Goal: Task Accomplishment & Management: Complete application form

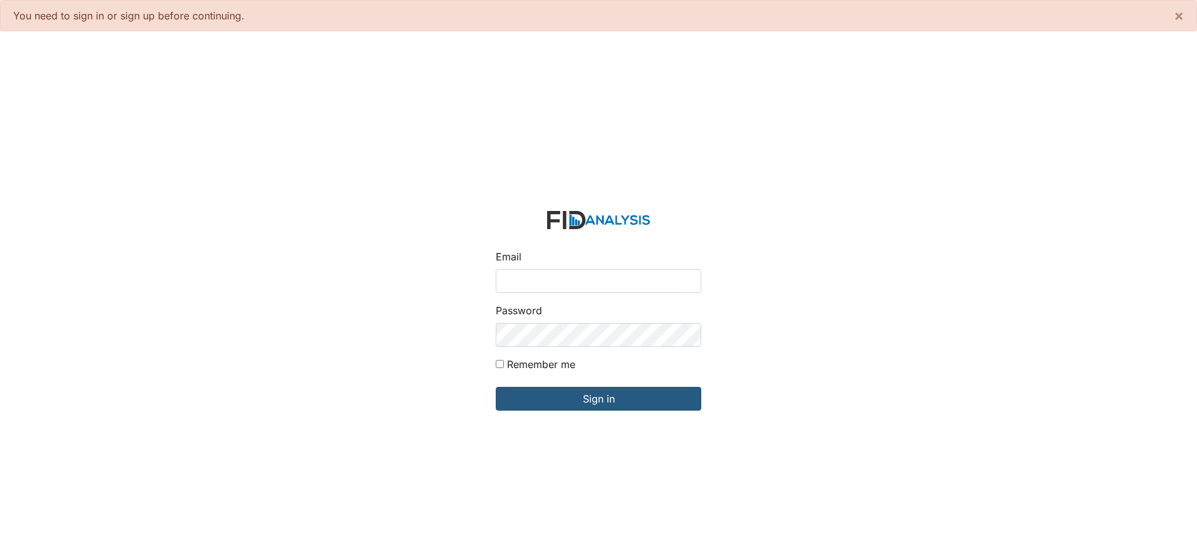
click at [577, 278] on input "Email" at bounding box center [598, 281] width 205 height 24
type input "[EMAIL_ADDRESS][DOMAIN_NAME]"
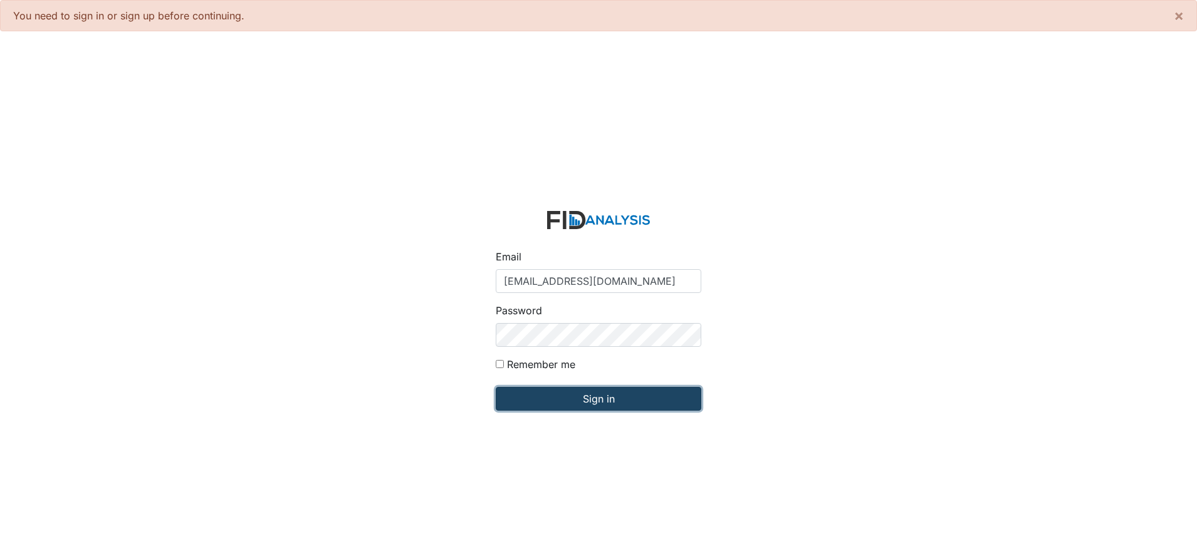
click at [596, 398] on input "Sign in" at bounding box center [598, 399] width 205 height 24
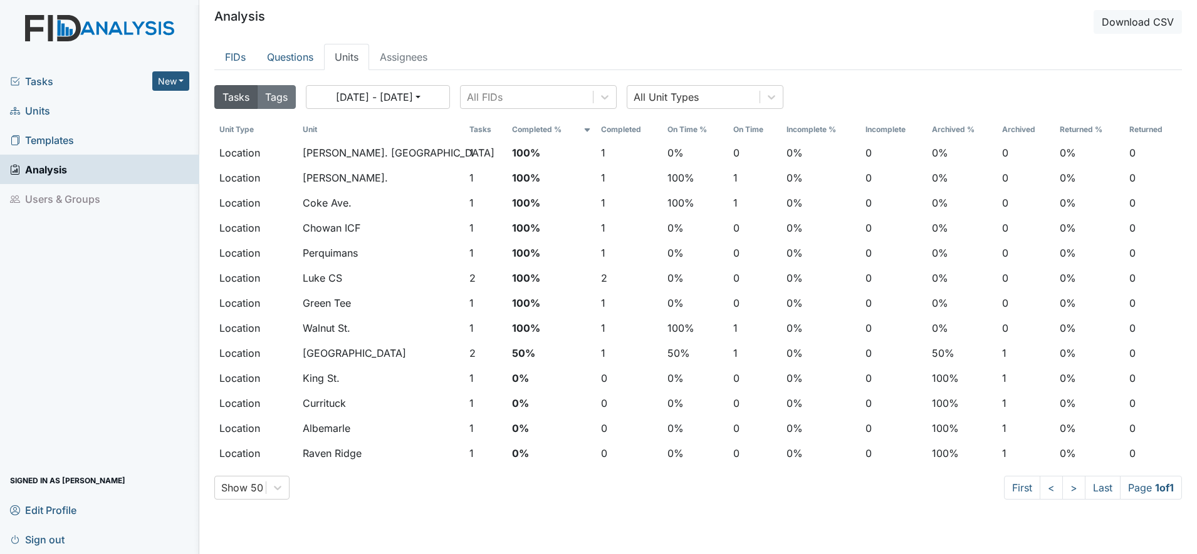
click at [41, 106] on span "Units" at bounding box center [30, 110] width 40 height 19
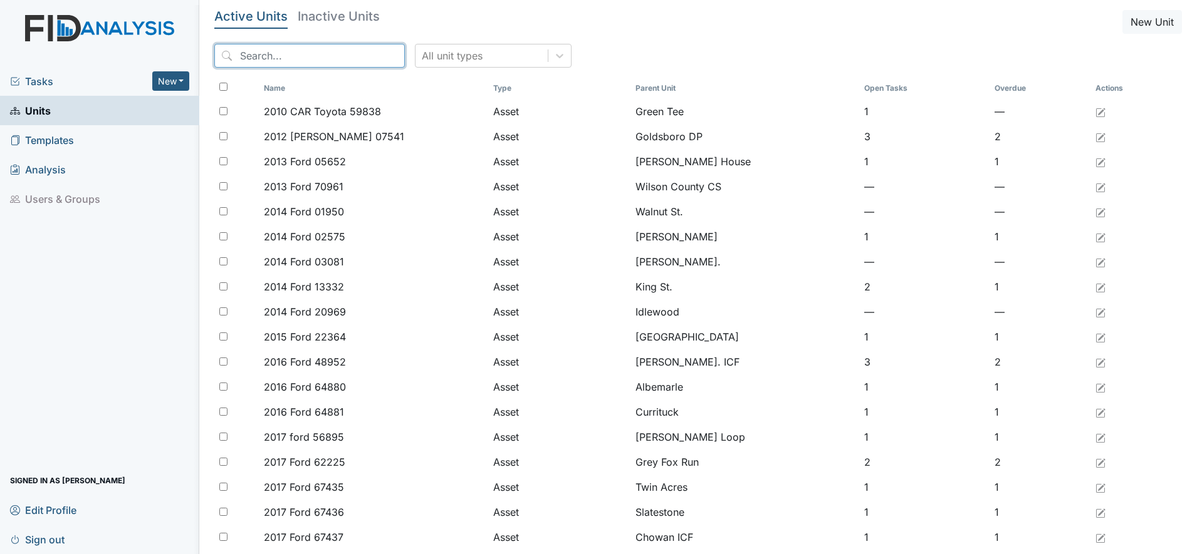
click at [251, 55] on input "search" at bounding box center [309, 56] width 190 height 24
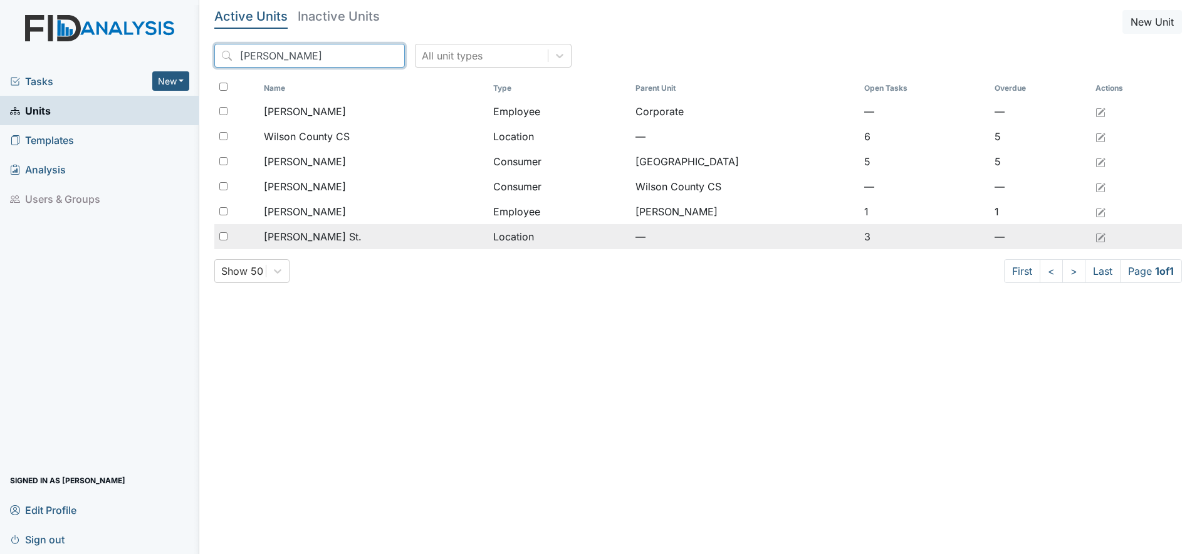
type input "Wilson"
click at [292, 235] on span "Wilson St." at bounding box center [313, 236] width 98 height 15
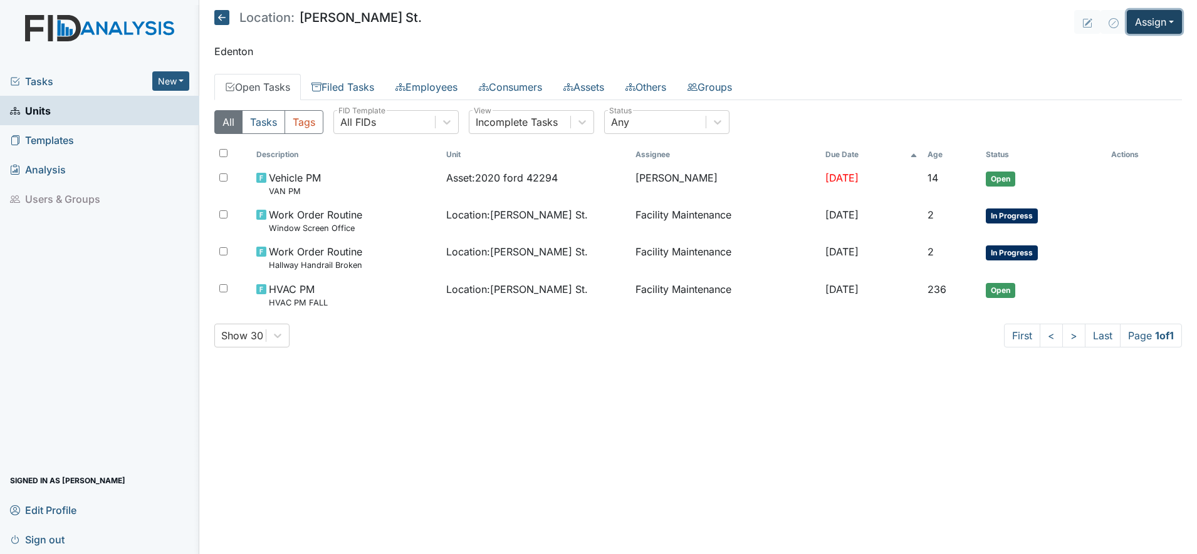
click at [1148, 24] on button "Assign" at bounding box center [1153, 22] width 55 height 24
click at [1124, 51] on link "Assign Form" at bounding box center [1123, 51] width 113 height 20
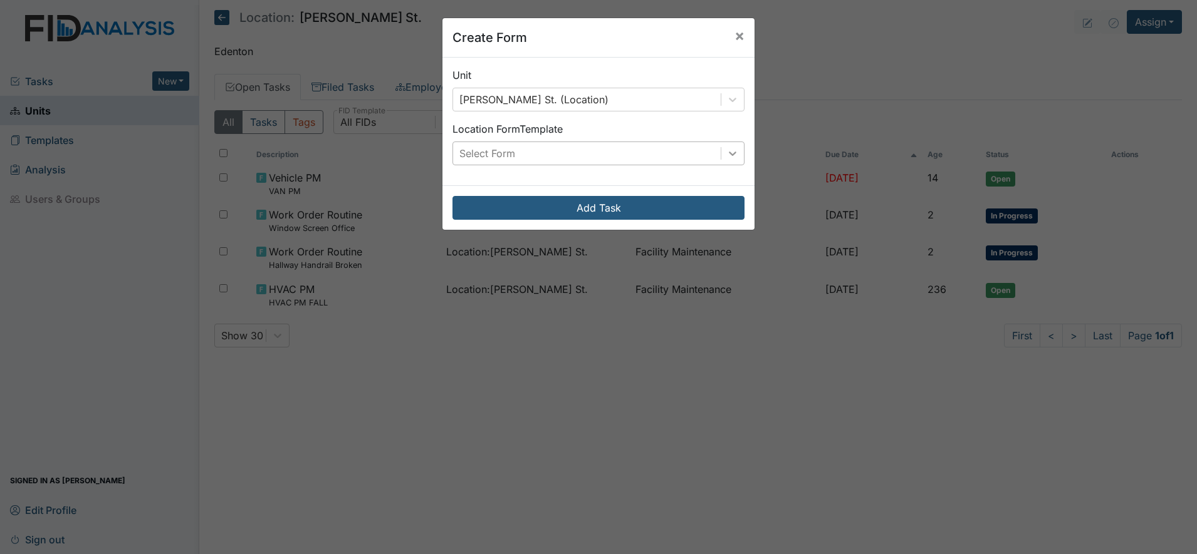
click at [736, 155] on div at bounding box center [732, 153] width 23 height 23
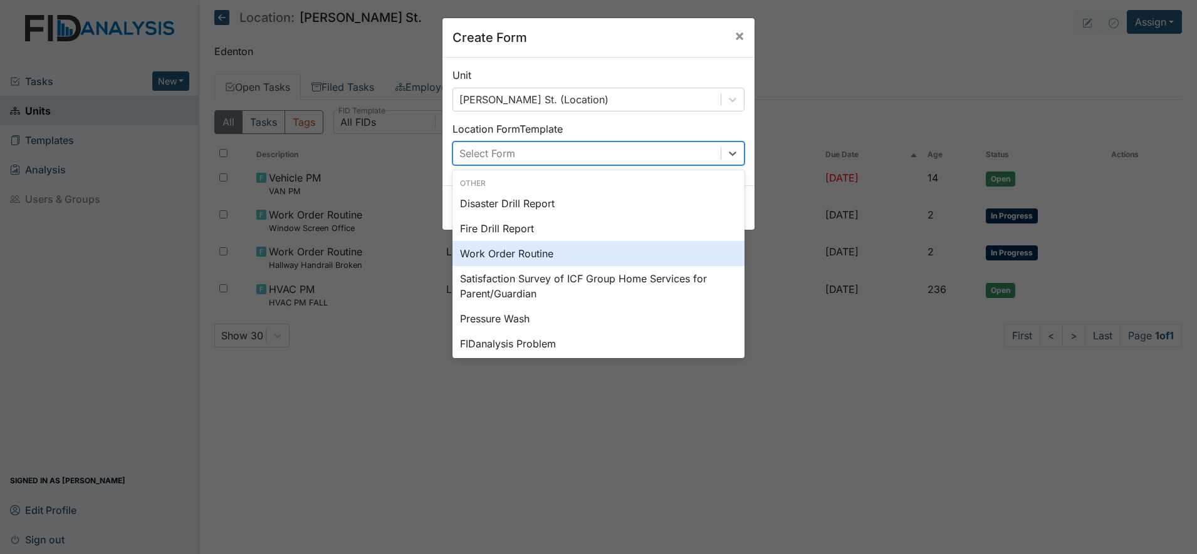
click at [526, 252] on div "Work Order Routine" at bounding box center [598, 253] width 292 height 25
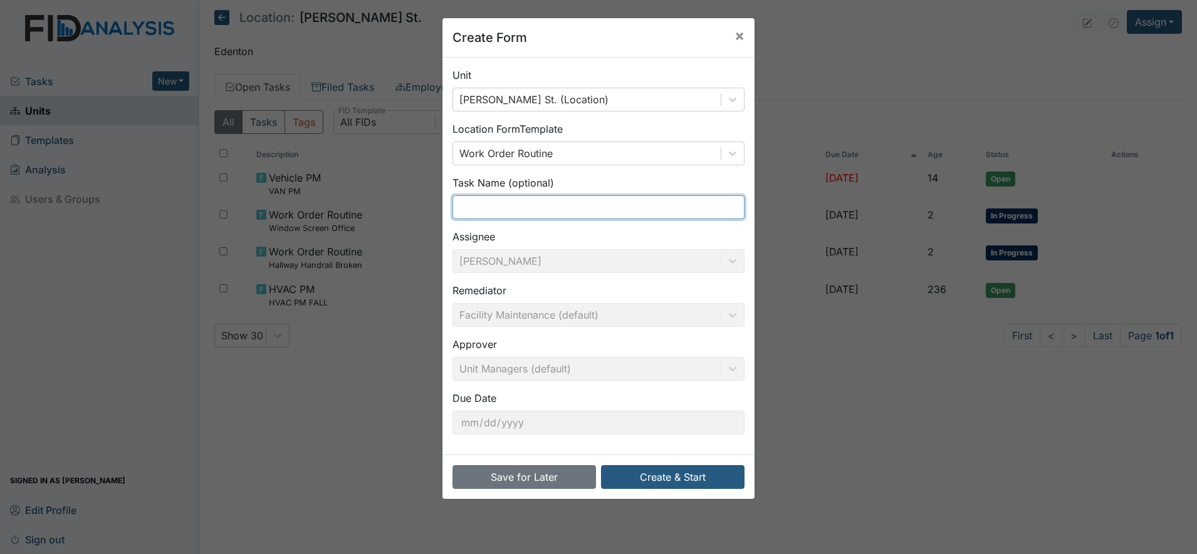
click at [495, 209] on input "text" at bounding box center [598, 207] width 292 height 24
type input "Van 118 Lift"
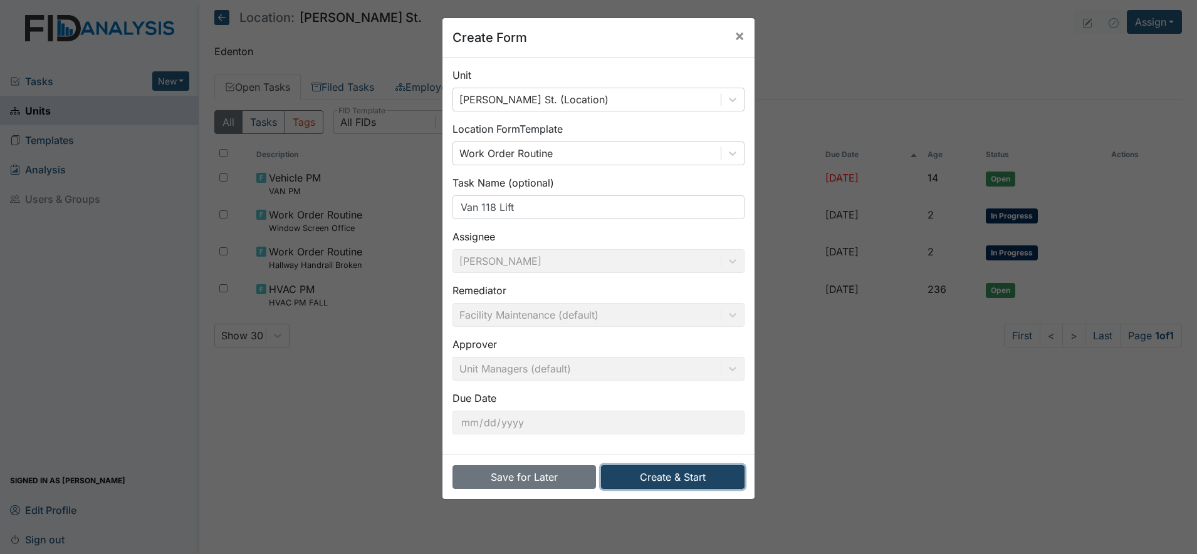
click at [668, 478] on button "Create & Start" at bounding box center [672, 477] width 143 height 24
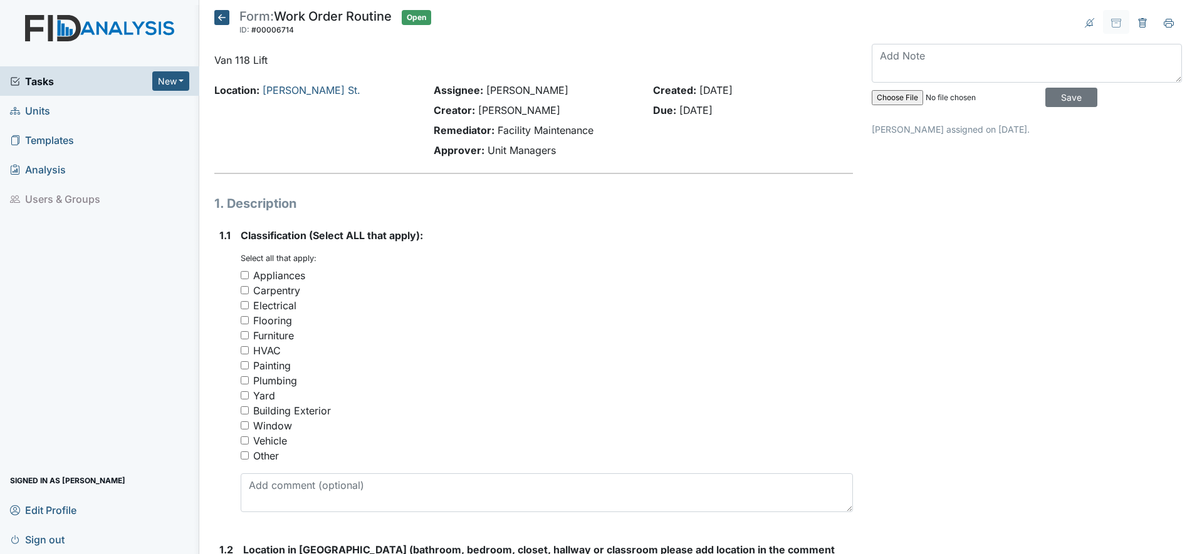
click at [245, 443] on input "Vehicle" at bounding box center [245, 441] width 8 height 8
checkbox input "true"
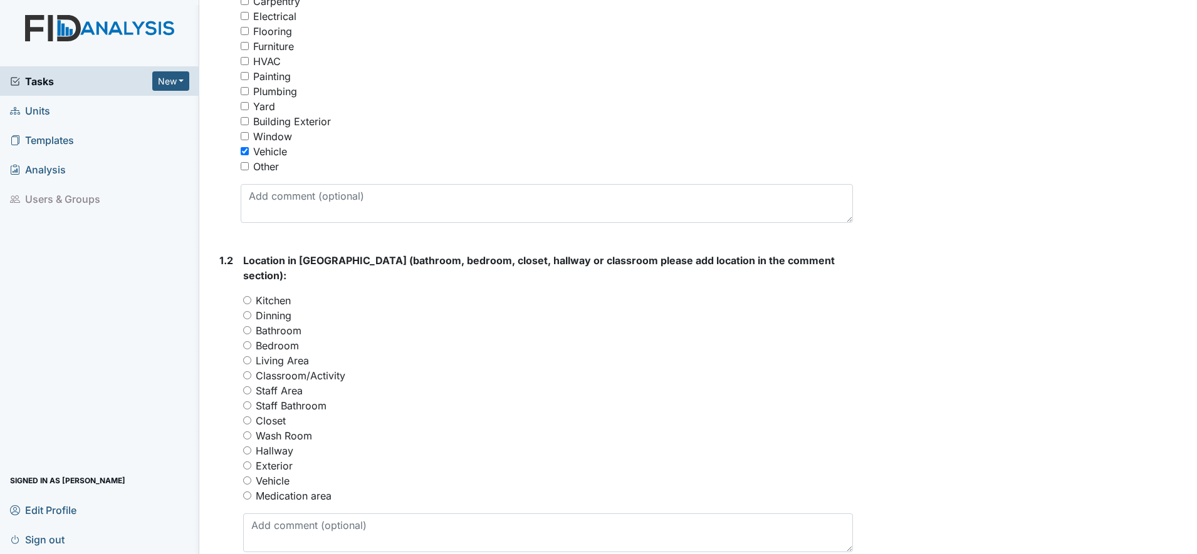
scroll to position [313, 0]
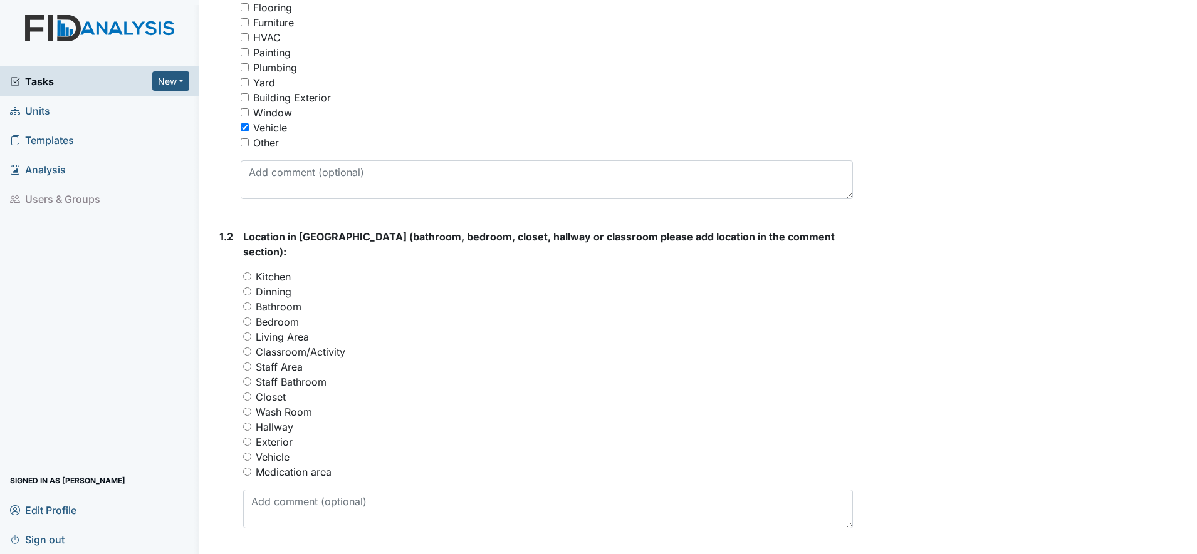
click at [248, 453] on input "Vehicle" at bounding box center [247, 457] width 8 height 8
radio input "true"
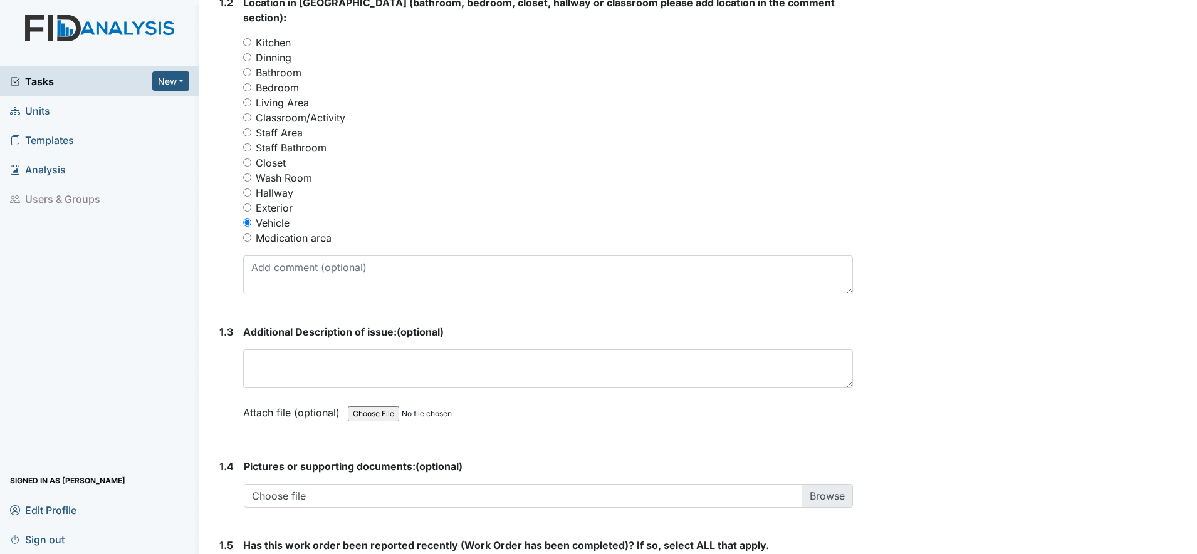
scroll to position [548, 0]
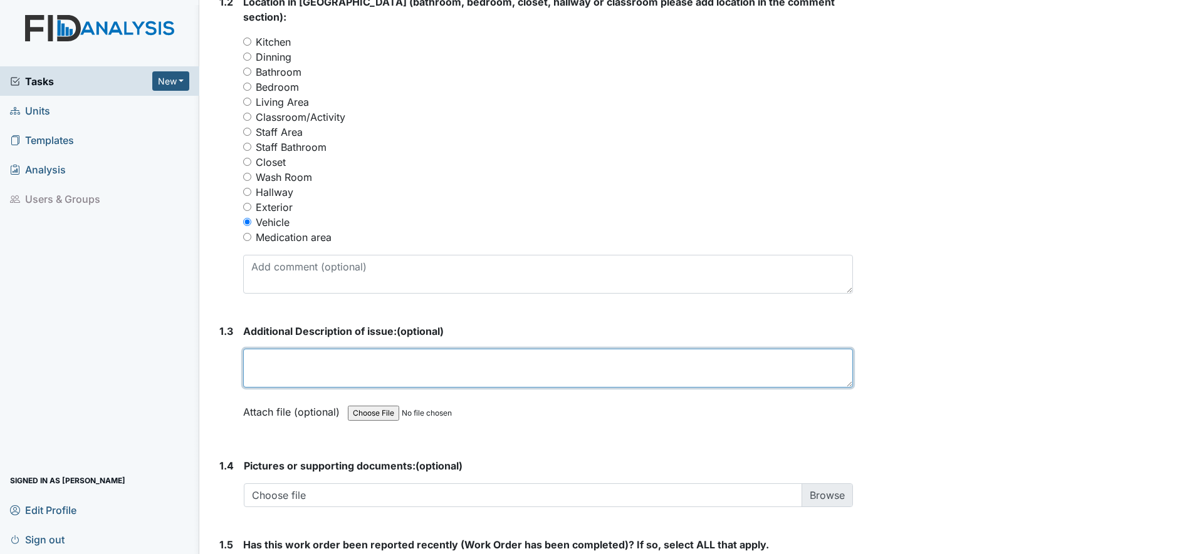
click at [276, 356] on textarea at bounding box center [548, 368] width 610 height 39
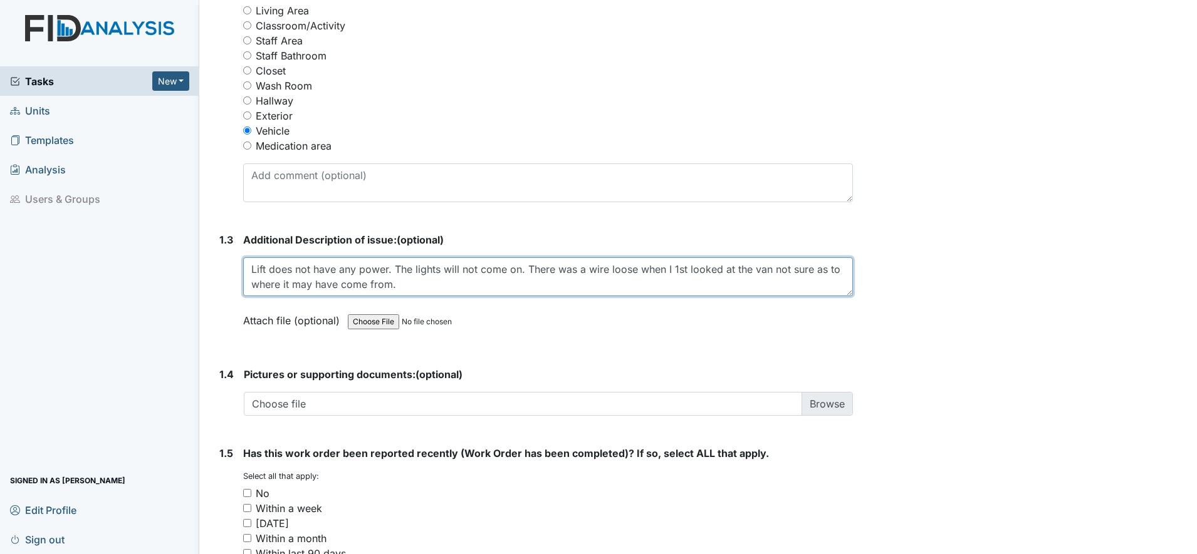
scroll to position [705, 0]
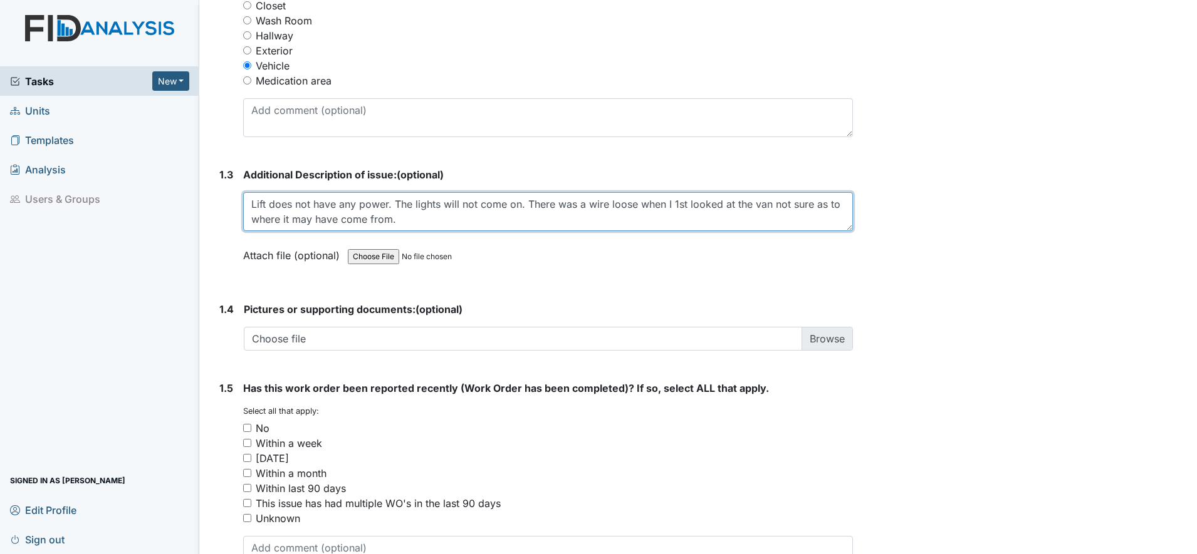
type textarea "Lift does not have any power. The lights will not come on. There was a wire loo…"
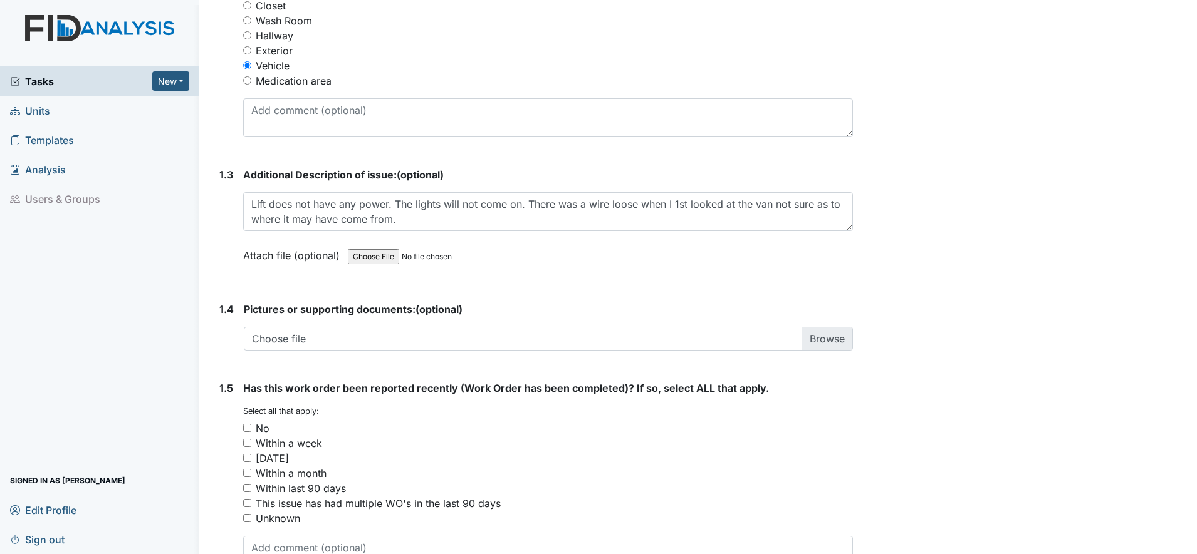
click at [247, 424] on input "No" at bounding box center [247, 428] width 8 height 8
checkbox input "true"
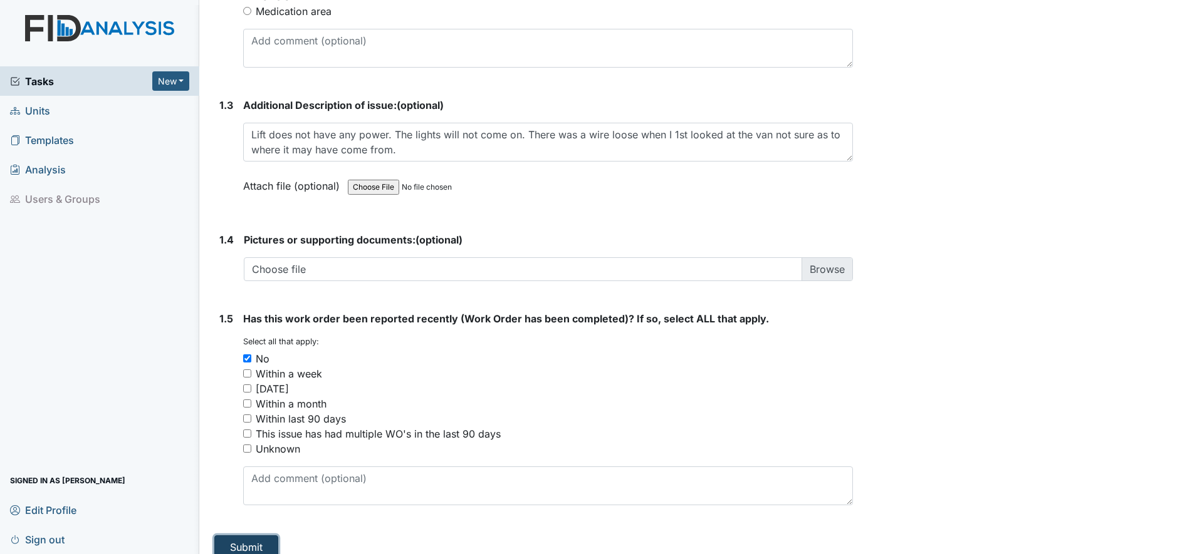
click at [259, 536] on button "Submit" at bounding box center [246, 548] width 64 height 24
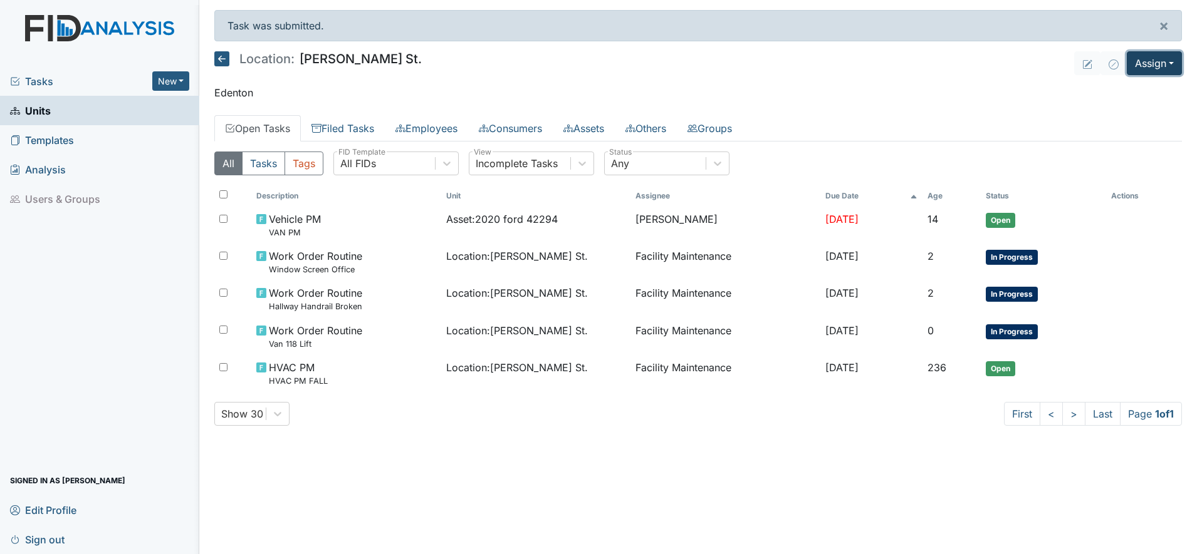
click at [1156, 61] on button "Assign" at bounding box center [1153, 63] width 55 height 24
click at [1104, 90] on link "Assign Form" at bounding box center [1123, 92] width 113 height 20
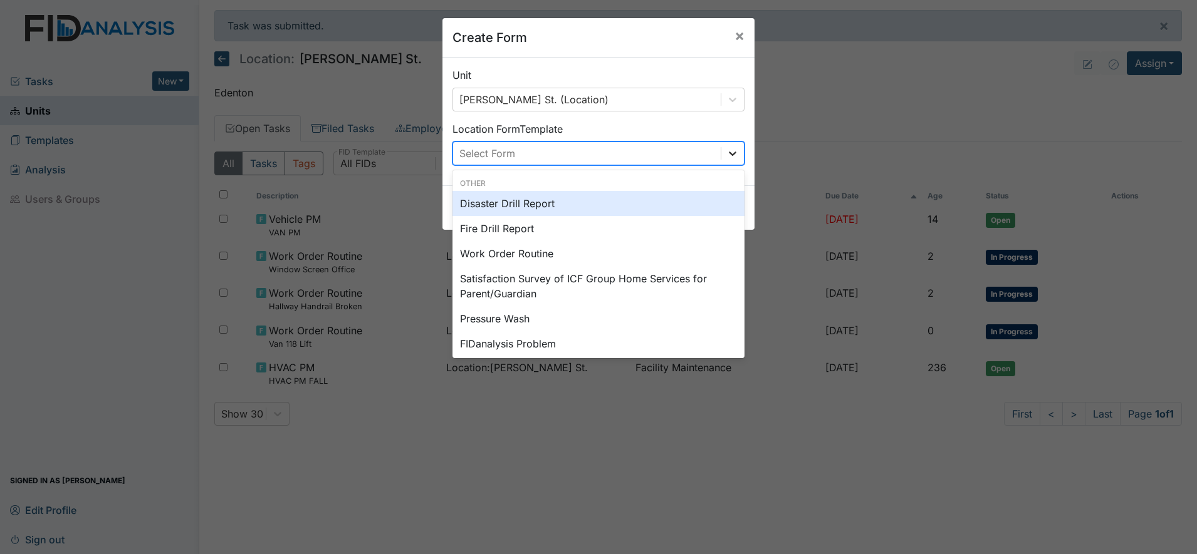
click at [729, 155] on icon at bounding box center [733, 154] width 8 height 4
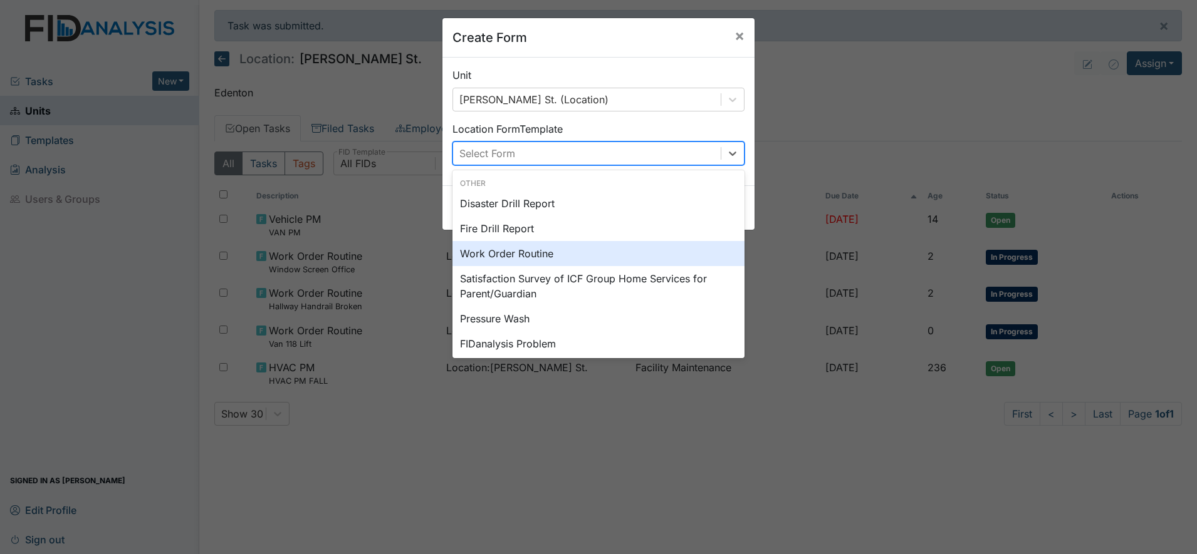
click at [506, 249] on div "Work Order Routine" at bounding box center [598, 253] width 292 height 25
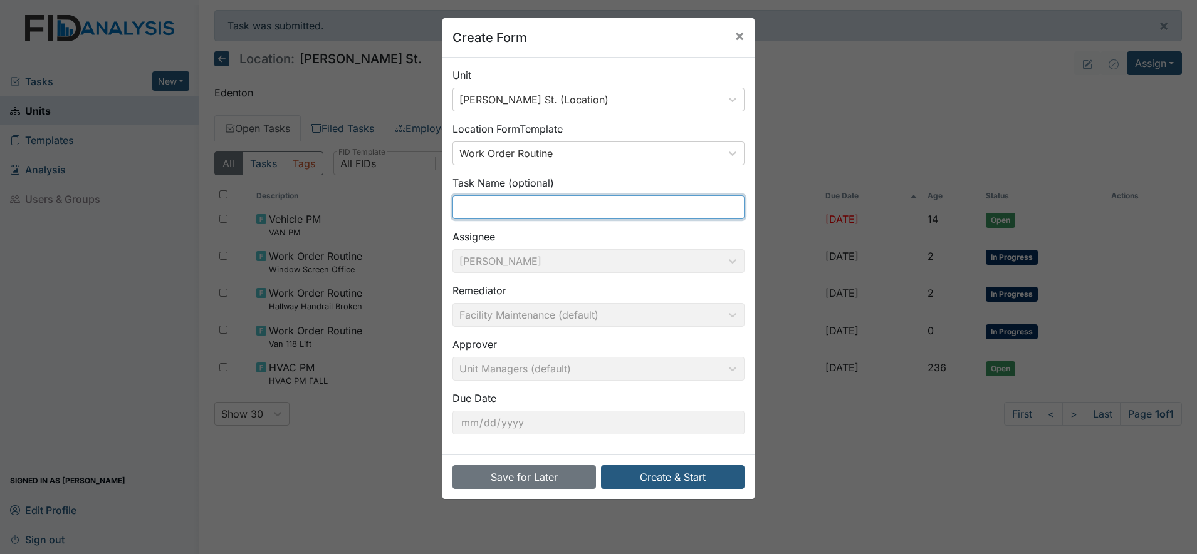
click at [547, 210] on input "text" at bounding box center [598, 207] width 292 height 24
type input "Windshield Washer Fluid"
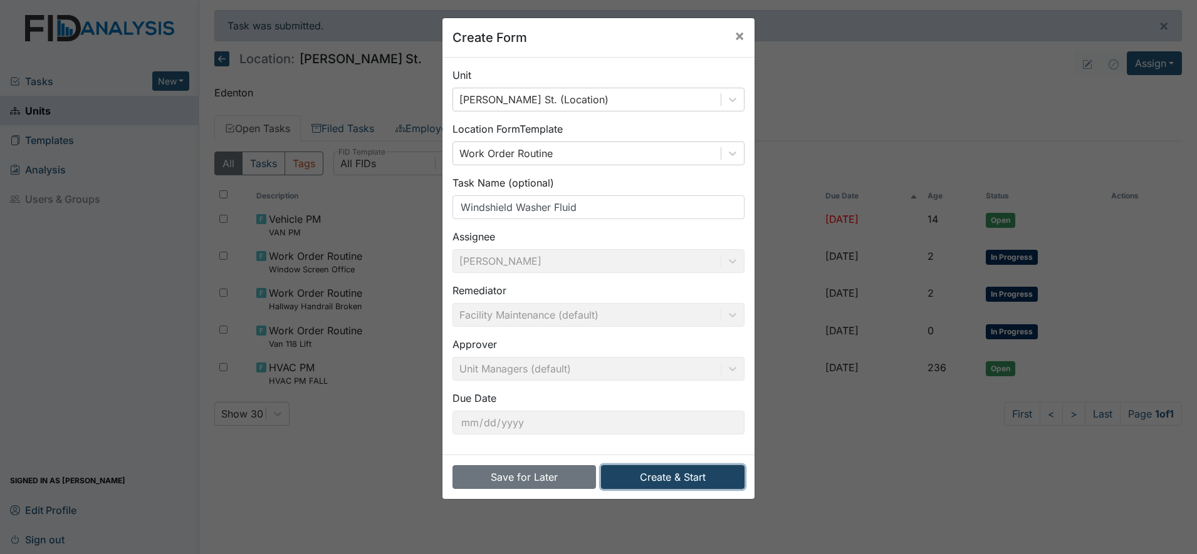
click at [677, 479] on button "Create & Start" at bounding box center [672, 477] width 143 height 24
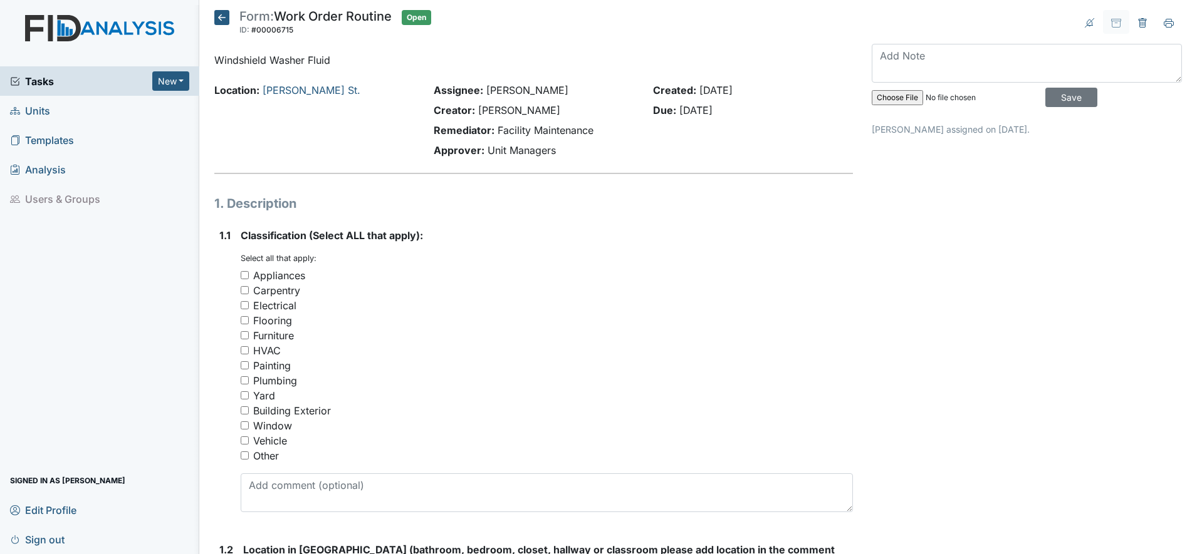
click at [246, 437] on input "Vehicle" at bounding box center [245, 441] width 8 height 8
checkbox input "true"
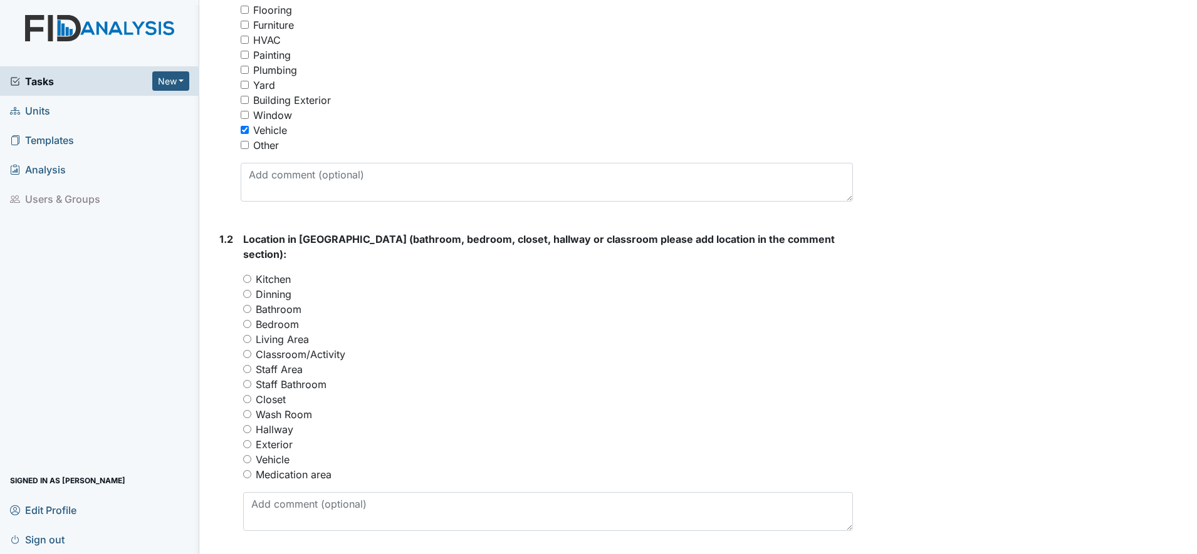
scroll to position [313, 0]
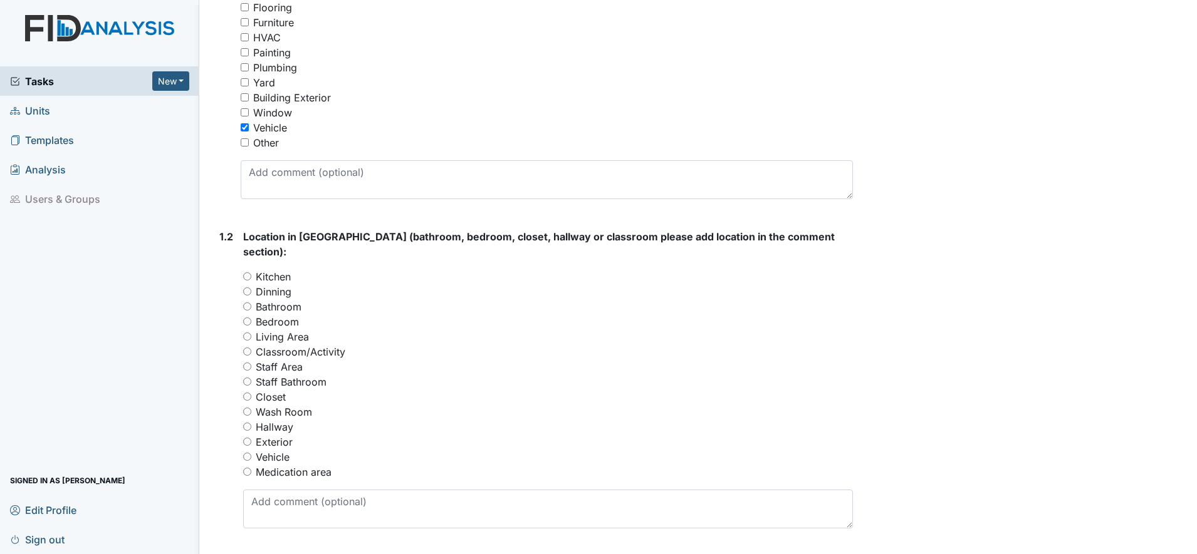
click at [250, 453] on input "Vehicle" at bounding box center [247, 457] width 8 height 8
radio input "true"
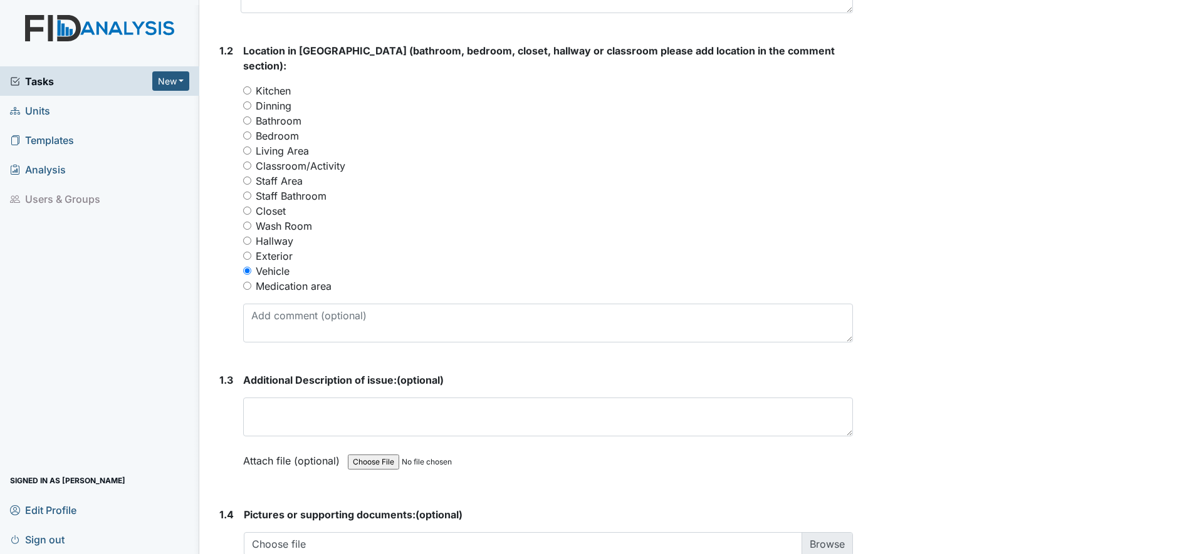
scroll to position [548, 0]
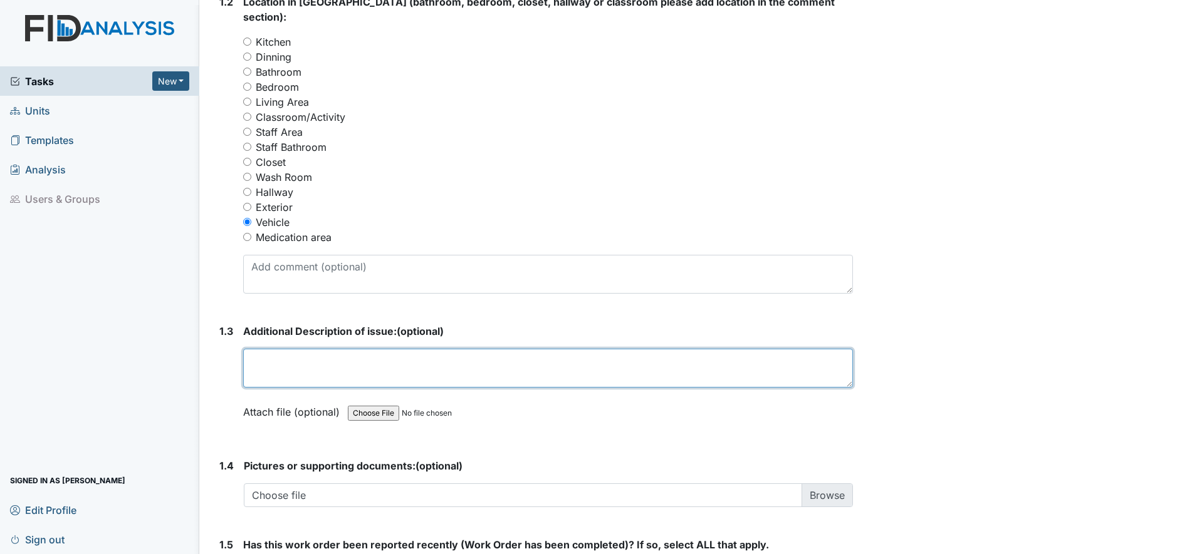
click at [270, 358] on textarea at bounding box center [548, 368] width 610 height 39
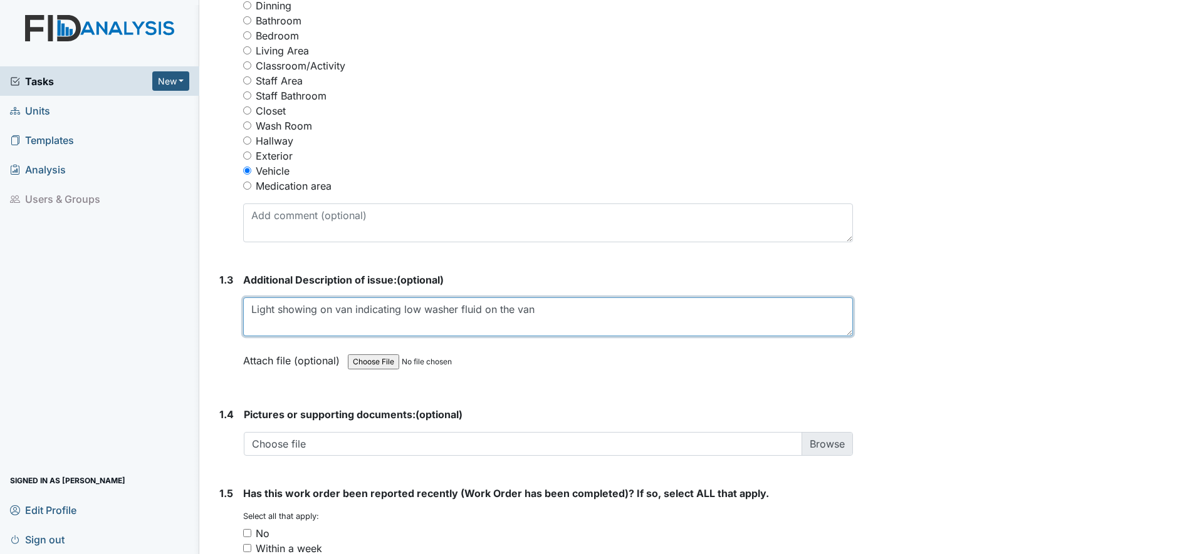
scroll to position [705, 0]
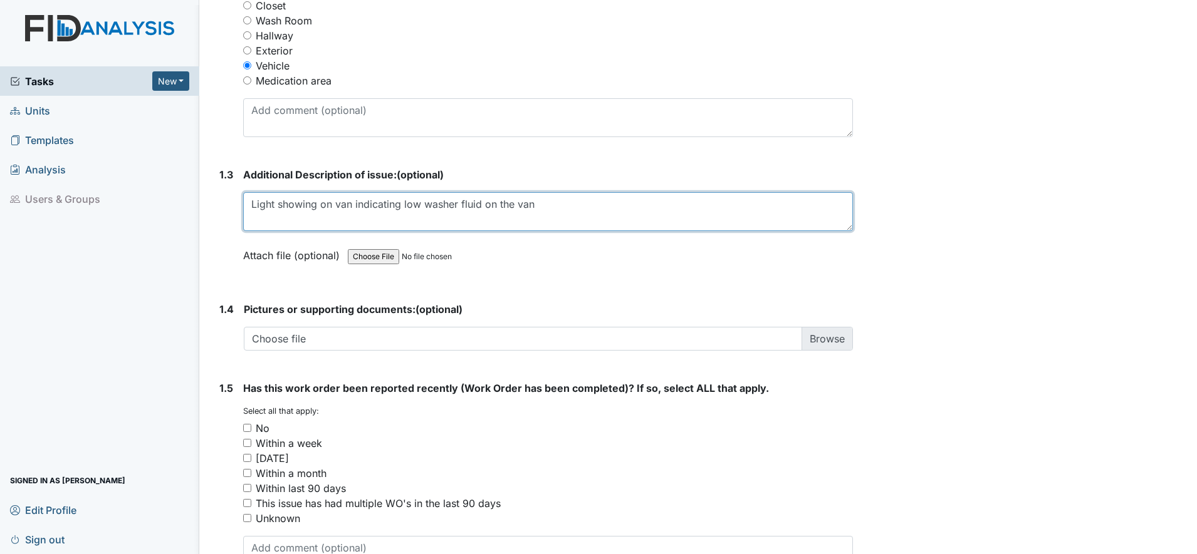
type textarea "Light showing on van indicating low washer fluid on the van"
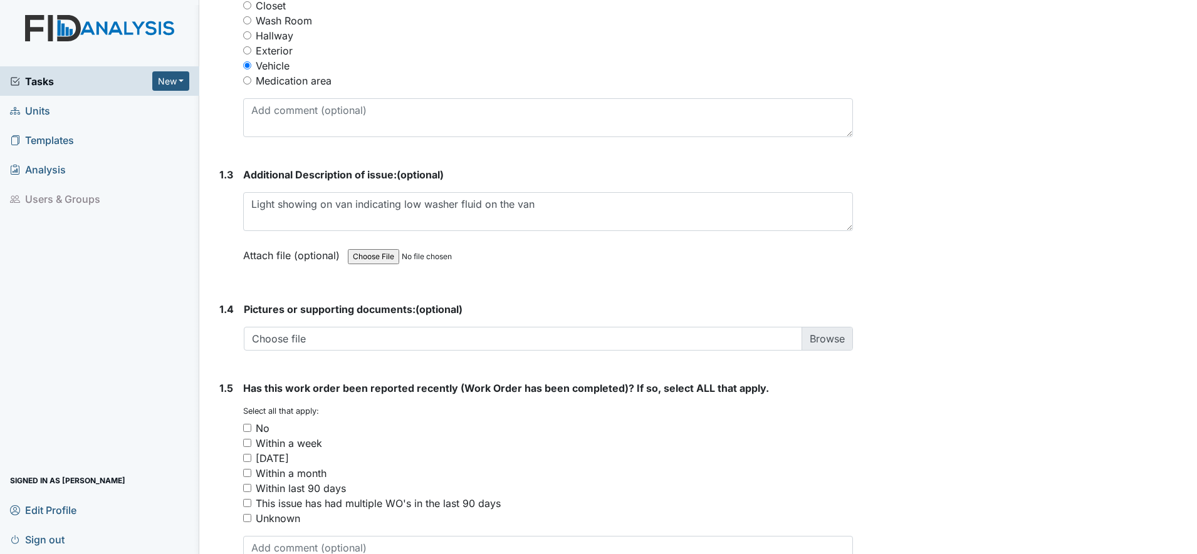
click at [245, 424] on input "No" at bounding box center [247, 428] width 8 height 8
checkbox input "true"
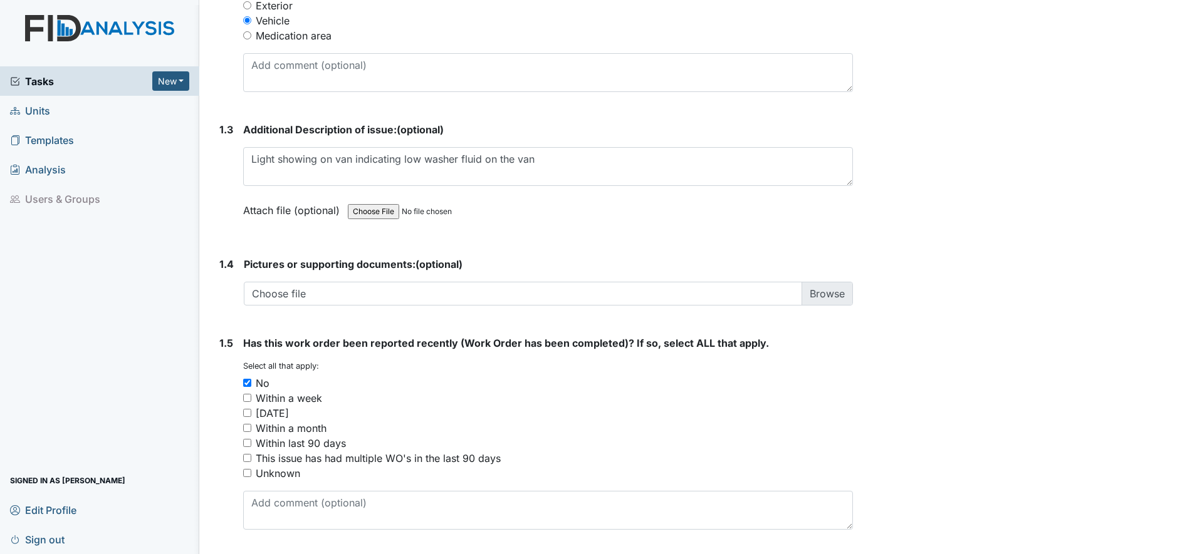
scroll to position [774, 0]
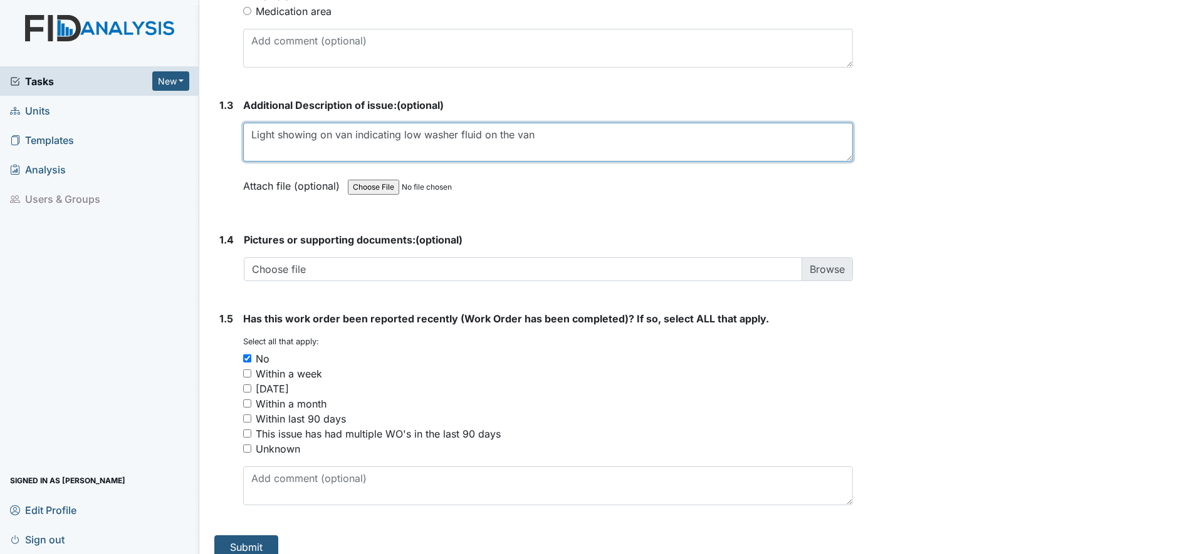
click at [424, 123] on textarea "Light showing on van indicating low washer fluid on the van" at bounding box center [548, 142] width 610 height 39
type textarea "Light showing on van indicating low windshield washer fluid on the van"
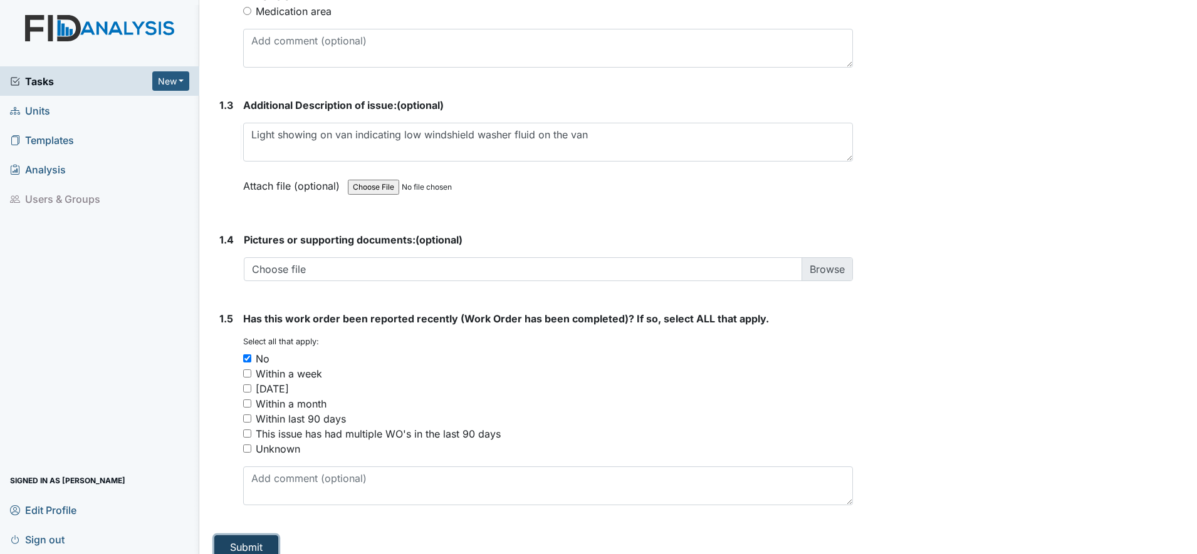
click at [237, 536] on button "Submit" at bounding box center [246, 548] width 64 height 24
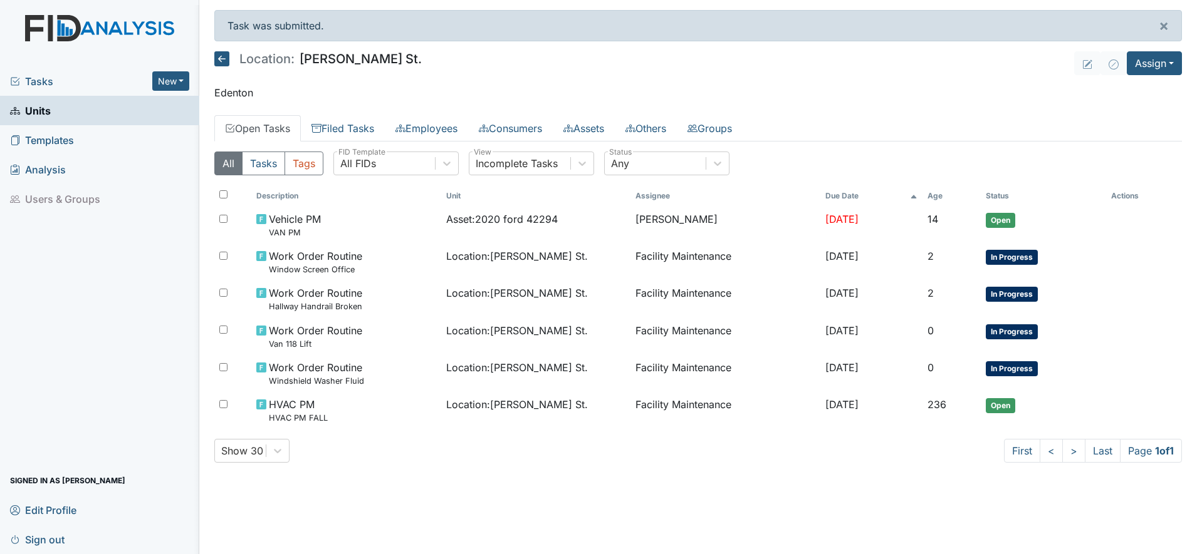
click at [115, 317] on div "Tasks New Form Inspection Document Bundle Units Templates Analysis Users & Grou…" at bounding box center [99, 310] width 199 height 488
click at [1161, 62] on button "Assign" at bounding box center [1153, 63] width 55 height 24
click at [1117, 112] on link "Assign Inspection" at bounding box center [1123, 112] width 113 height 20
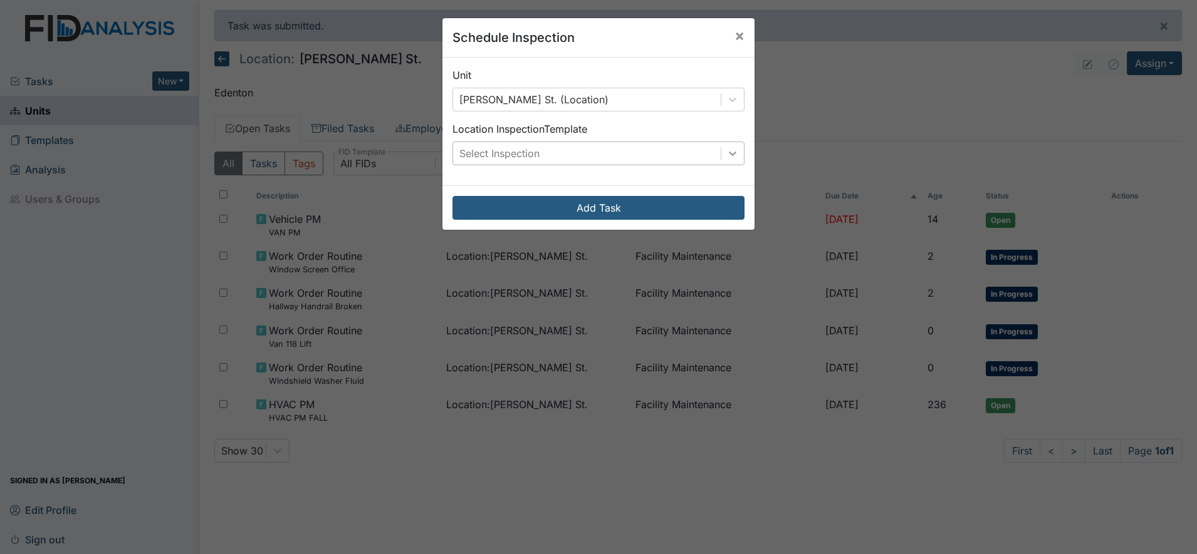
click at [726, 150] on icon at bounding box center [732, 153] width 13 height 13
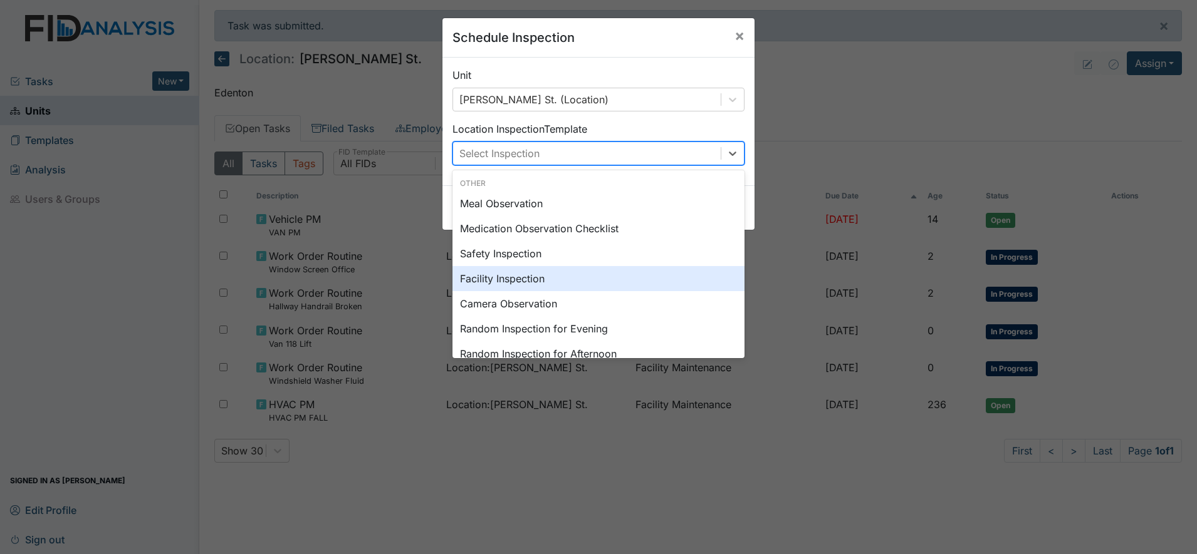
click at [512, 278] on div "Facility Inspection" at bounding box center [598, 278] width 292 height 25
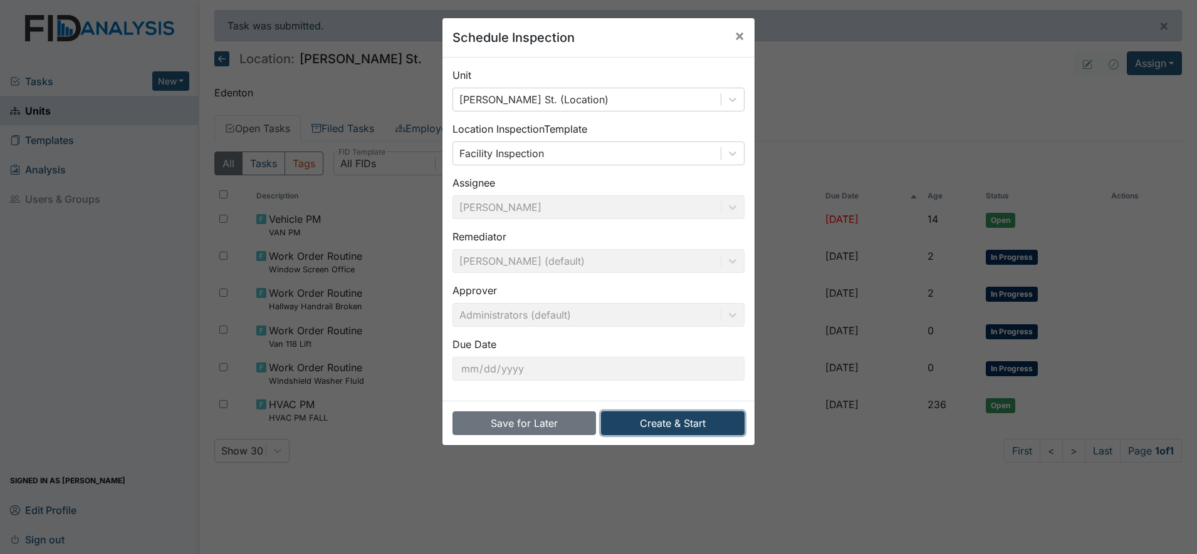
click at [677, 420] on button "Create & Start" at bounding box center [672, 424] width 143 height 24
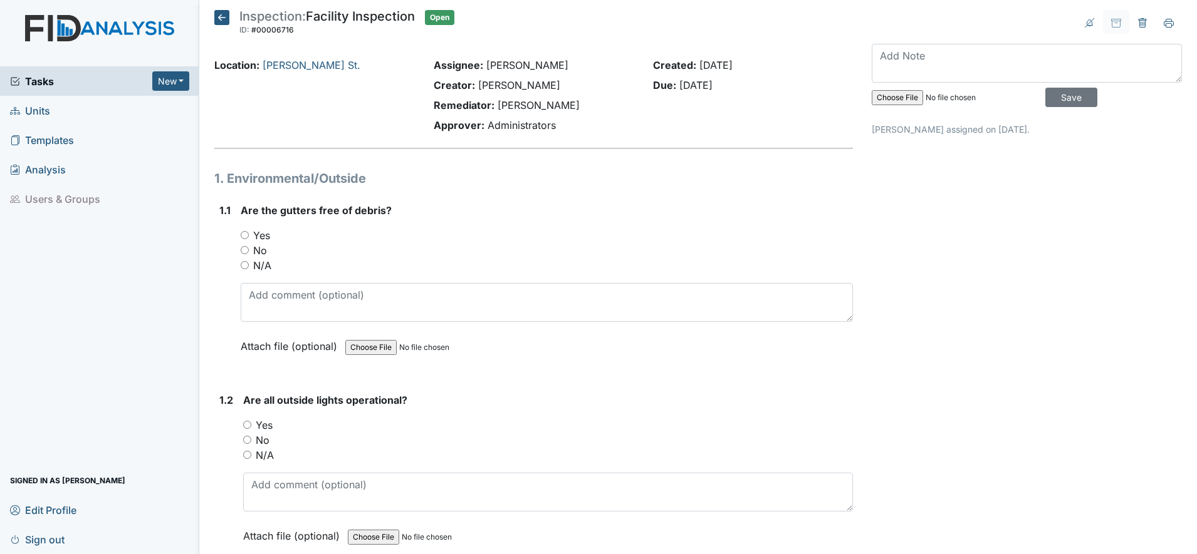
click at [247, 427] on input "Yes" at bounding box center [247, 425] width 8 height 8
radio input "true"
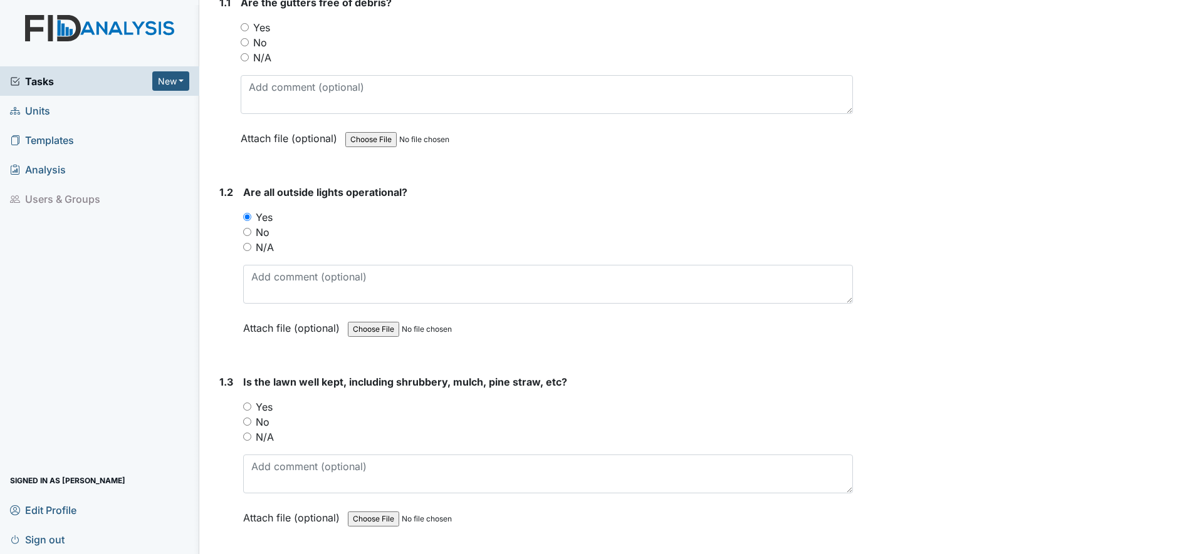
scroll to position [235, 0]
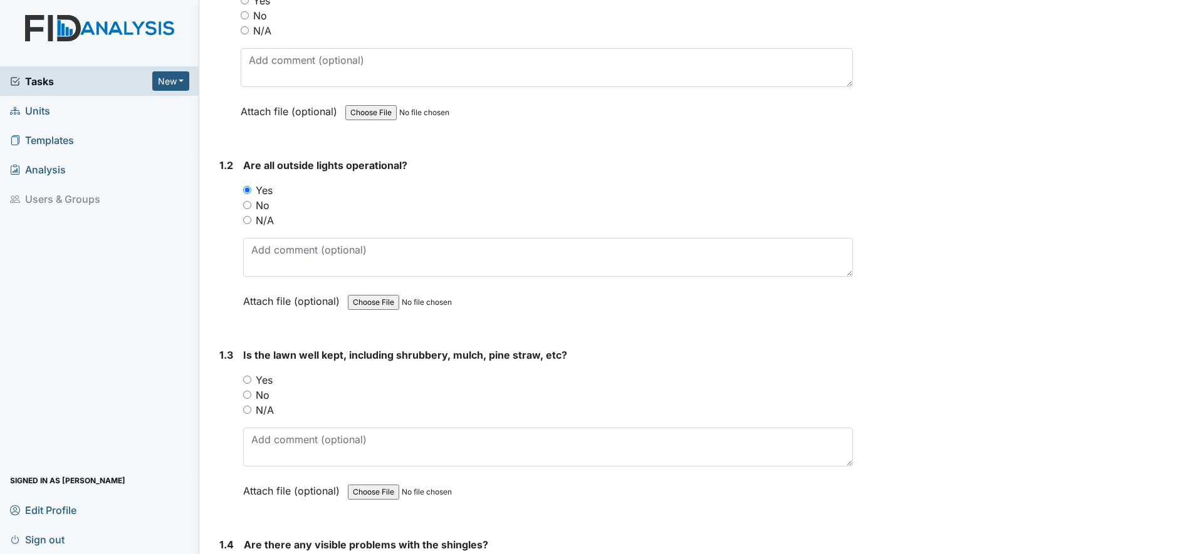
click at [246, 395] on input "No" at bounding box center [247, 395] width 8 height 8
radio input "true"
click at [263, 447] on textarea at bounding box center [548, 447] width 610 height 39
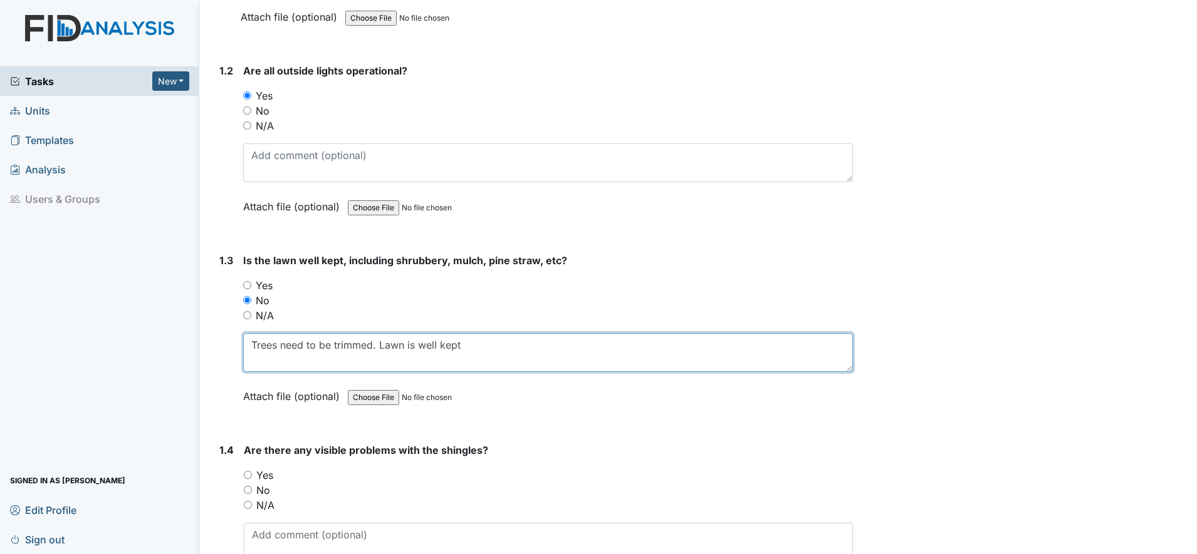
scroll to position [392, 0]
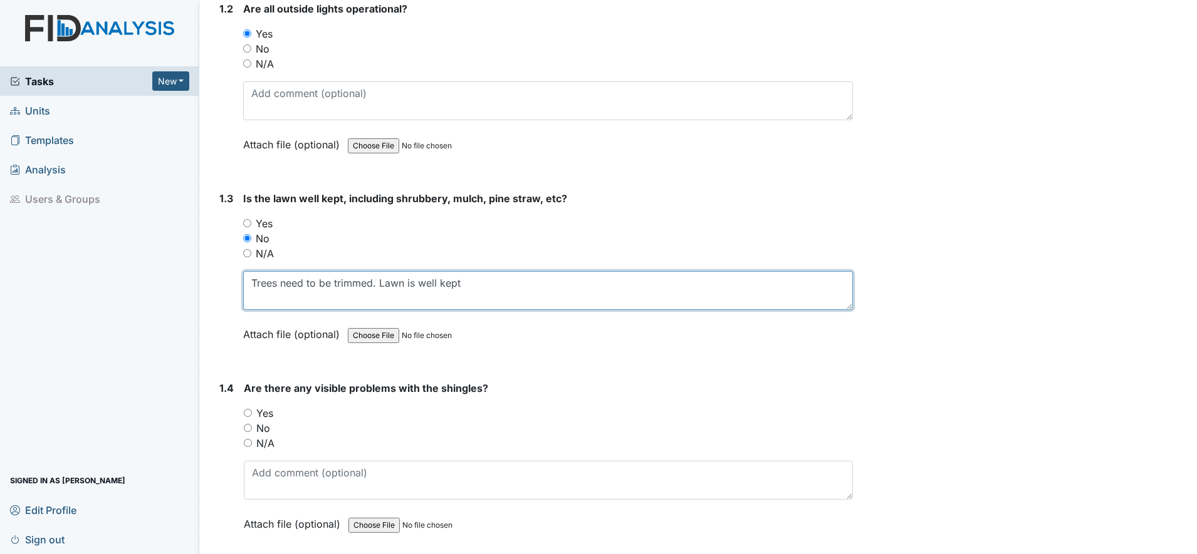
type textarea "Trees need to be trimmed. Lawn is well kept"
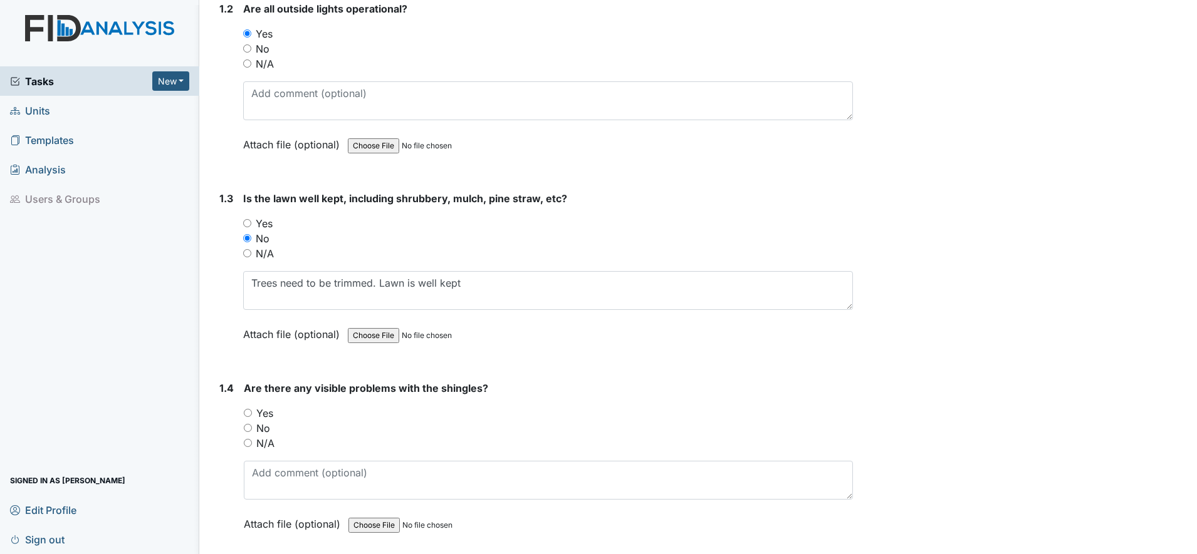
click at [249, 428] on input "No" at bounding box center [248, 428] width 8 height 8
radio input "true"
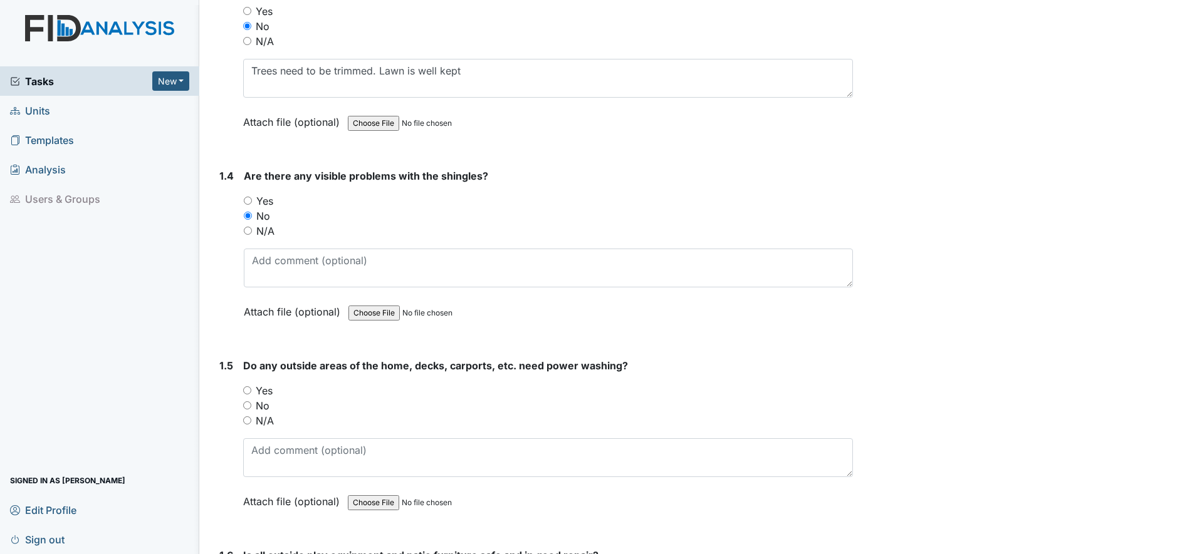
scroll to position [626, 0]
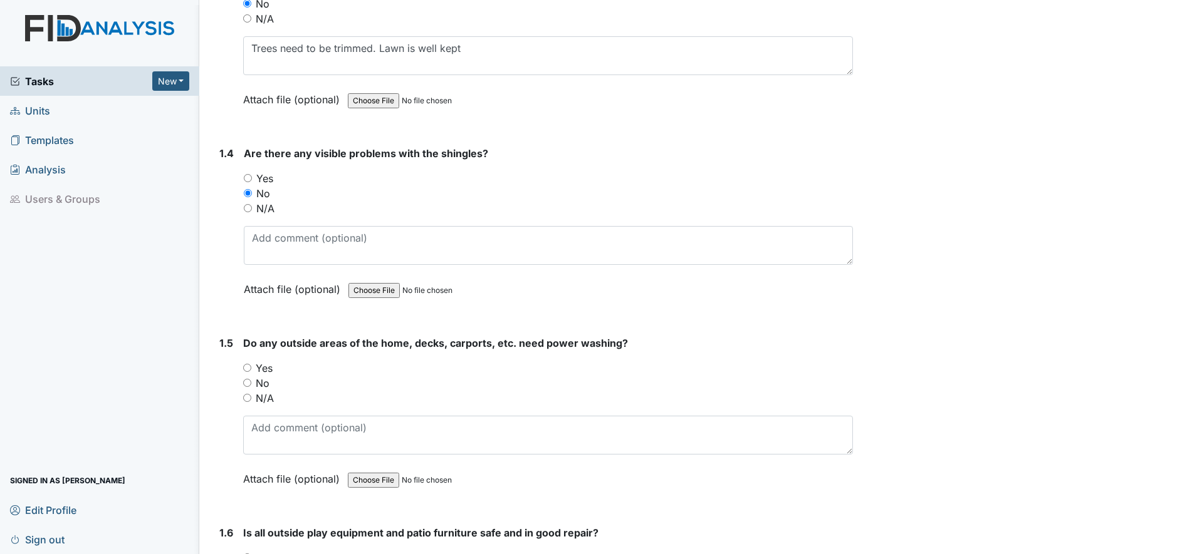
click at [247, 385] on input "No" at bounding box center [247, 383] width 8 height 8
radio input "true"
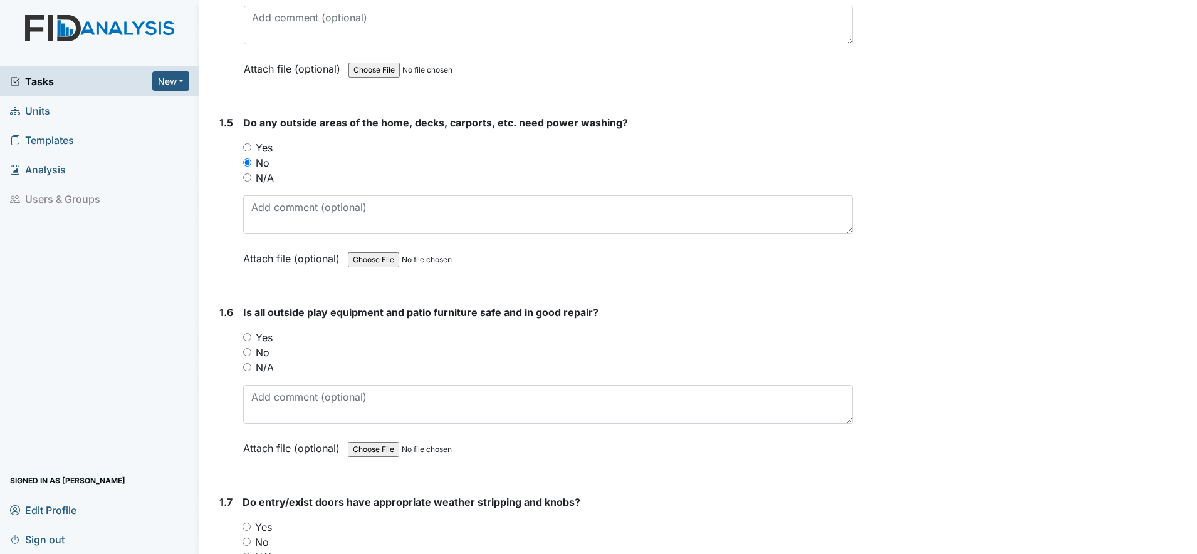
scroll to position [861, 0]
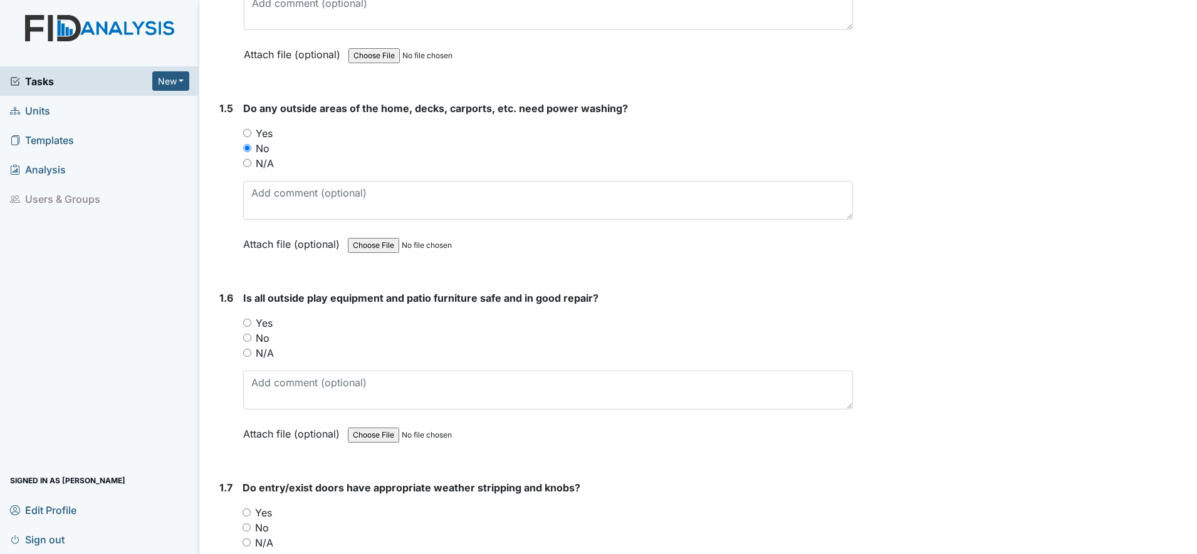
click at [247, 323] on input "Yes" at bounding box center [247, 323] width 8 height 8
radio input "true"
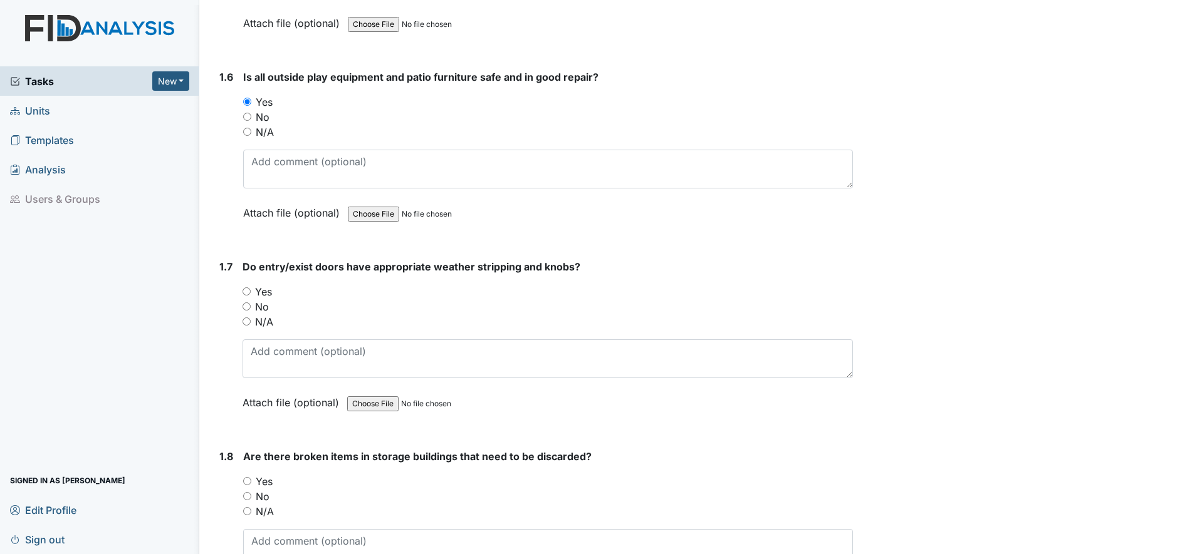
scroll to position [1096, 0]
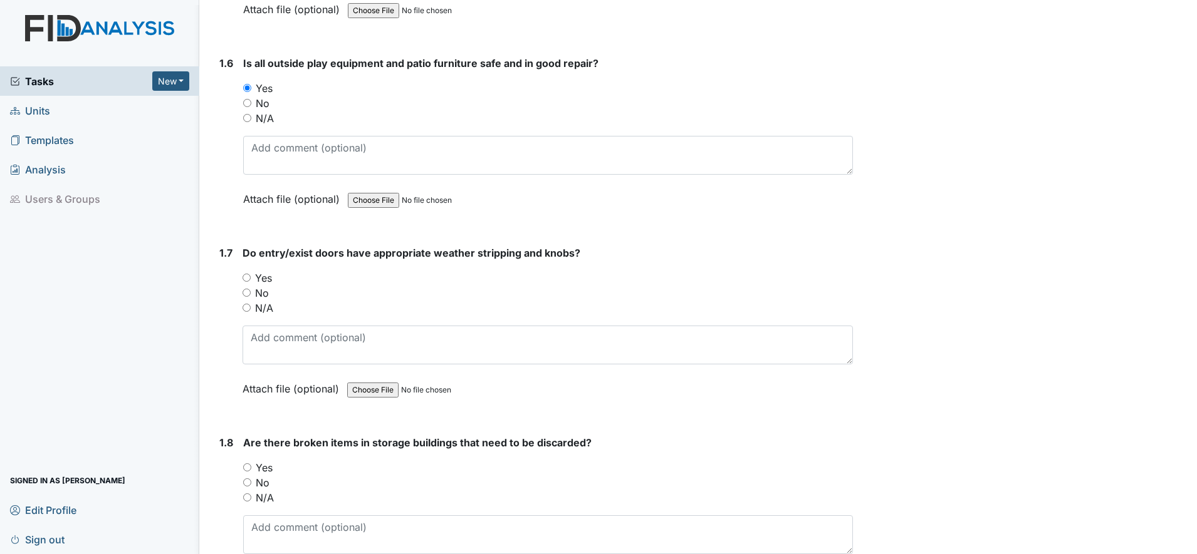
click at [245, 276] on input "Yes" at bounding box center [246, 278] width 8 height 8
radio input "true"
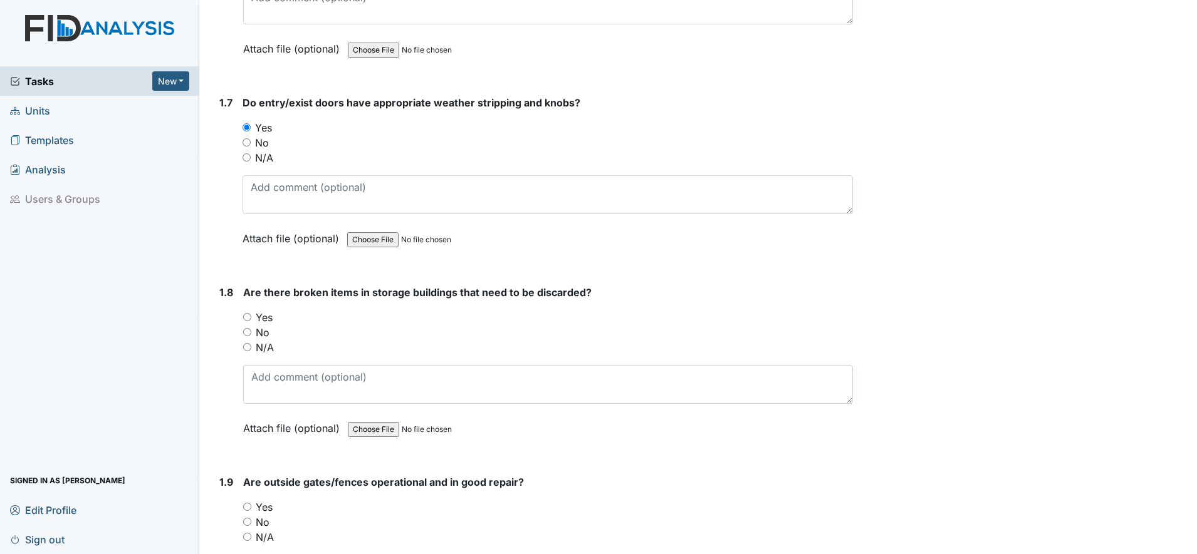
scroll to position [1331, 0]
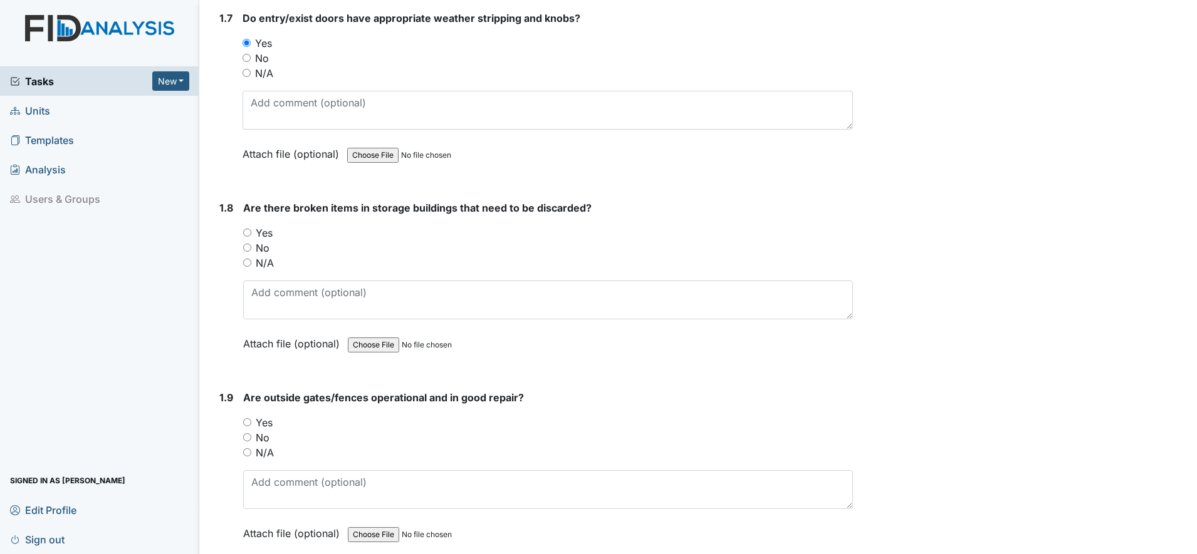
click at [246, 246] on input "No" at bounding box center [247, 248] width 8 height 8
radio input "true"
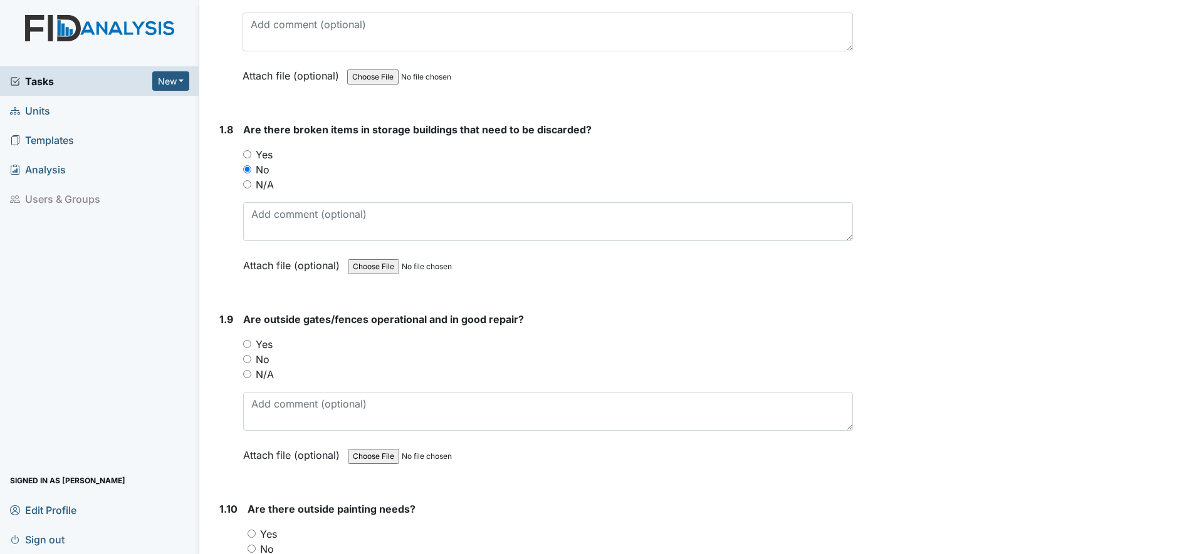
scroll to position [1488, 0]
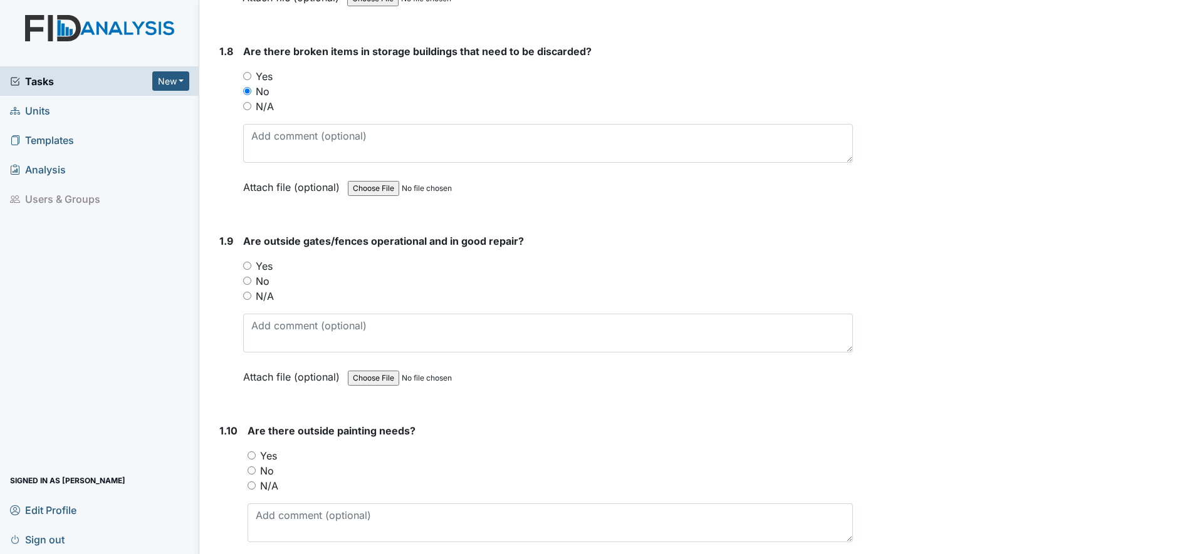
click at [249, 265] on input "Yes" at bounding box center [247, 266] width 8 height 8
radio input "true"
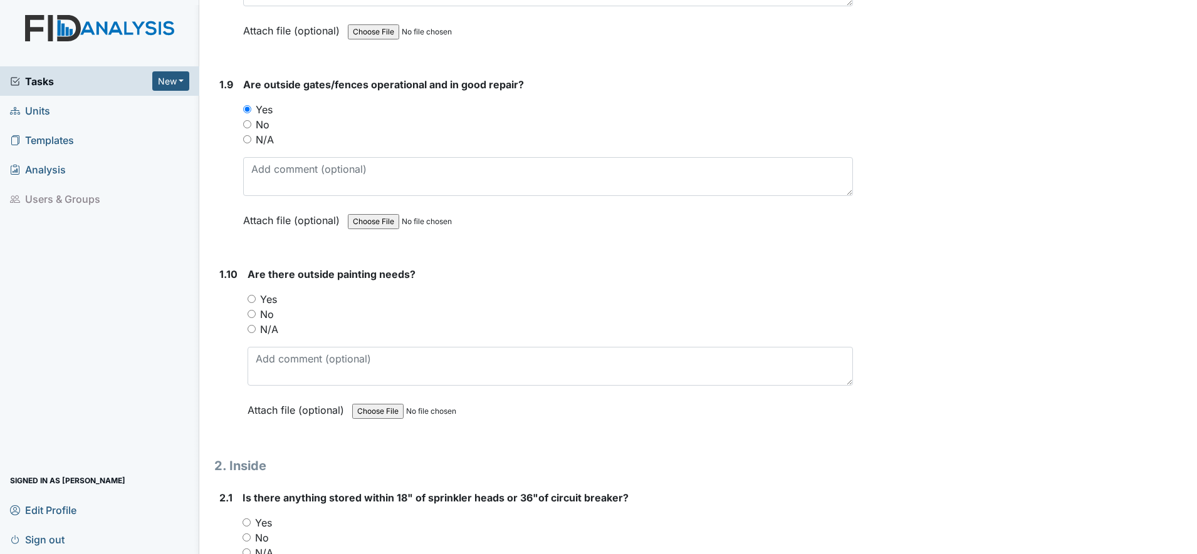
scroll to position [1723, 0]
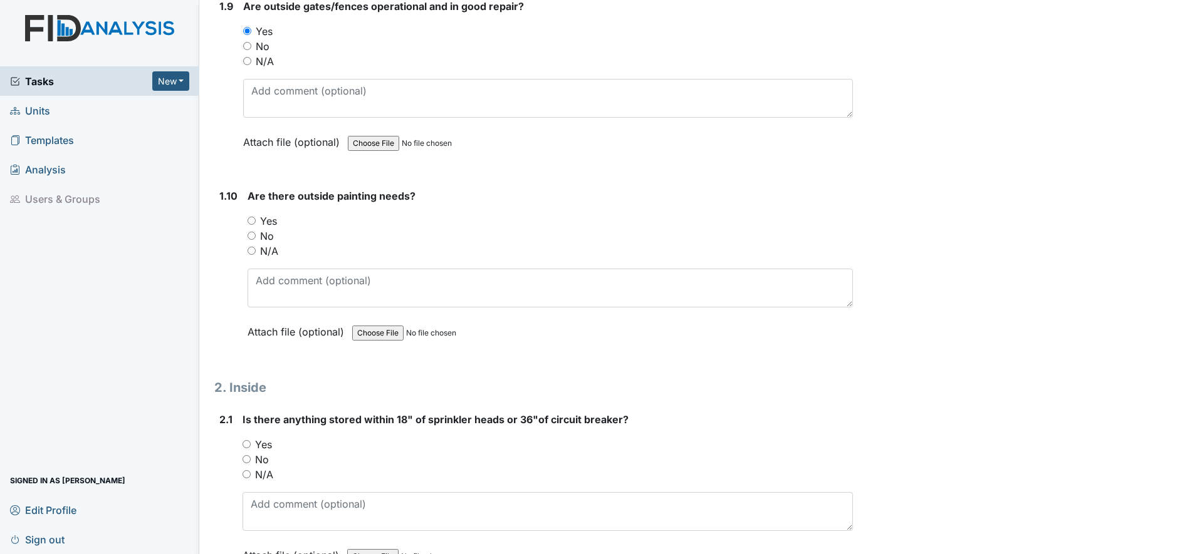
click at [251, 235] on input "No" at bounding box center [251, 236] width 8 height 8
radio input "true"
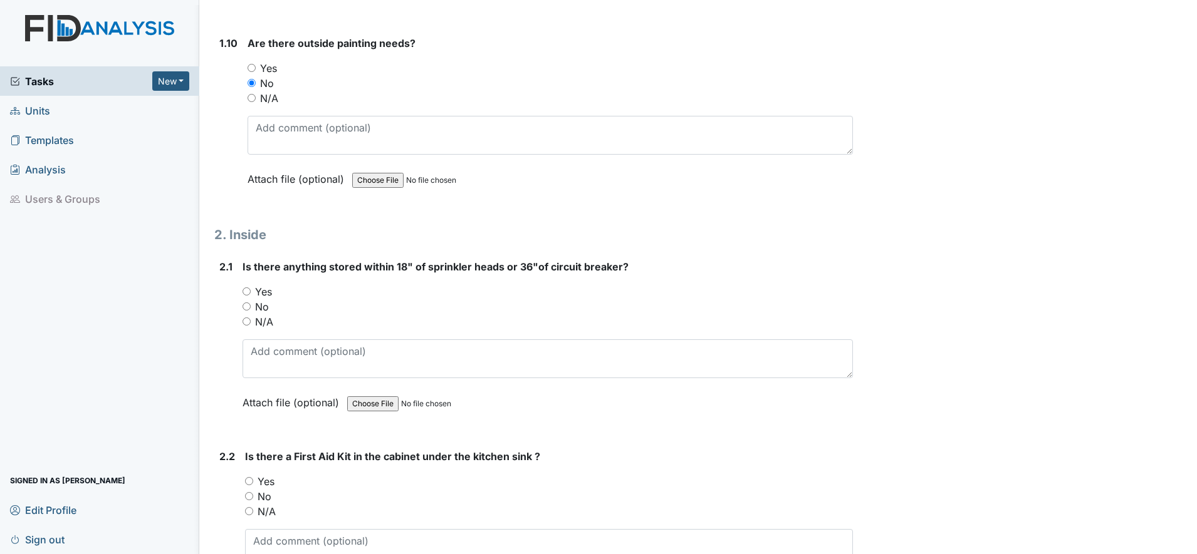
scroll to position [1879, 0]
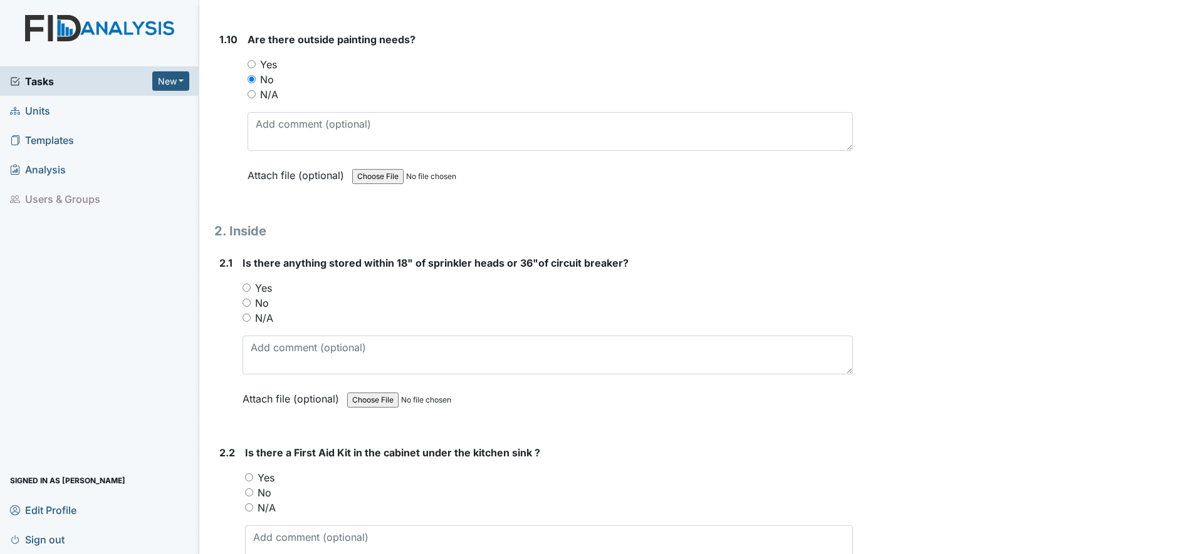
click at [247, 316] on input "N/A" at bounding box center [246, 318] width 8 height 8
radio input "true"
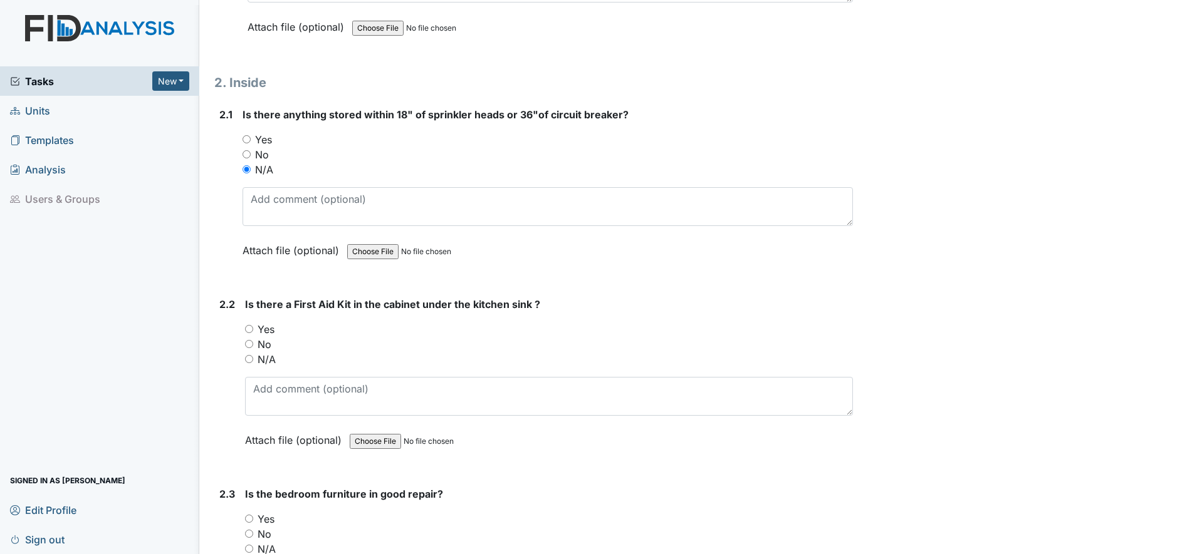
scroll to position [2036, 0]
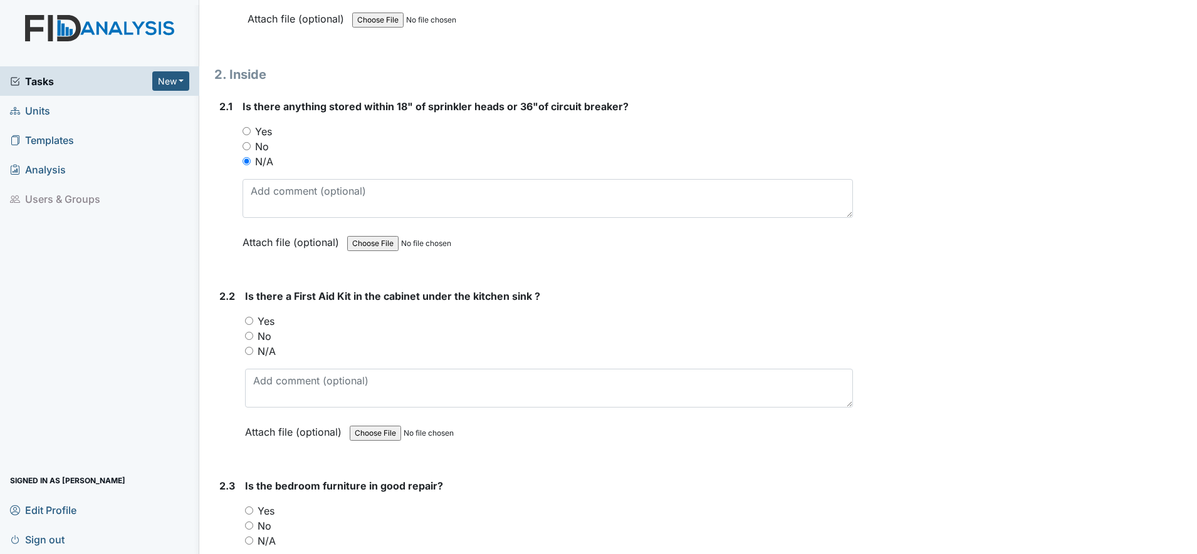
click at [252, 321] on input "Yes" at bounding box center [249, 321] width 8 height 8
radio input "true"
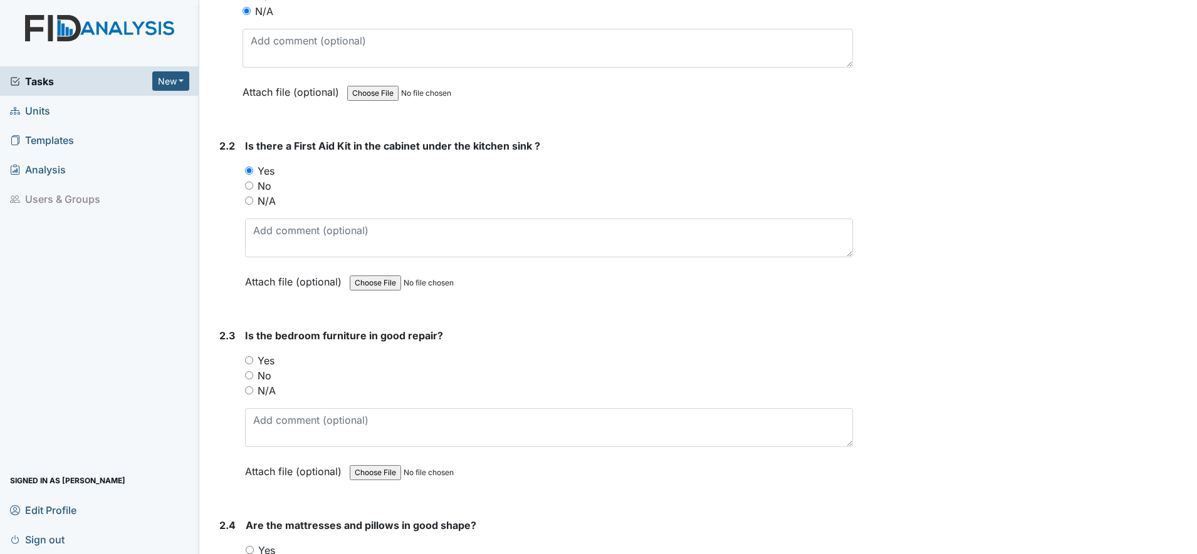
scroll to position [2193, 0]
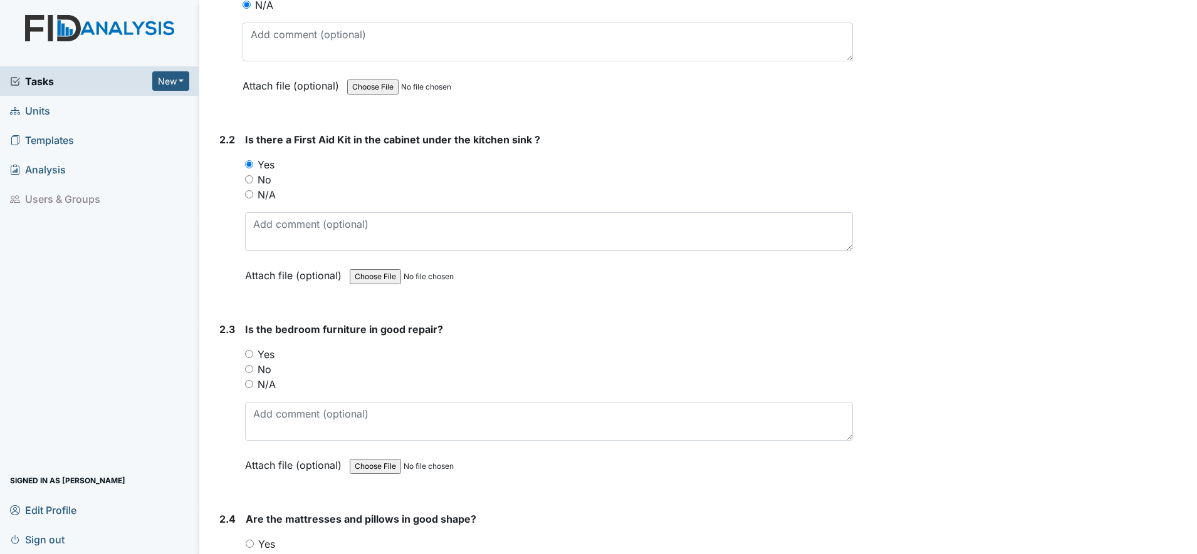
click at [251, 358] on div "Yes" at bounding box center [549, 354] width 608 height 15
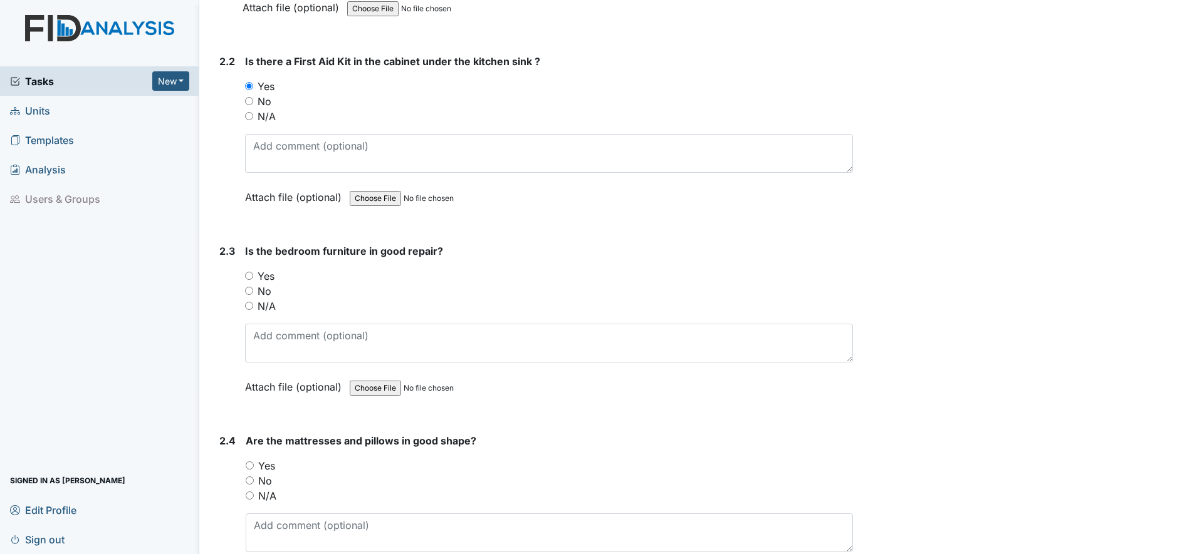
click at [249, 278] on input "Yes" at bounding box center [249, 276] width 8 height 8
radio input "true"
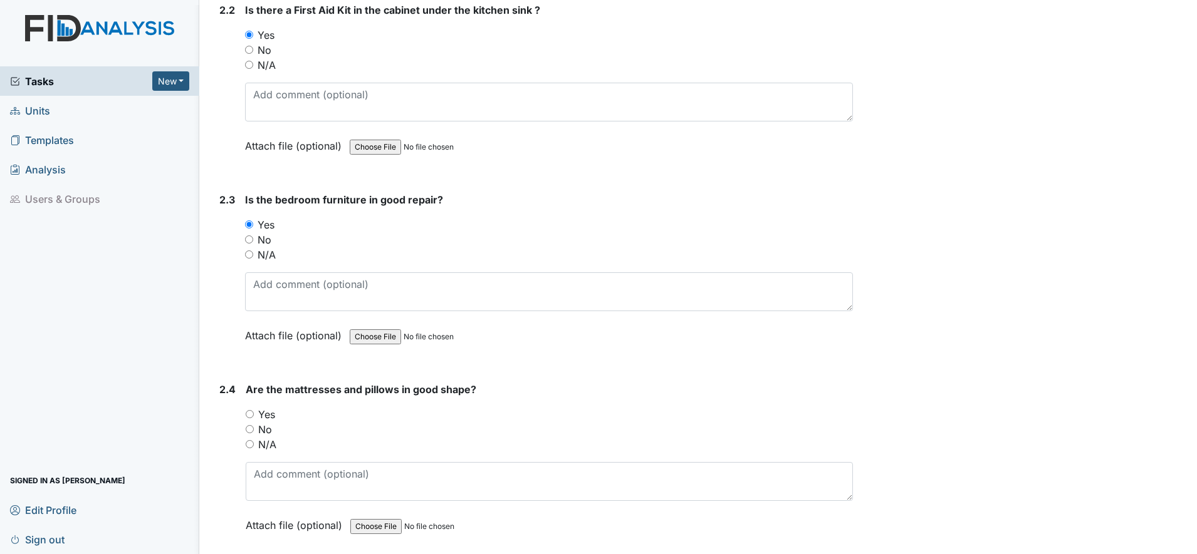
scroll to position [2349, 0]
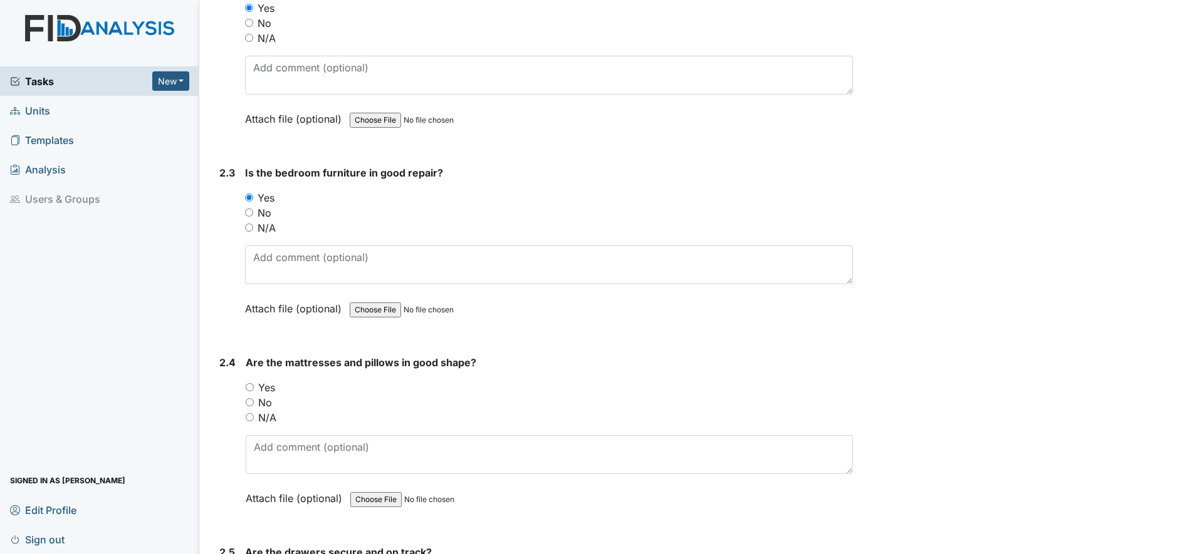
click at [249, 388] on input "Yes" at bounding box center [250, 387] width 8 height 8
radio input "true"
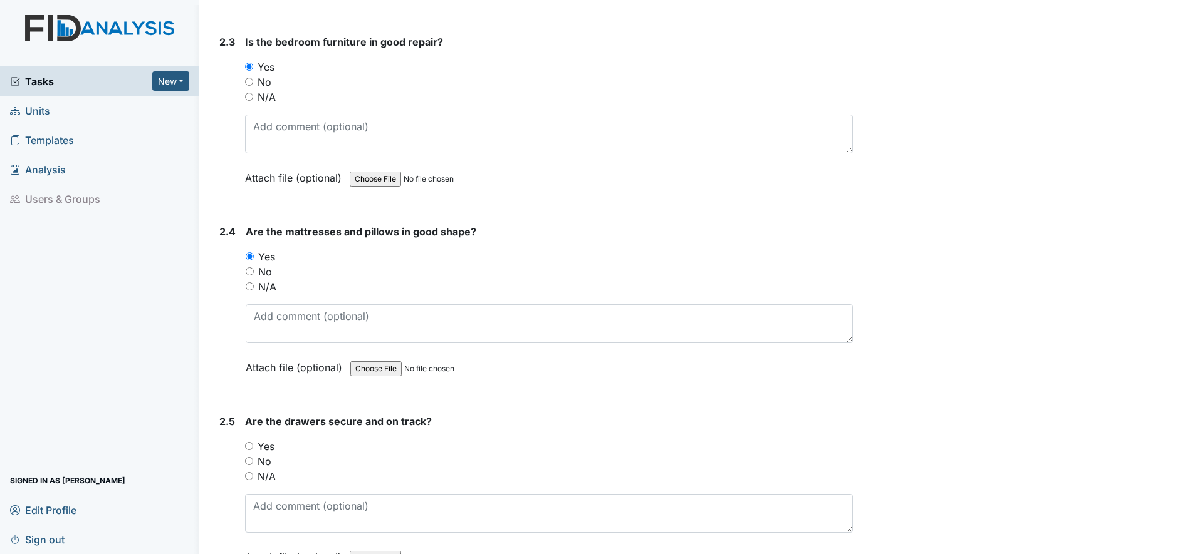
scroll to position [2506, 0]
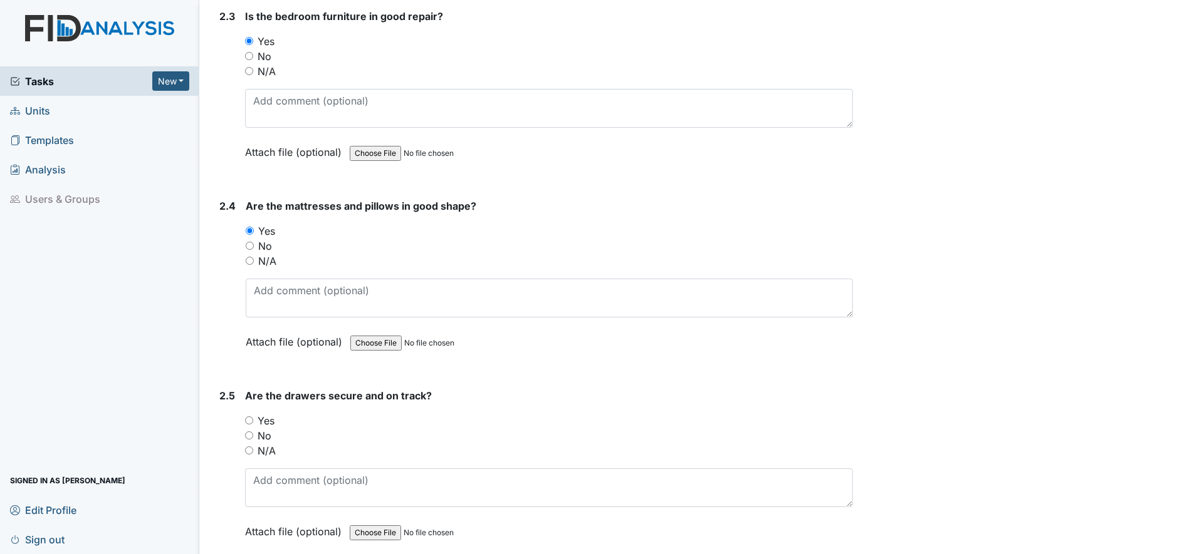
click at [250, 420] on input "Yes" at bounding box center [249, 421] width 8 height 8
radio input "true"
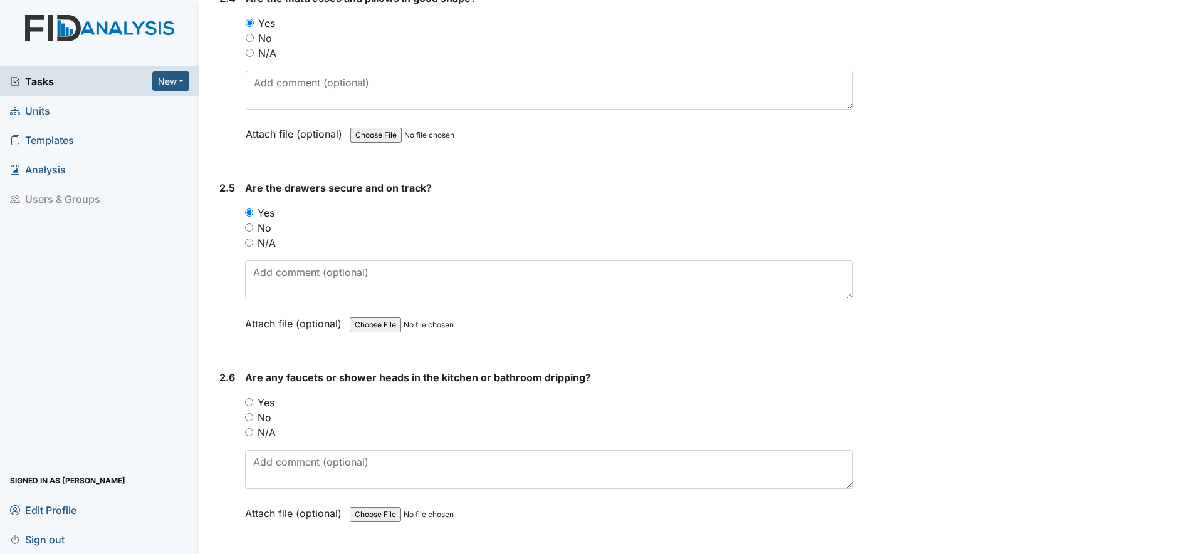
scroll to position [2741, 0]
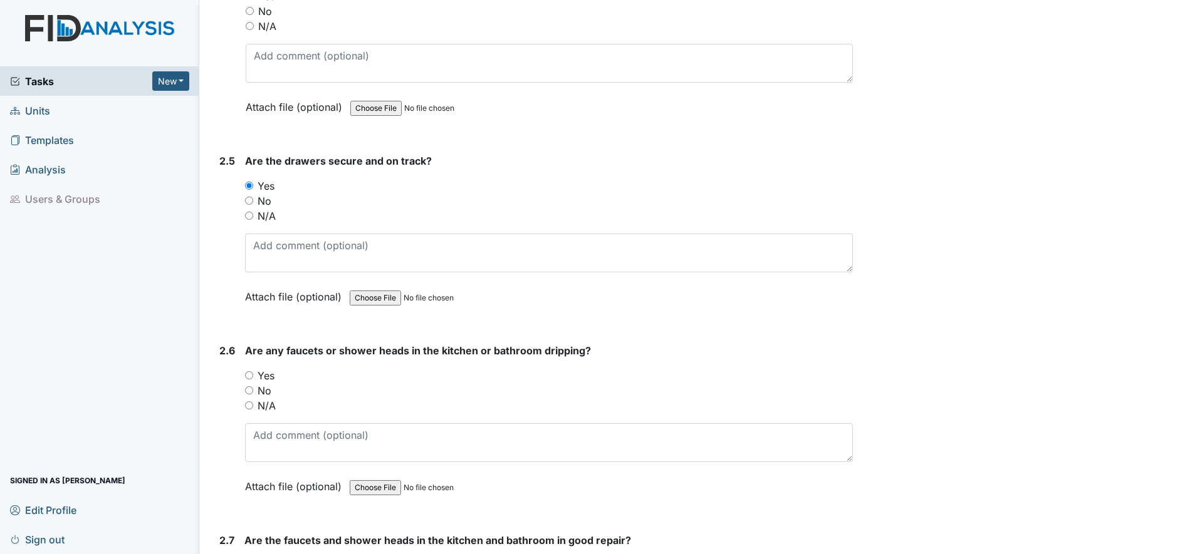
click at [250, 376] on input "Yes" at bounding box center [249, 375] width 8 height 8
radio input "true"
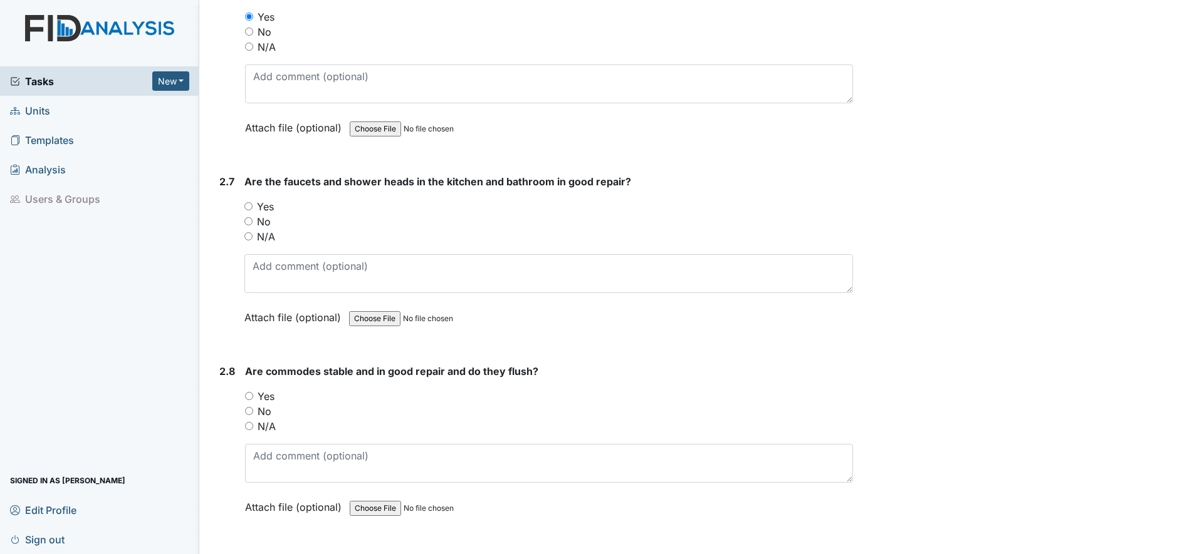
scroll to position [3132, 0]
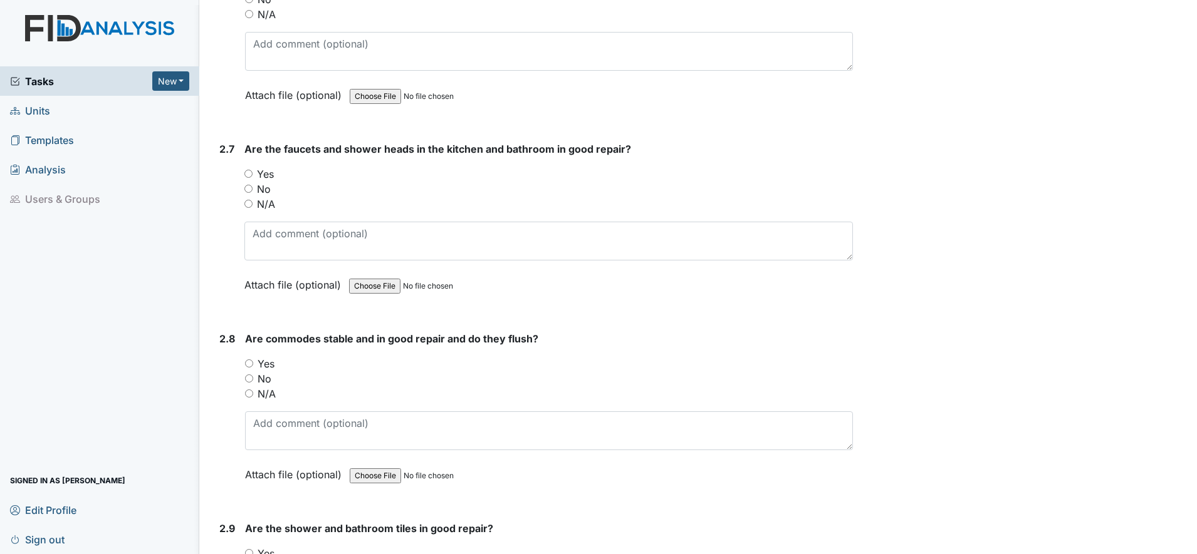
click at [250, 172] on input "Yes" at bounding box center [248, 174] width 8 height 8
radio input "true"
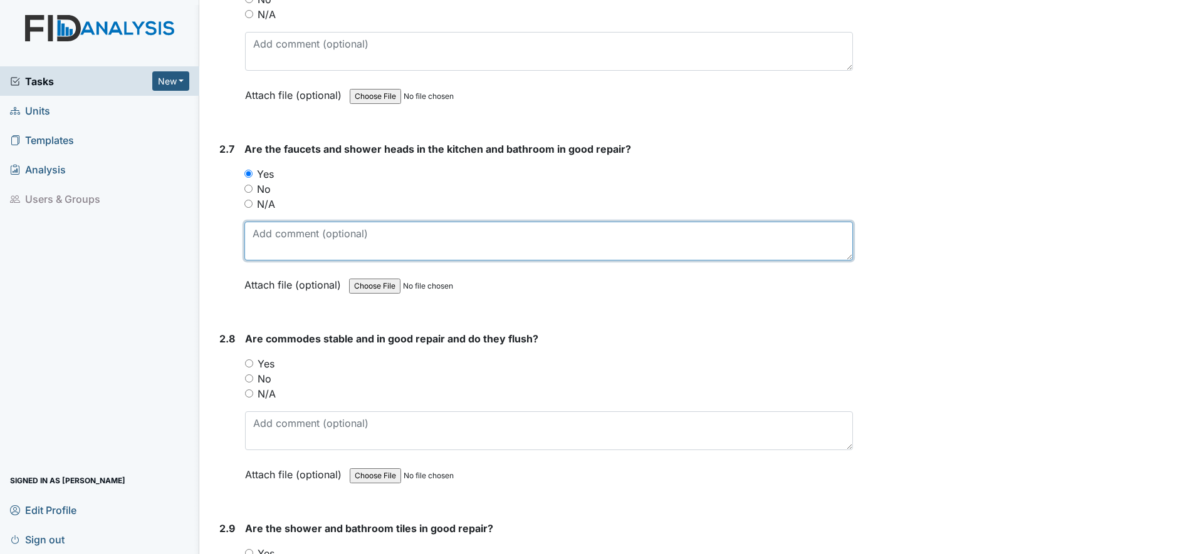
click at [289, 236] on textarea at bounding box center [548, 241] width 608 height 39
type textarea "Leak under kitchen sink"
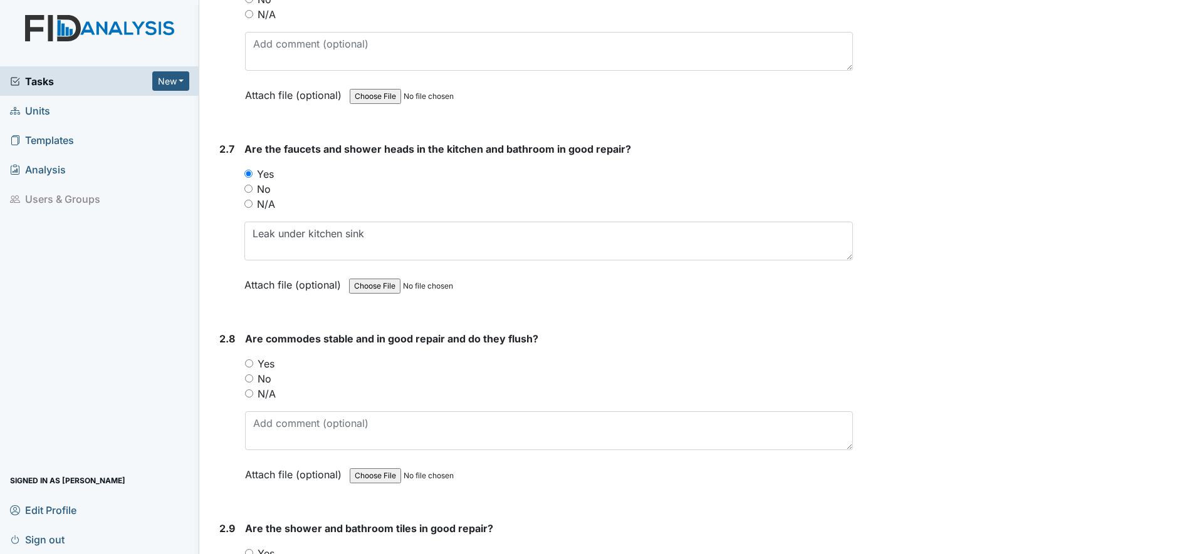
click at [248, 363] on input "Yes" at bounding box center [249, 364] width 8 height 8
radio input "true"
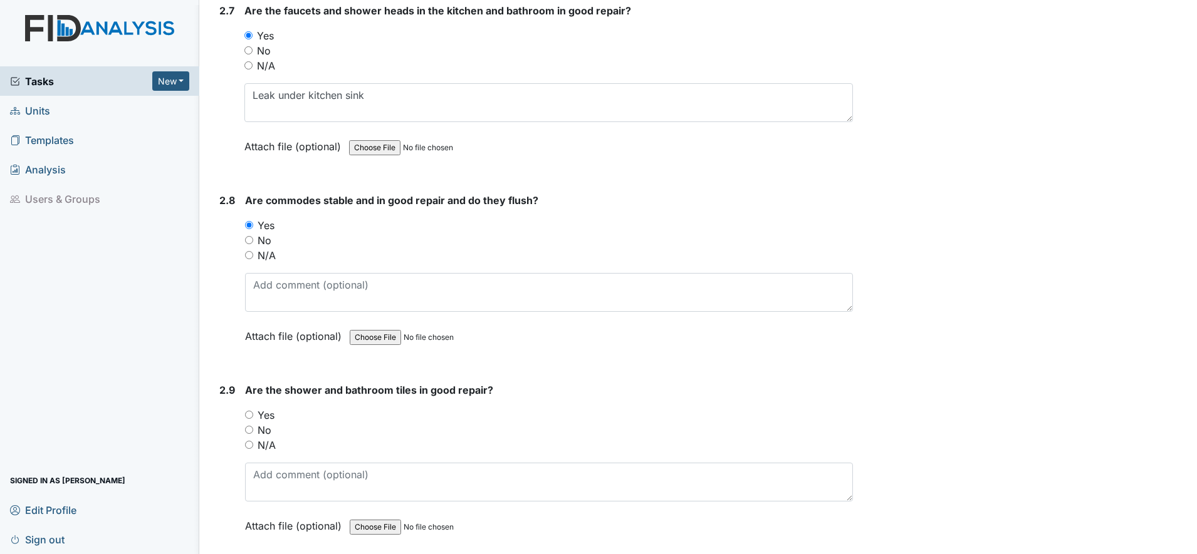
scroll to position [3289, 0]
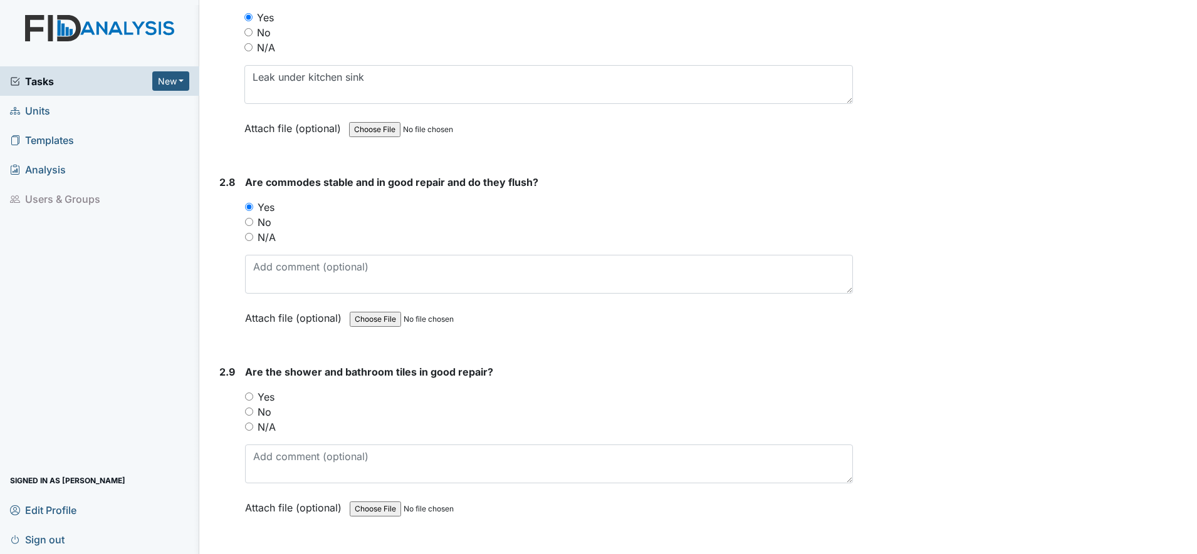
click at [247, 398] on input "Yes" at bounding box center [249, 397] width 8 height 8
radio input "true"
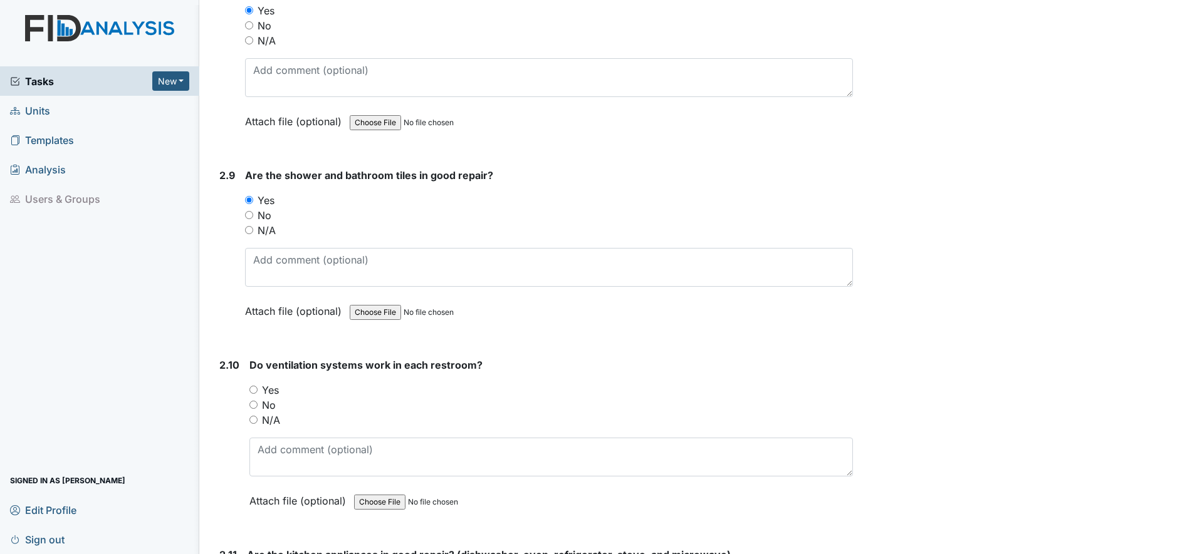
scroll to position [3524, 0]
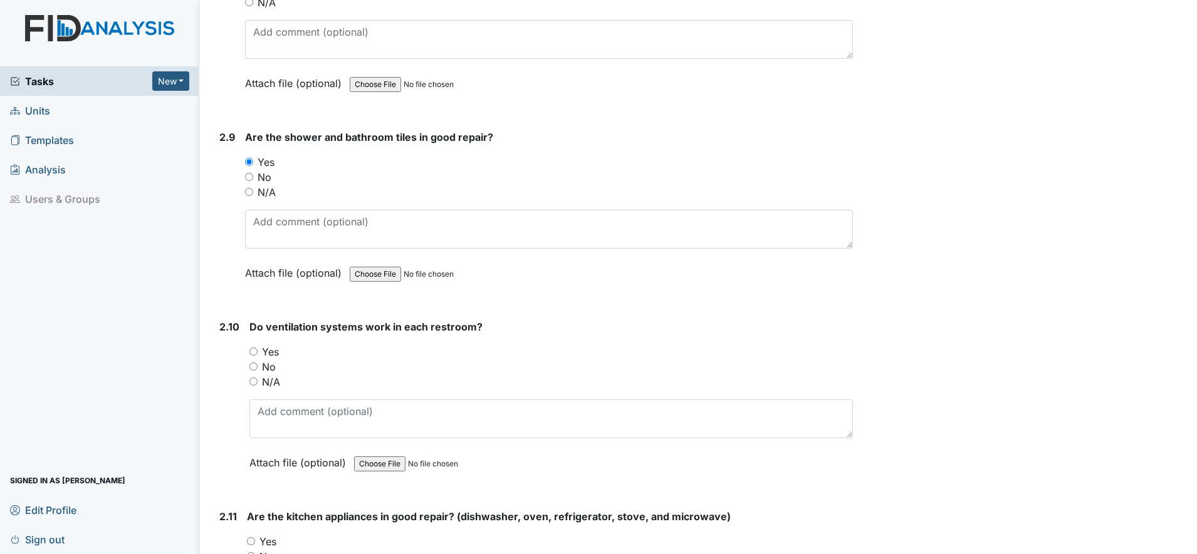
click at [258, 351] on div "Yes" at bounding box center [550, 352] width 603 height 15
click at [256, 351] on input "Yes" at bounding box center [253, 352] width 8 height 8
radio input "true"
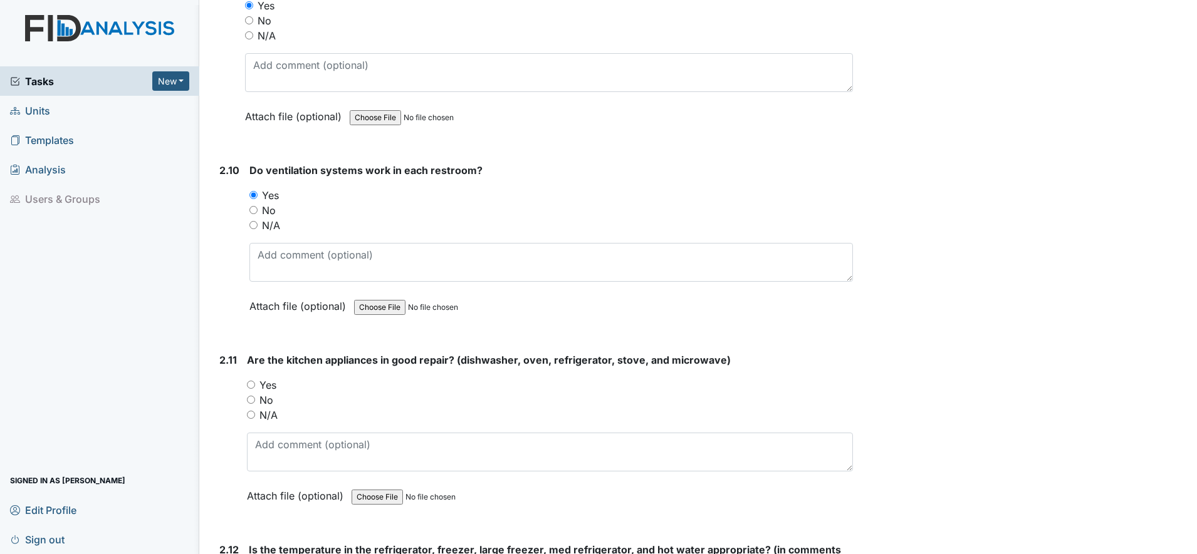
scroll to position [3759, 0]
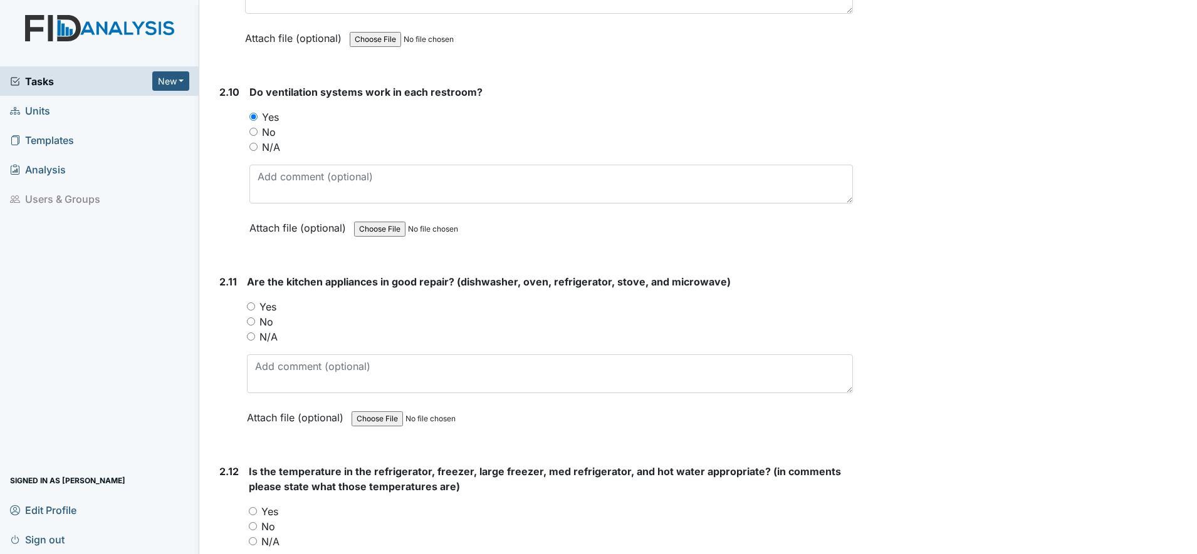
click at [250, 303] on input "Yes" at bounding box center [251, 307] width 8 height 8
radio input "true"
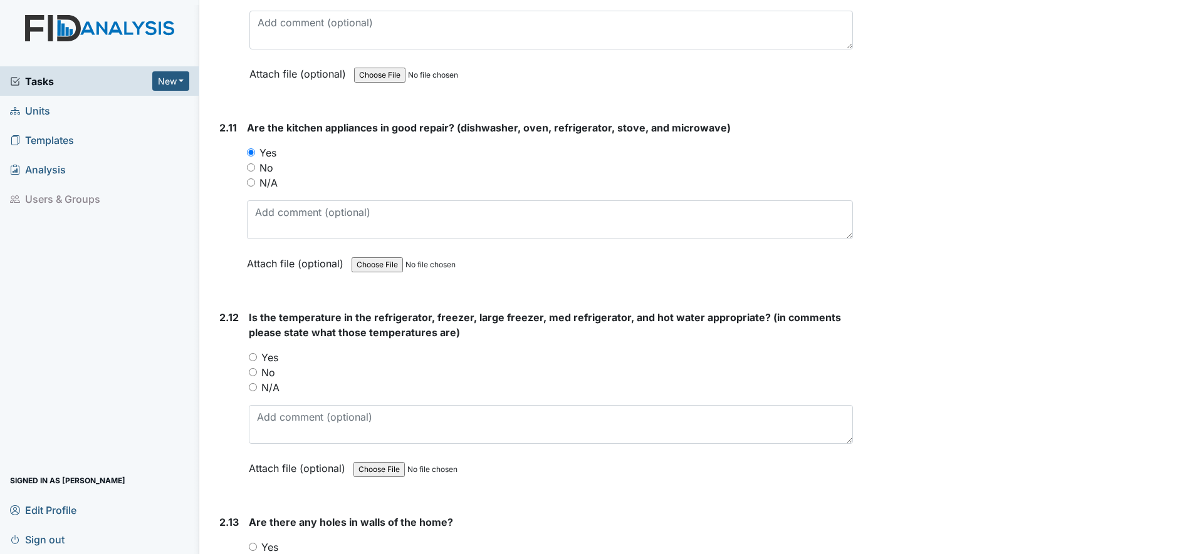
scroll to position [3915, 0]
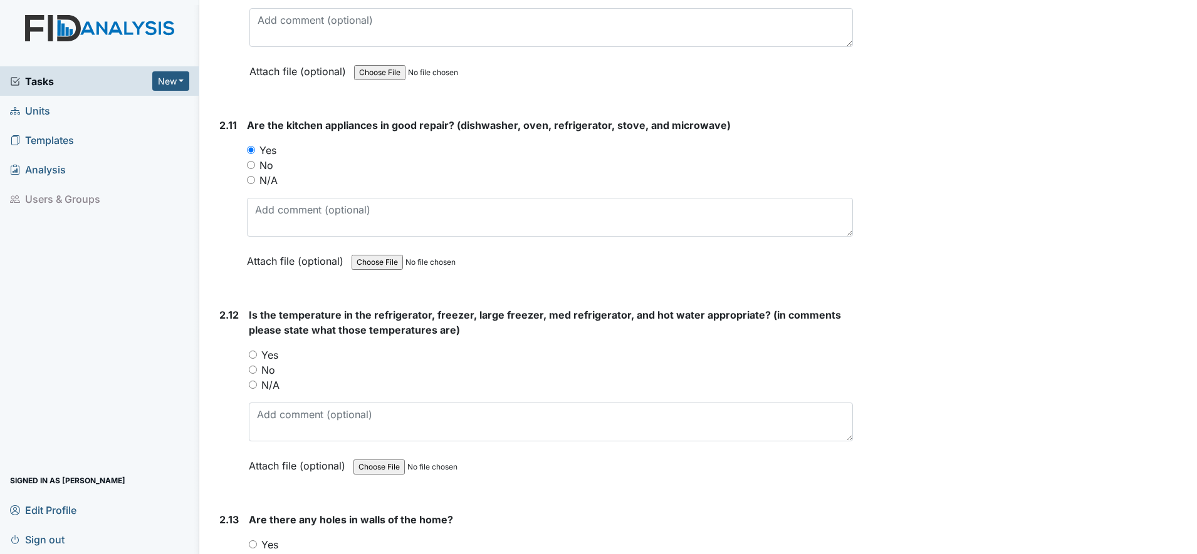
click at [253, 351] on input "Yes" at bounding box center [253, 355] width 8 height 8
radio input "true"
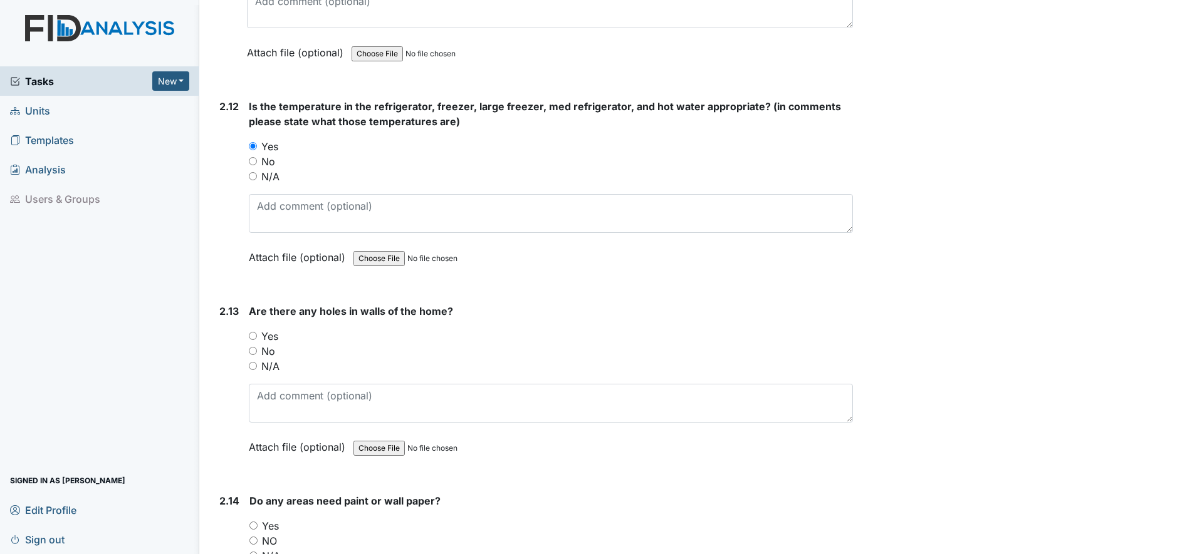
scroll to position [4150, 0]
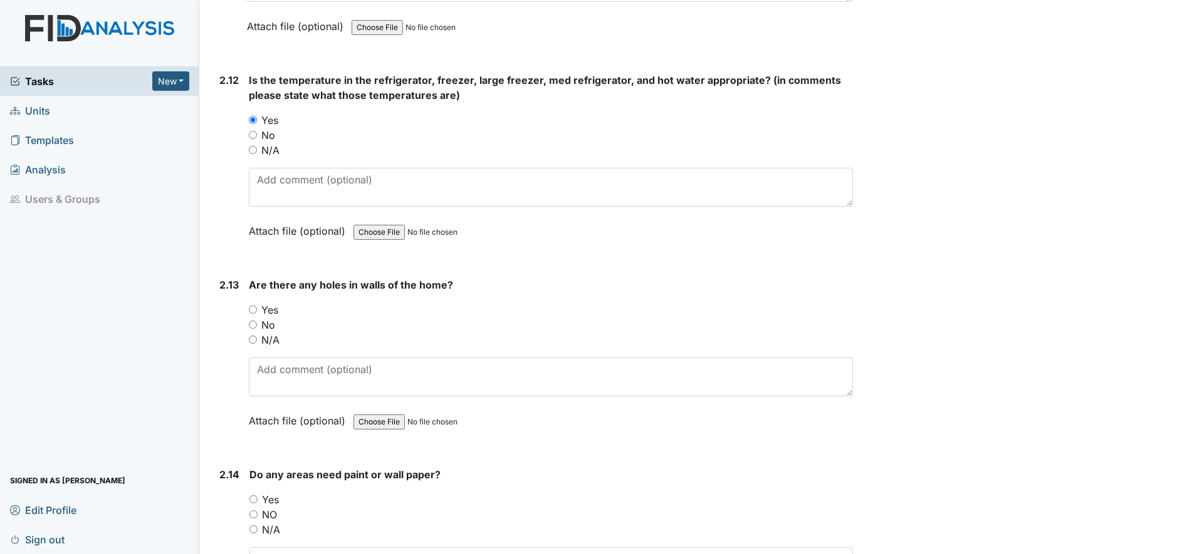
click at [252, 326] on input "No" at bounding box center [253, 325] width 8 height 8
radio input "true"
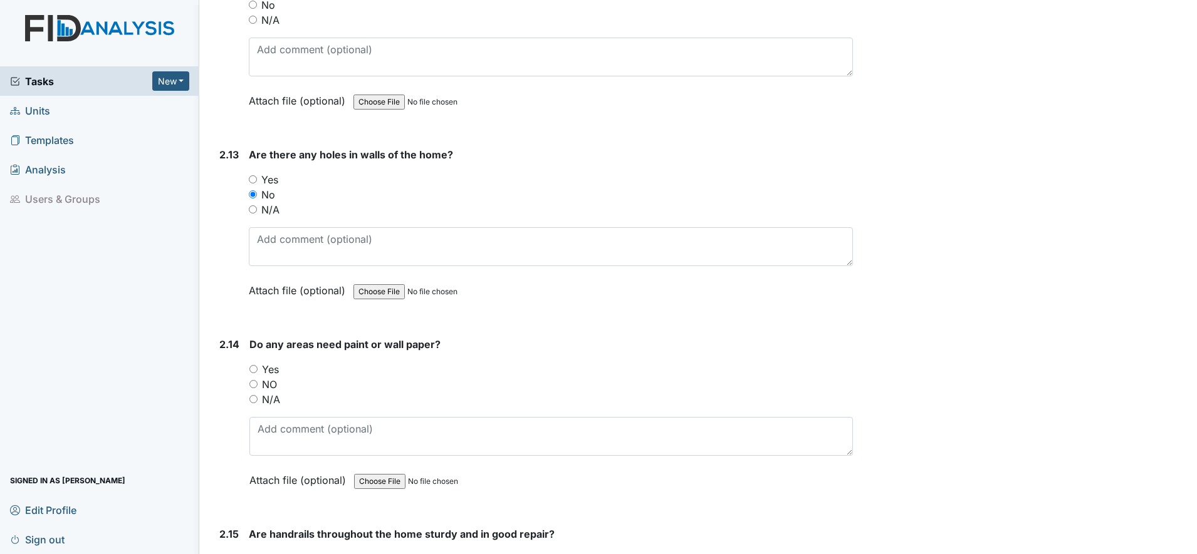
scroll to position [4307, 0]
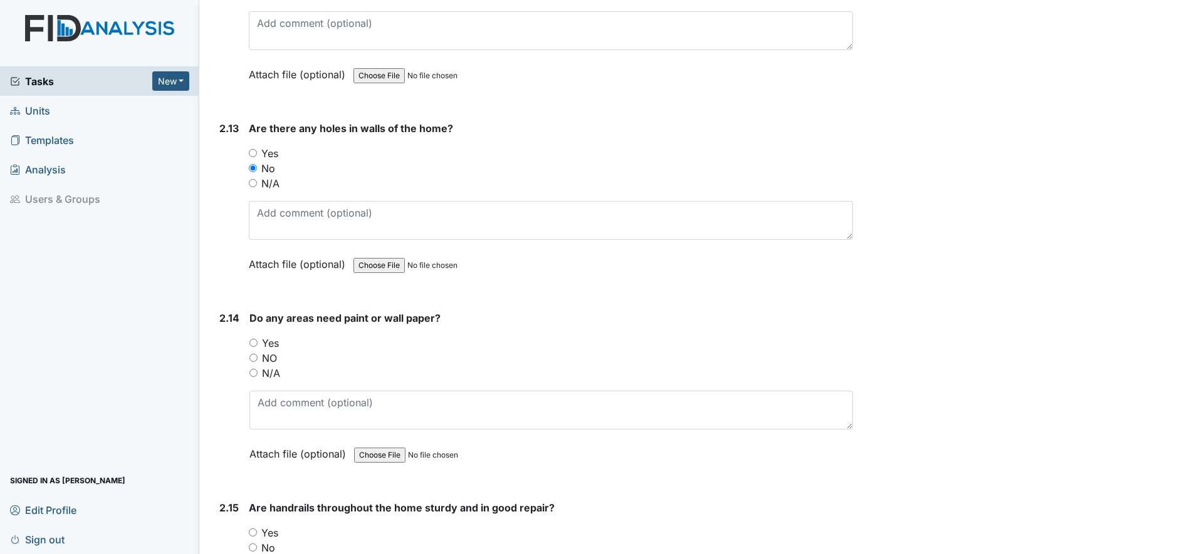
click at [254, 358] on input "NO" at bounding box center [253, 358] width 8 height 8
radio input "true"
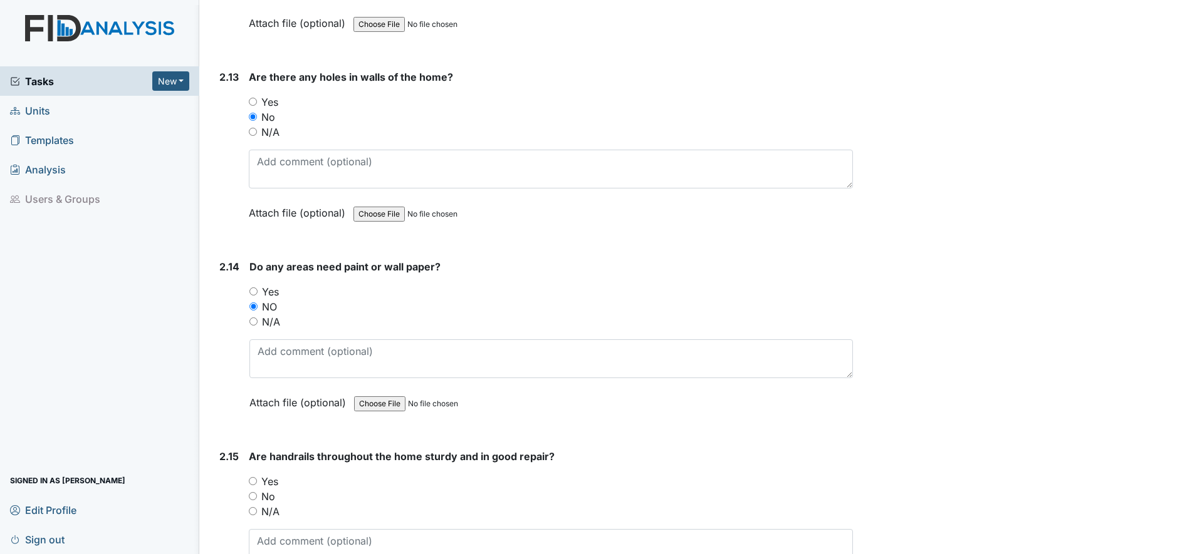
scroll to position [4463, 0]
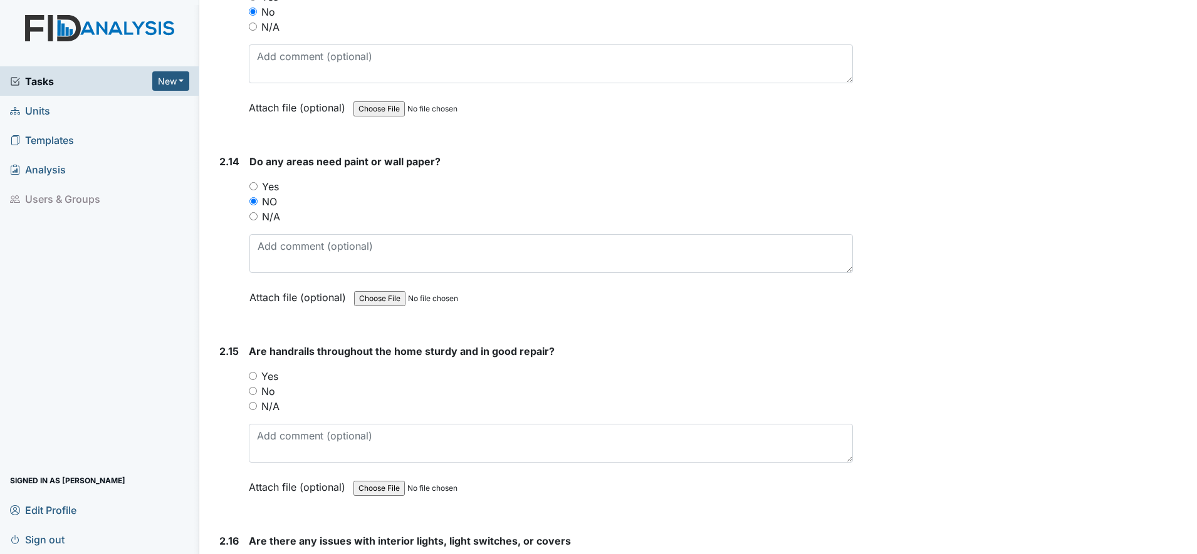
click at [252, 391] on input "No" at bounding box center [253, 391] width 8 height 8
radio input "true"
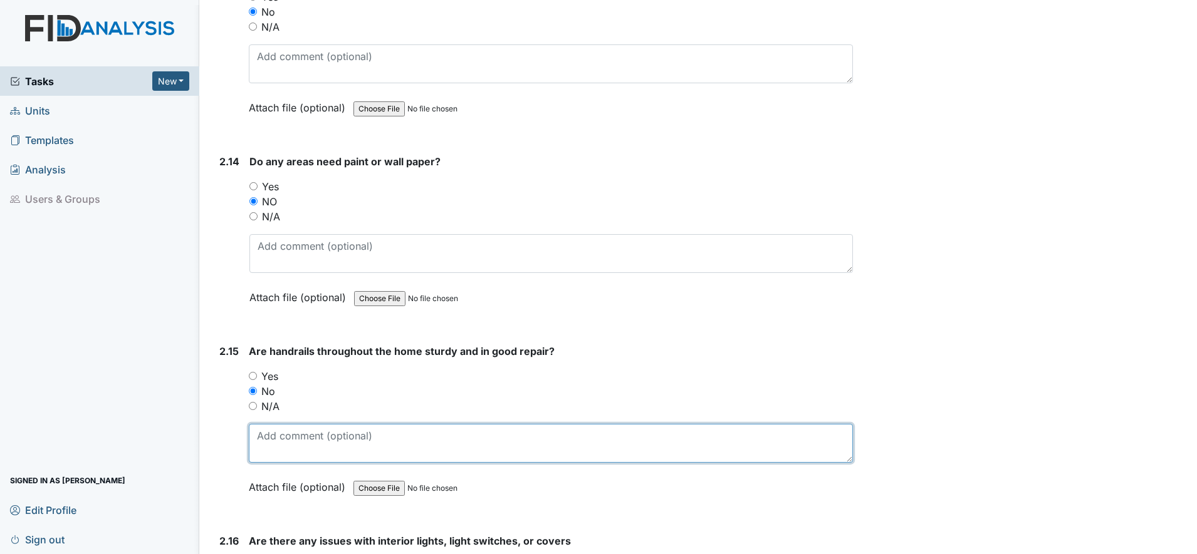
click at [262, 446] on textarea at bounding box center [551, 443] width 604 height 39
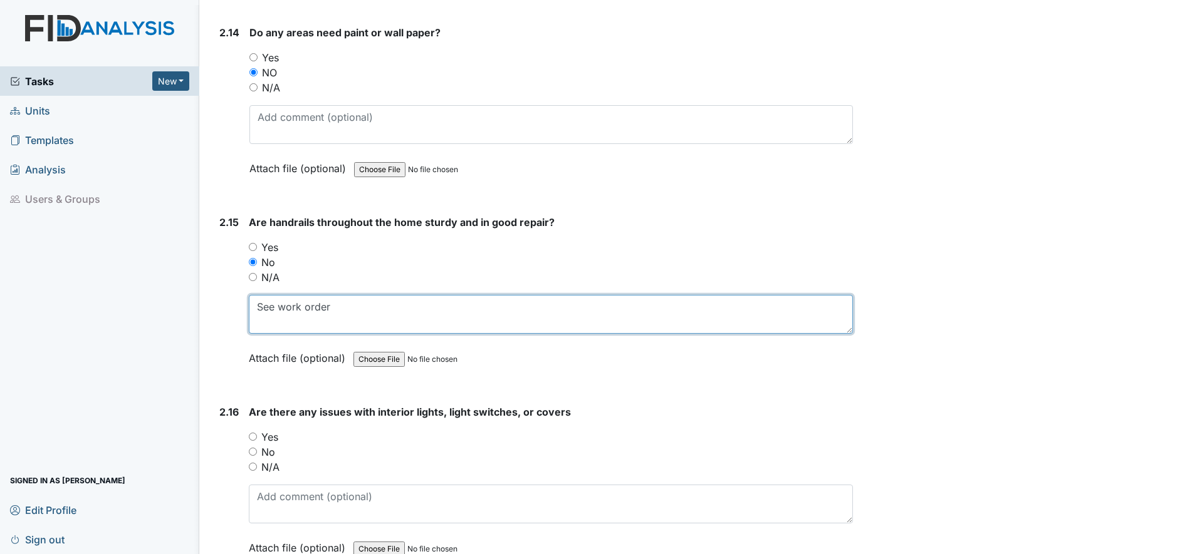
scroll to position [4620, 0]
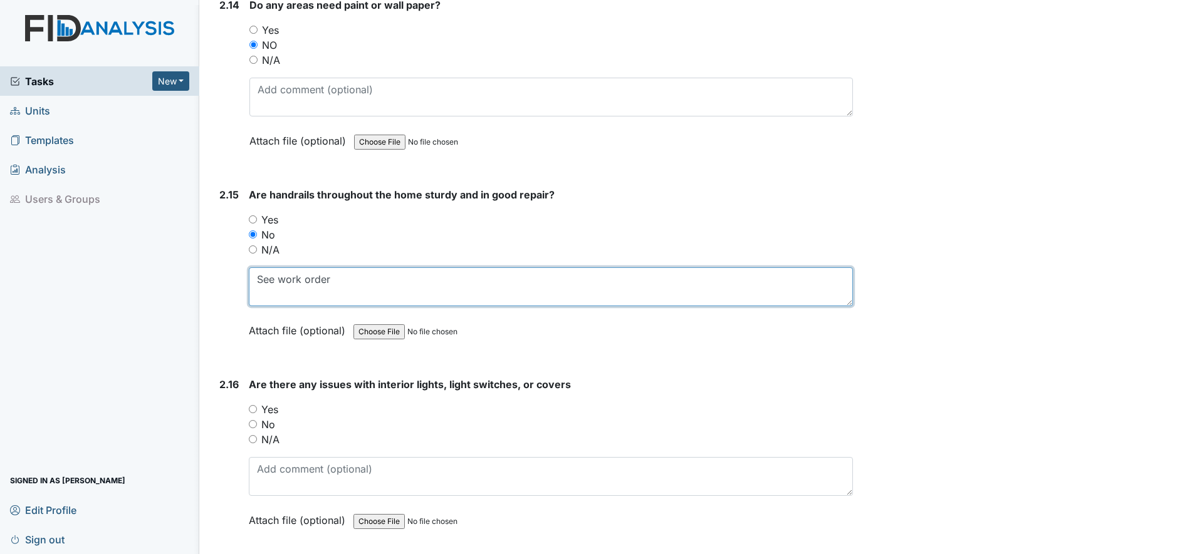
type textarea "See work order"
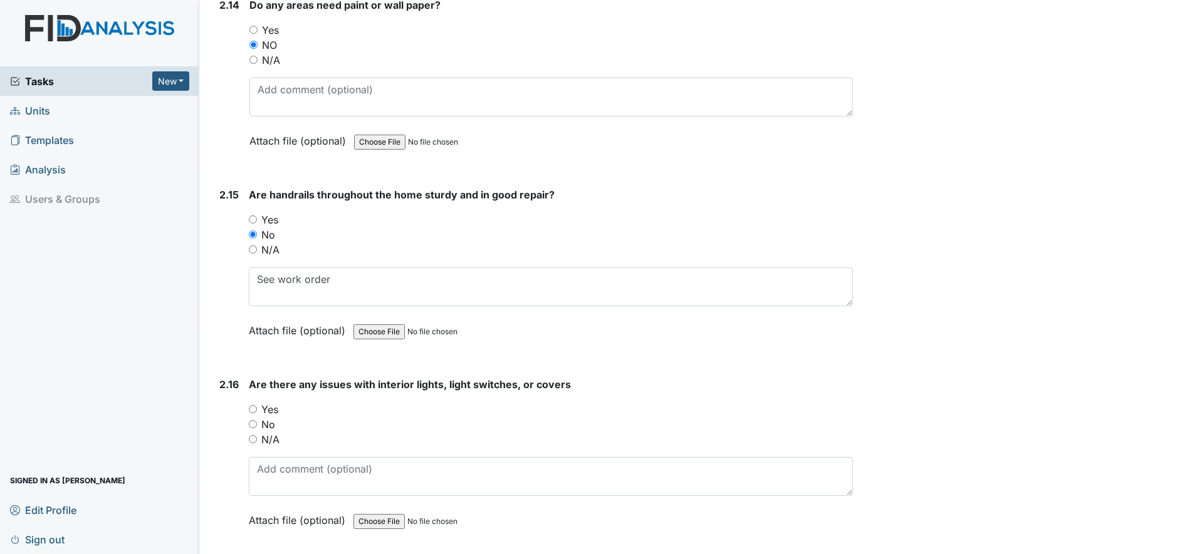
click at [254, 423] on input "No" at bounding box center [253, 424] width 8 height 8
radio input "true"
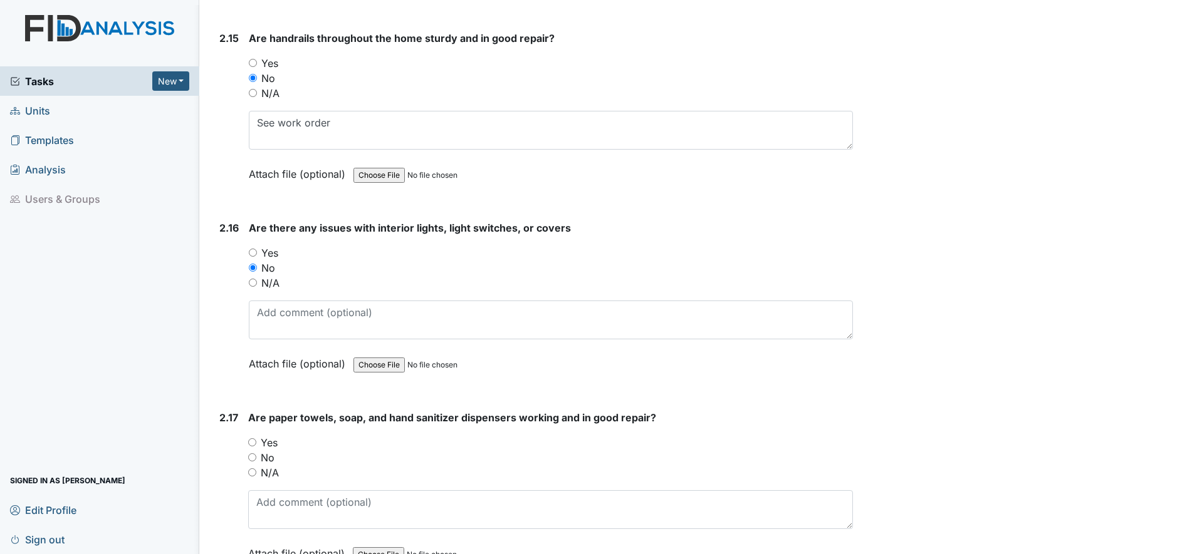
scroll to position [4855, 0]
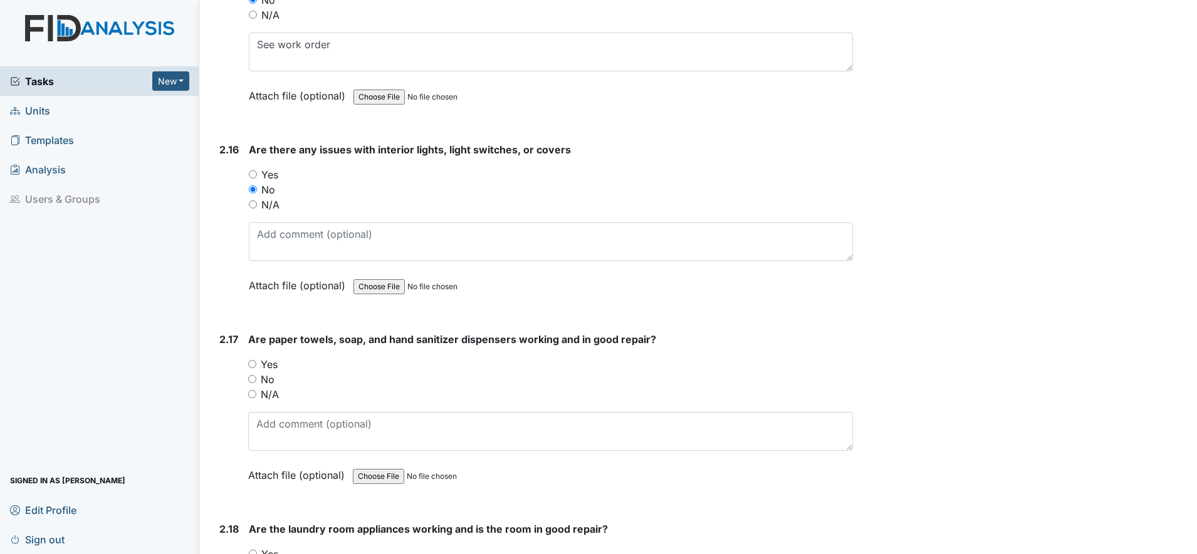
click at [252, 363] on input "Yes" at bounding box center [252, 364] width 8 height 8
radio input "true"
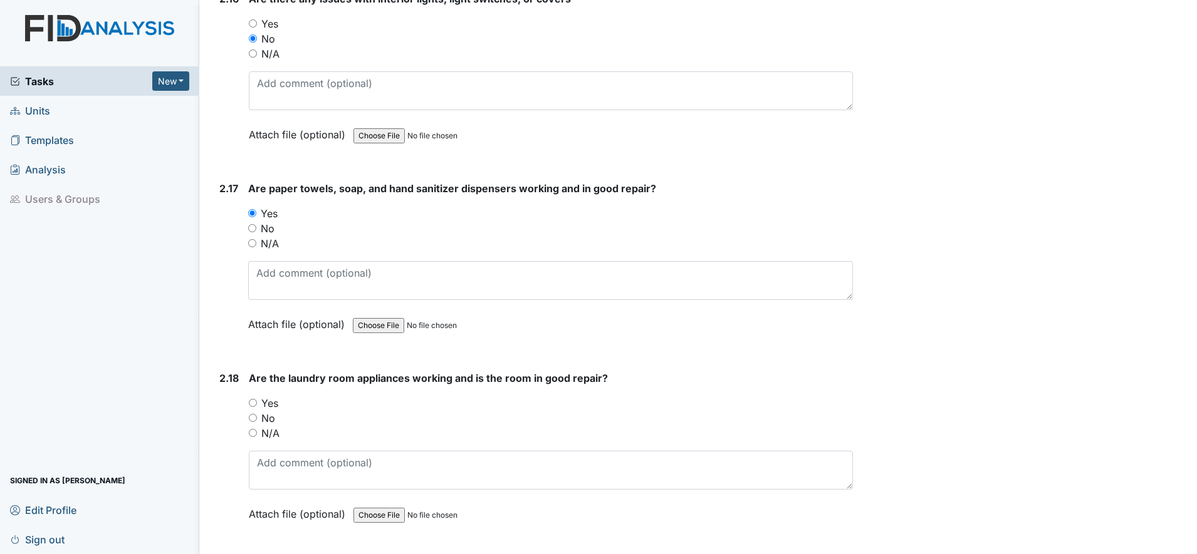
scroll to position [5012, 0]
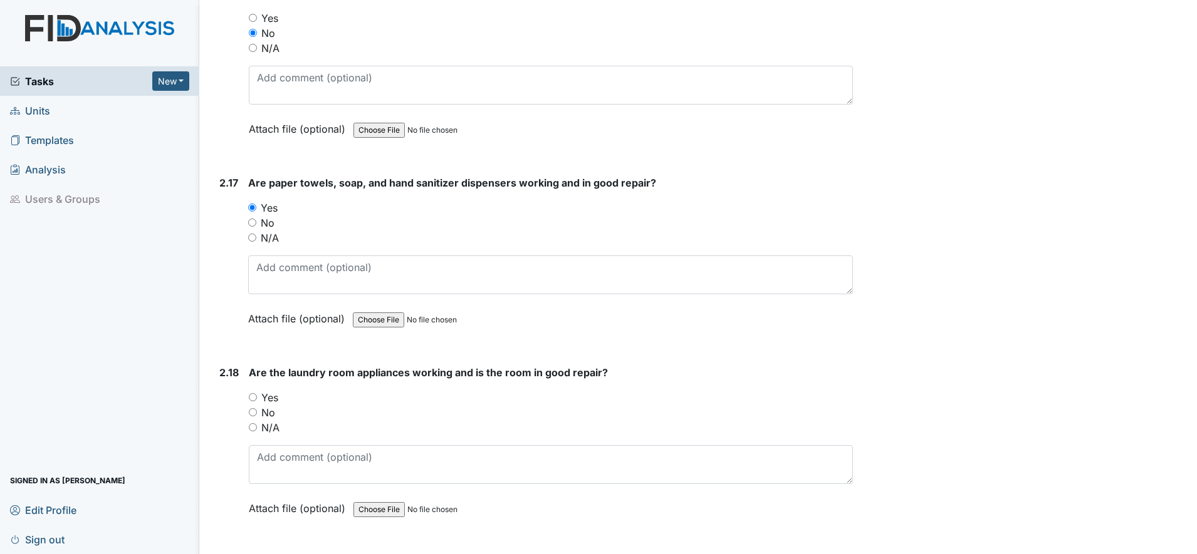
click at [252, 399] on input "Yes" at bounding box center [253, 397] width 8 height 8
radio input "true"
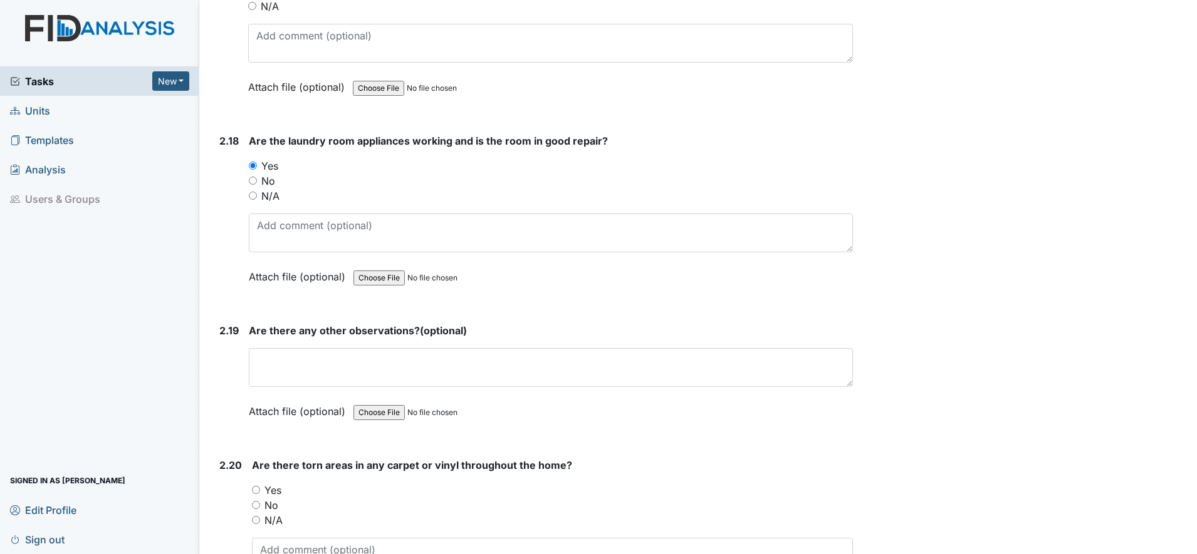
scroll to position [5325, 0]
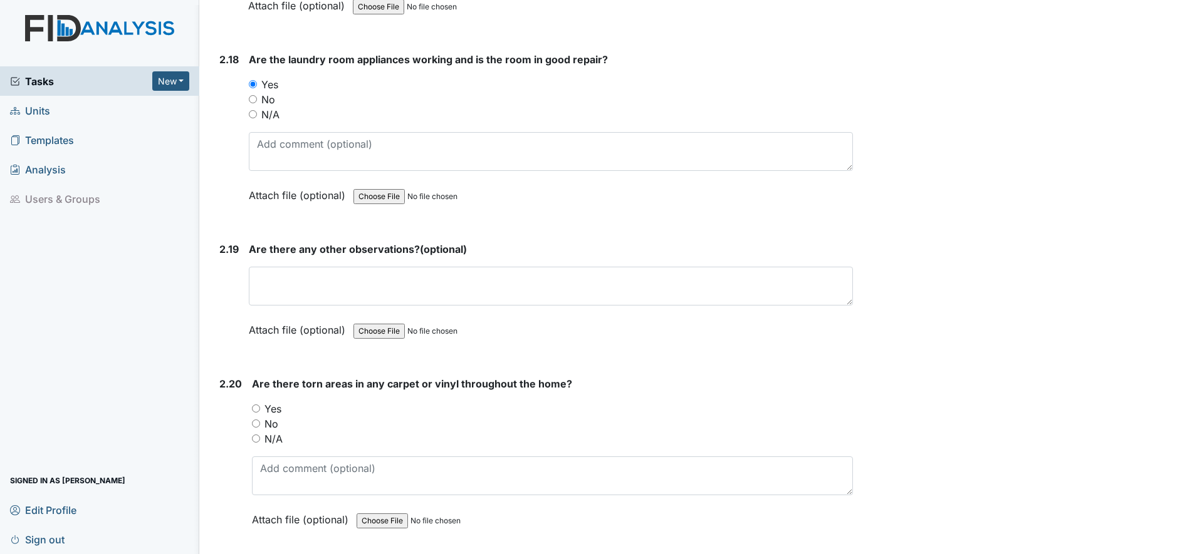
click at [257, 423] on input "No" at bounding box center [256, 424] width 8 height 8
radio input "true"
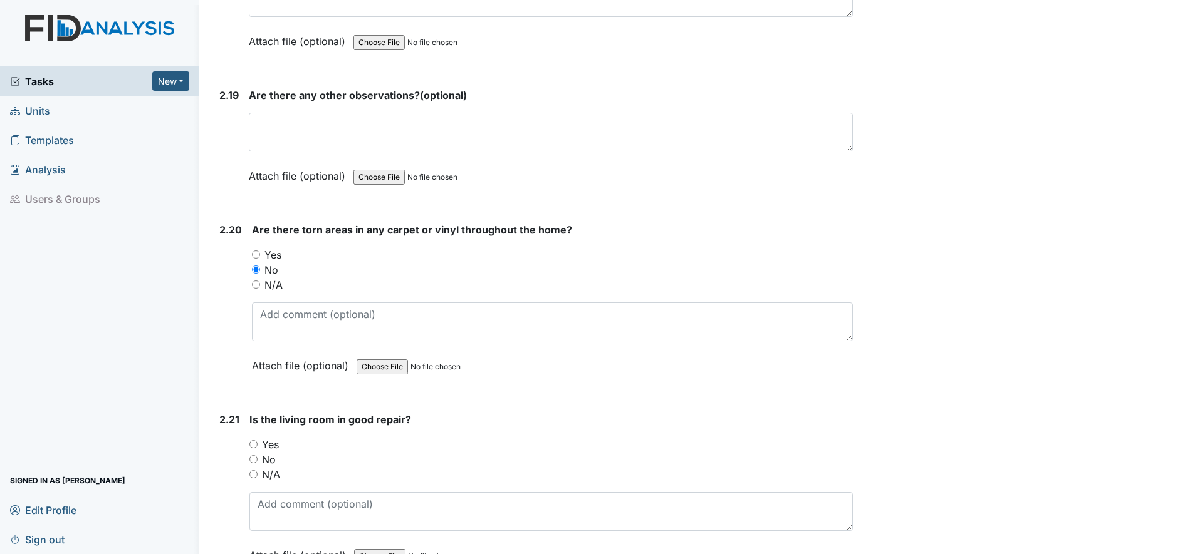
scroll to position [5481, 0]
click at [252, 442] on input "Yes" at bounding box center [253, 442] width 8 height 8
radio input "true"
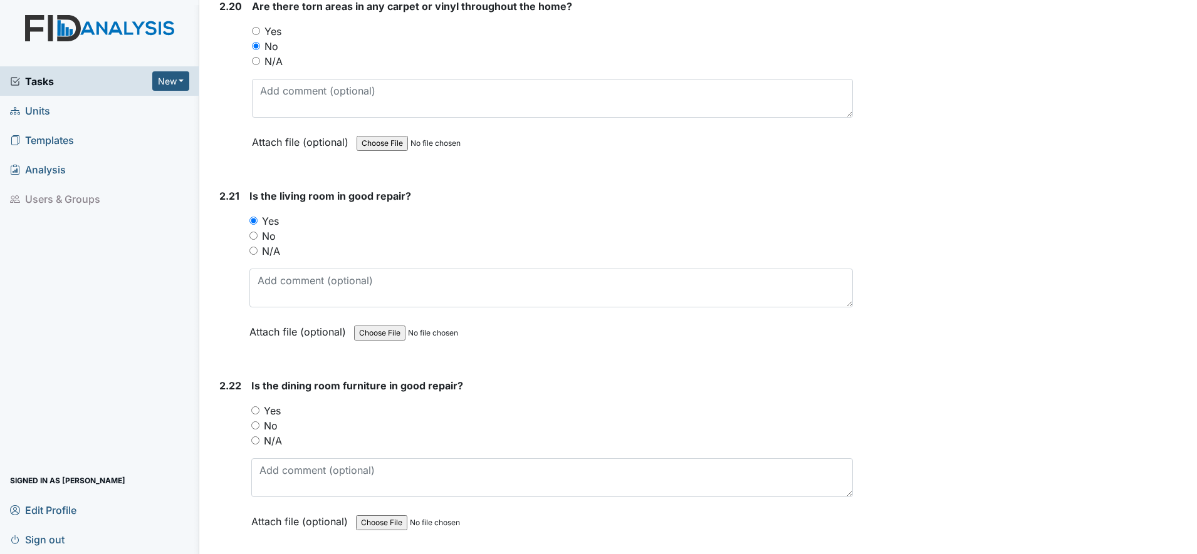
scroll to position [5716, 0]
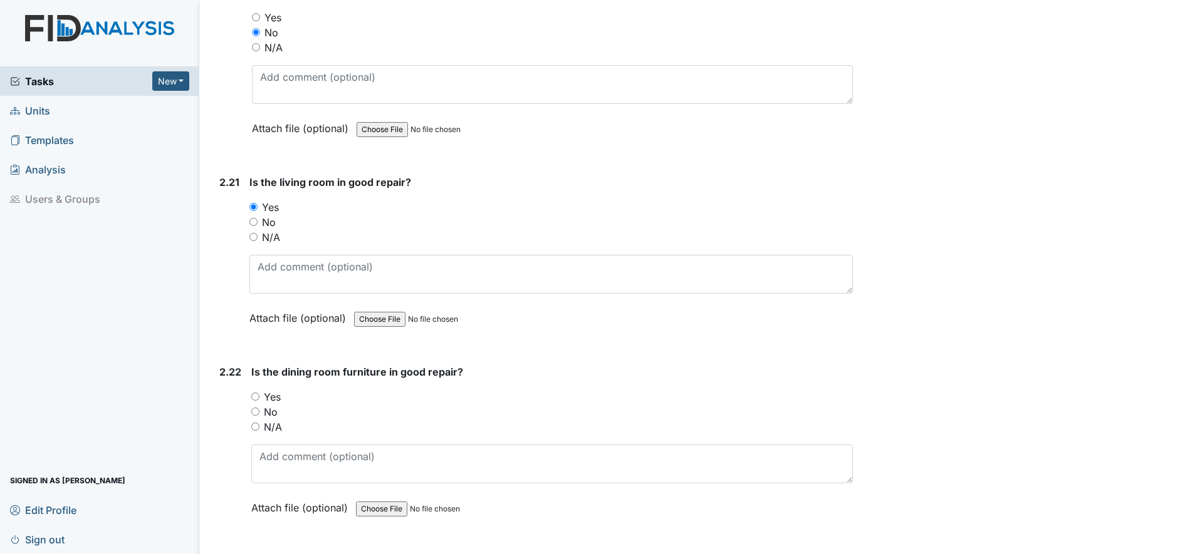
click at [258, 398] on input "Yes" at bounding box center [255, 397] width 8 height 8
radio input "true"
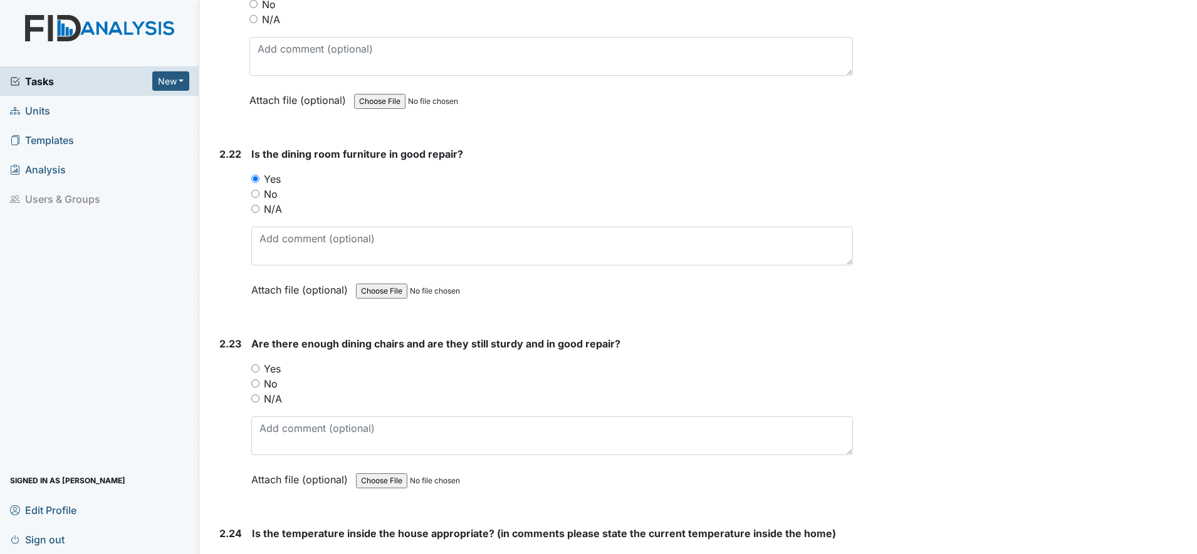
scroll to position [5951, 0]
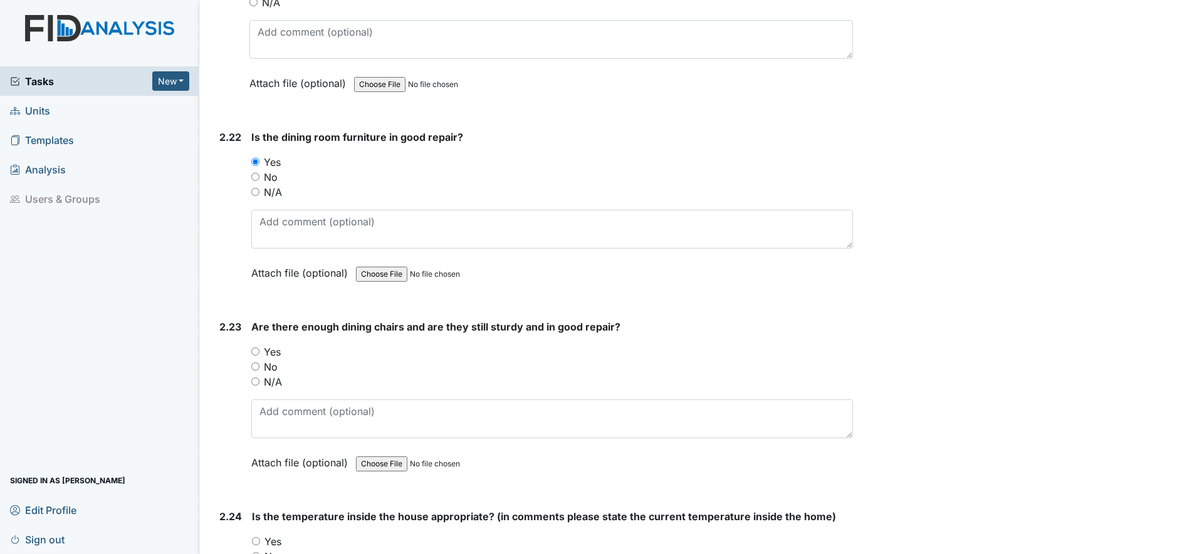
click at [256, 353] on input "Yes" at bounding box center [255, 352] width 8 height 8
radio input "true"
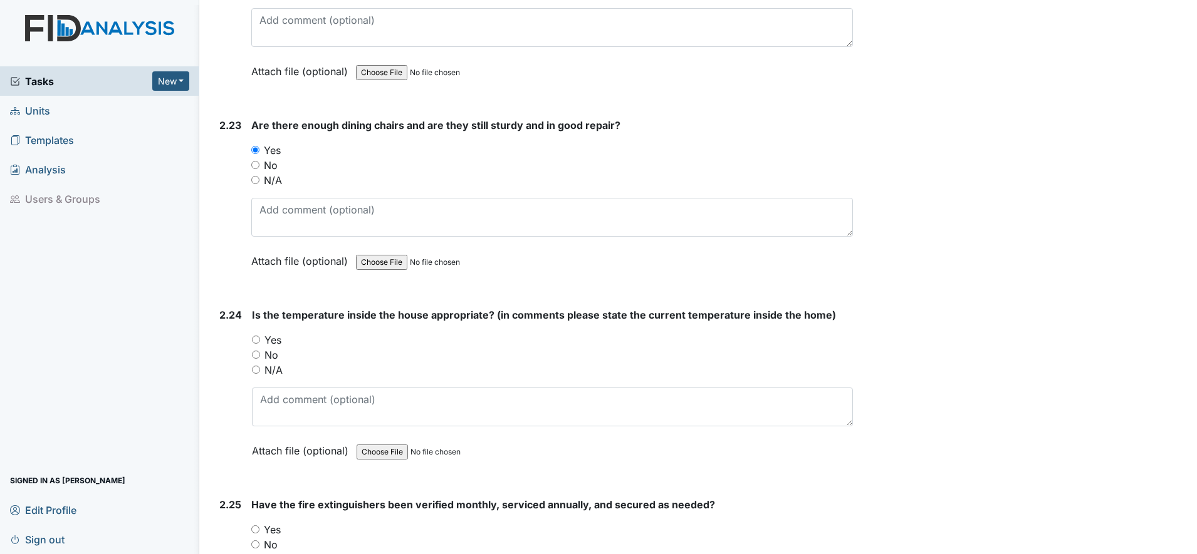
scroll to position [6186, 0]
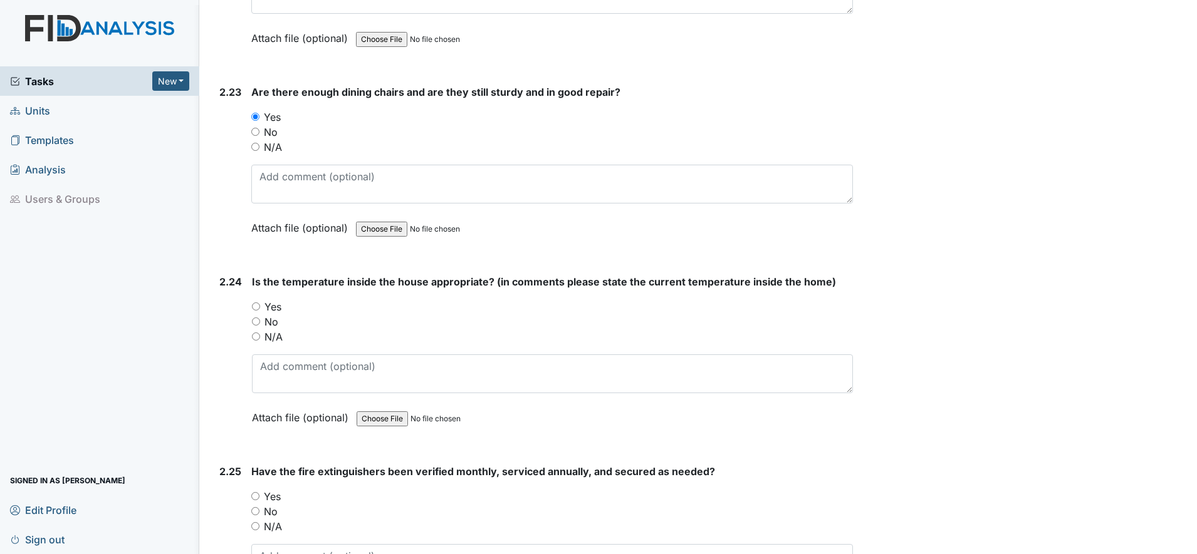
click at [256, 306] on input "Yes" at bounding box center [256, 307] width 8 height 8
radio input "true"
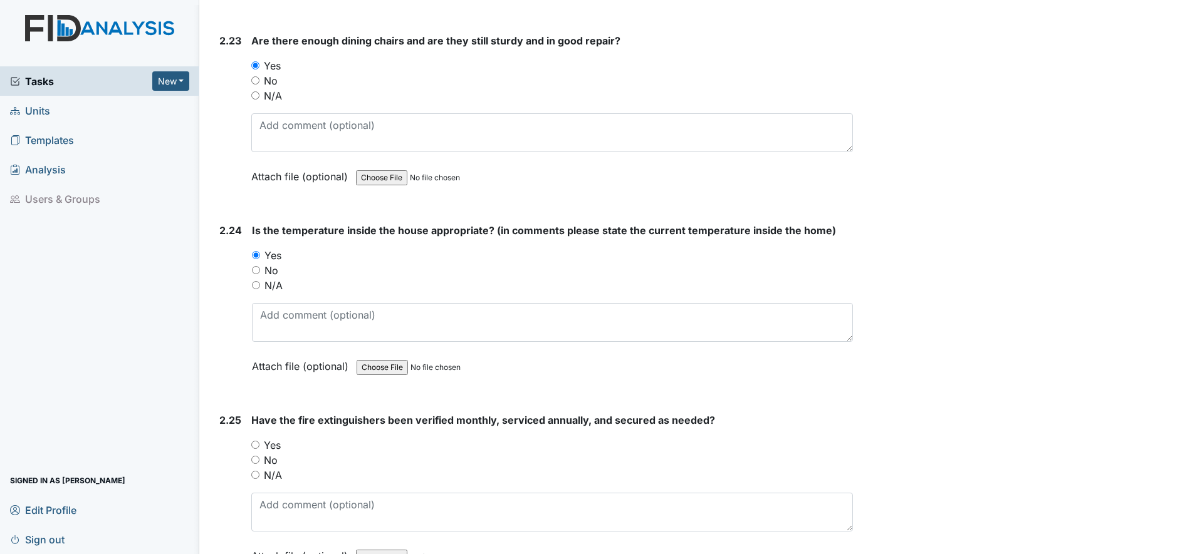
scroll to position [6320, 0]
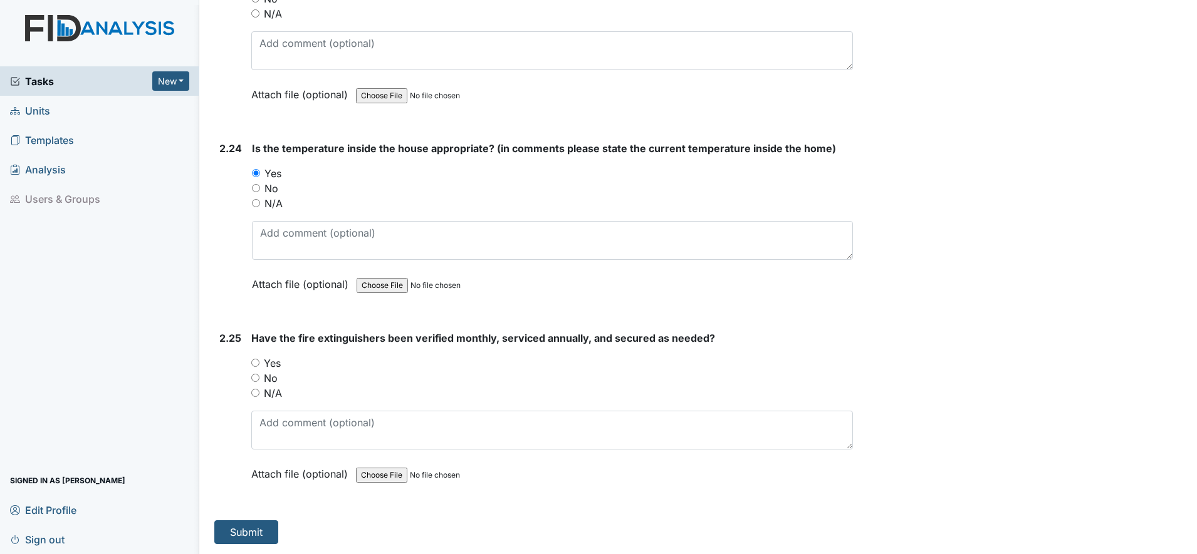
click at [255, 363] on input "Yes" at bounding box center [255, 363] width 8 height 8
radio input "true"
click at [261, 522] on button "Submit" at bounding box center [246, 533] width 64 height 24
